Goal: Communication & Community: Answer question/provide support

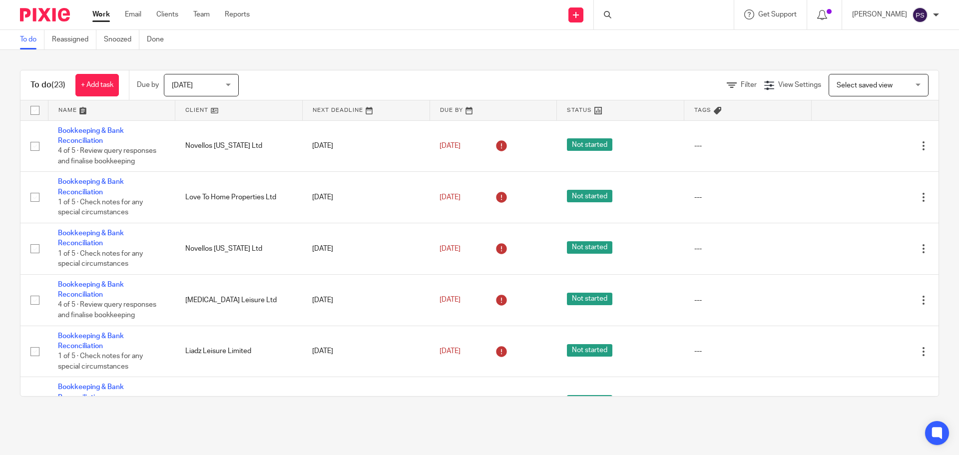
click at [635, 21] on div at bounding box center [664, 14] width 140 height 29
click at [645, 12] on input "Search" at bounding box center [659, 16] width 90 height 9
type input "Urban"
click at [684, 37] on link at bounding box center [696, 42] width 169 height 23
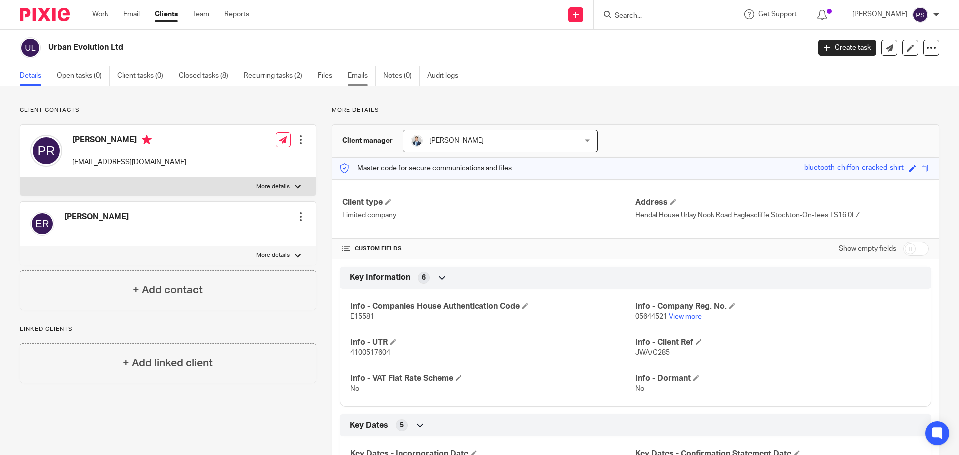
click at [364, 83] on link "Emails" at bounding box center [362, 75] width 28 height 19
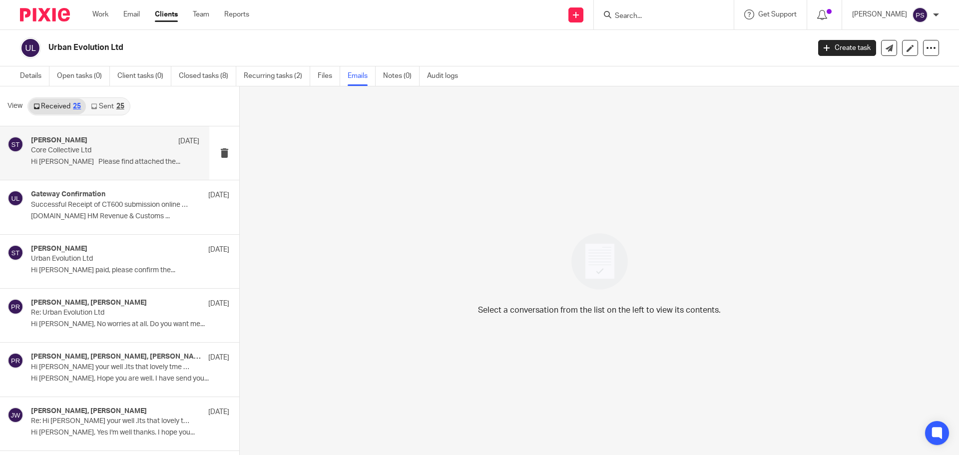
click at [103, 157] on div "[PERSON_NAME] [DATE] Core Collective Ltd Hi [PERSON_NAME] Please find attached …" at bounding box center [115, 152] width 168 height 33
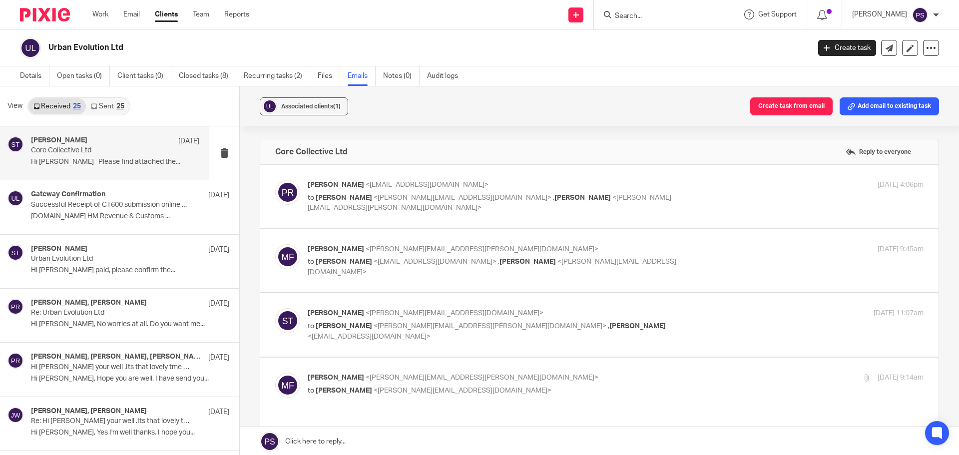
click at [376, 182] on span "<paulreade@gmail.com>" at bounding box center [426, 184] width 123 height 7
checkbox input "true"
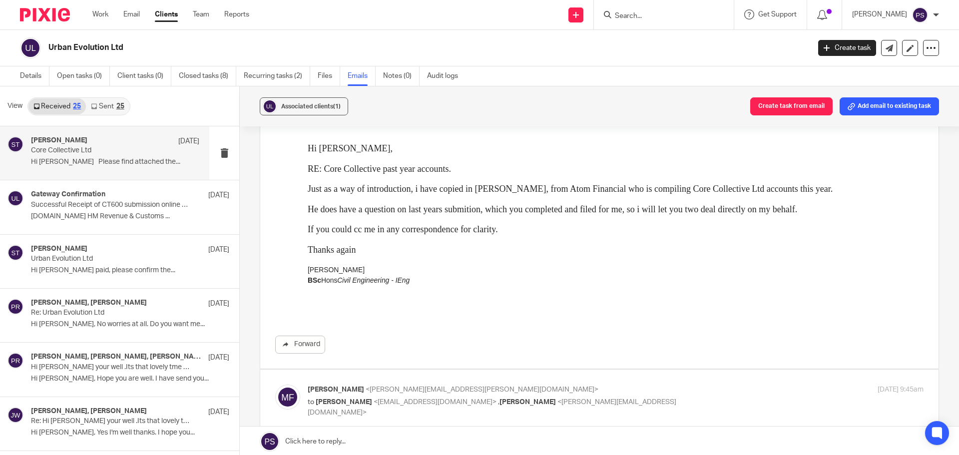
scroll to position [250, 0]
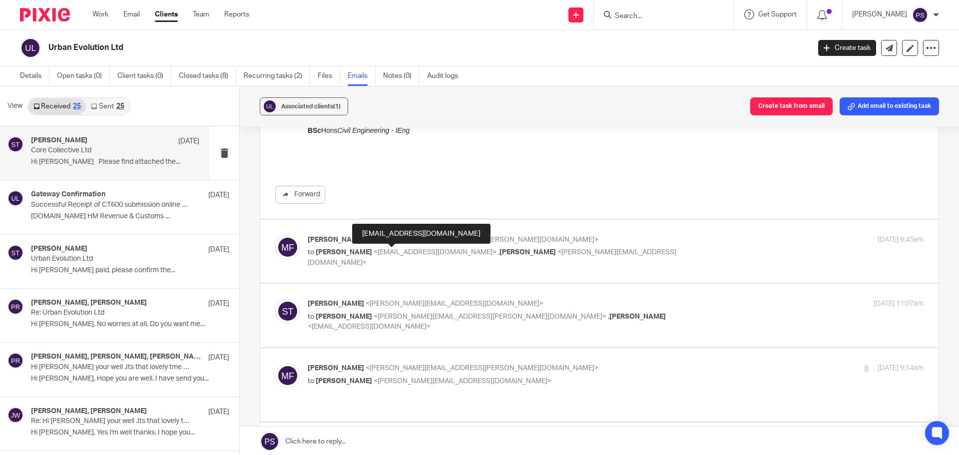
click at [354, 241] on div "paulreade@gmail.com" at bounding box center [421, 234] width 138 height 20
click at [324, 238] on span "Matthew Fannan" at bounding box center [336, 239] width 56 height 7
checkbox input "true"
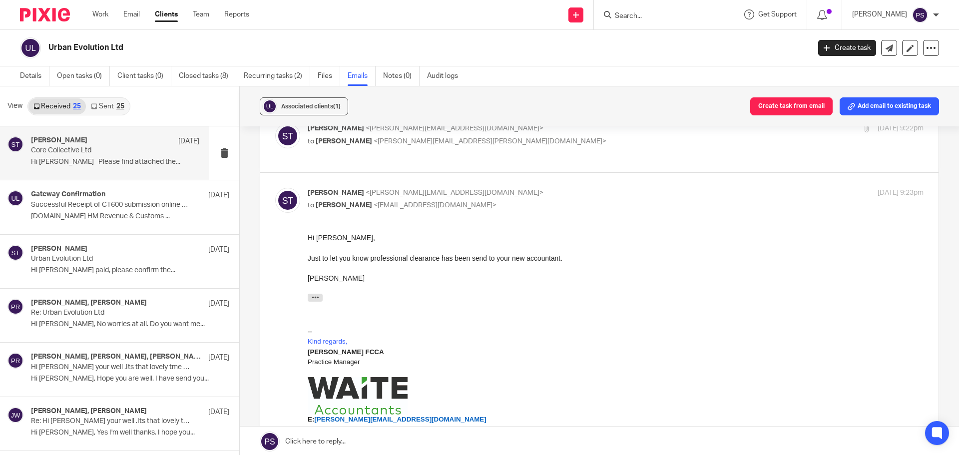
scroll to position [1189, 0]
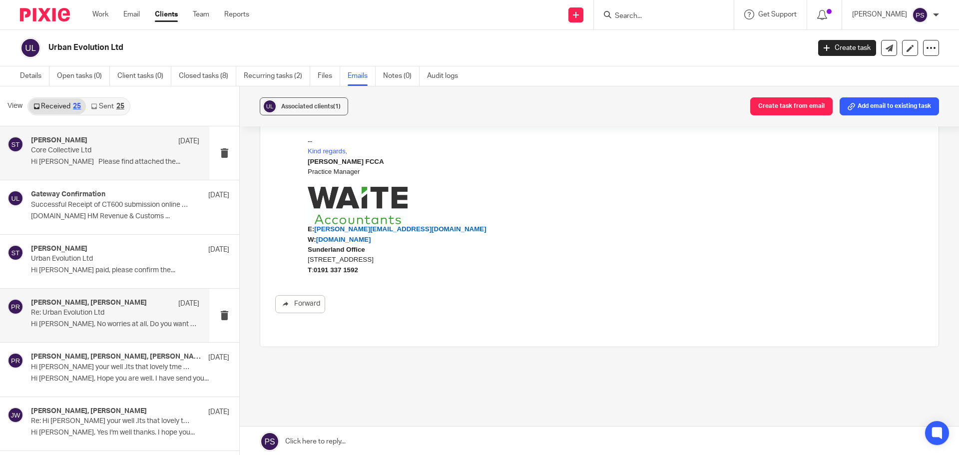
click at [93, 334] on div "Sara Tomczak, Paul Reade 11 Sep Re: Urban Evolution Ltd Hi Paul, No worries at …" at bounding box center [104, 315] width 209 height 53
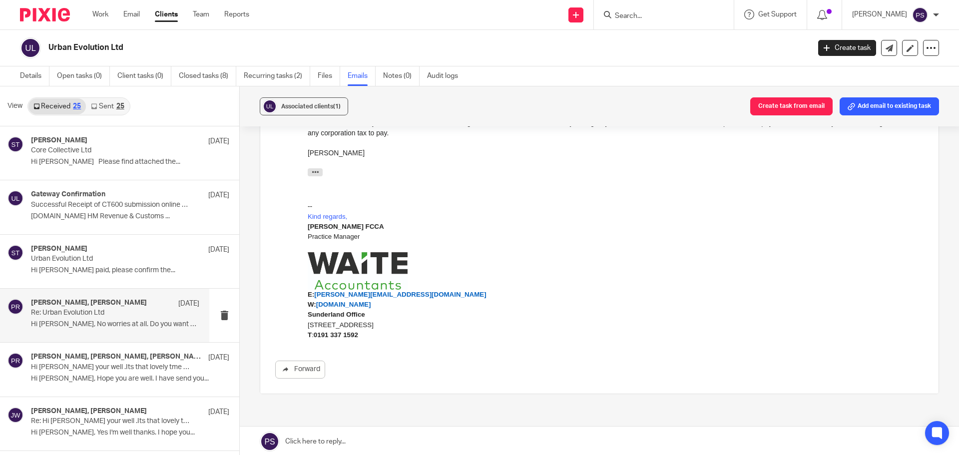
scroll to position [250, 0]
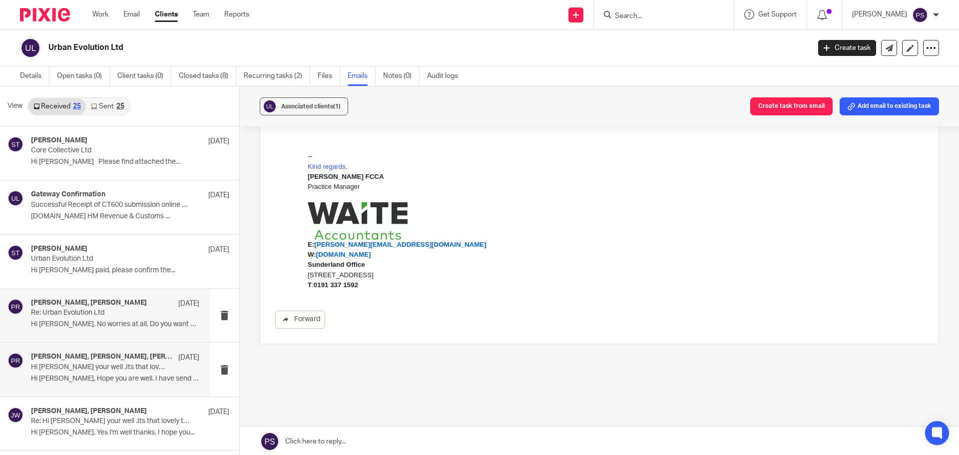
click at [98, 376] on p "Hi Paul, Hope you are well. I have send you..." at bounding box center [115, 378] width 168 height 8
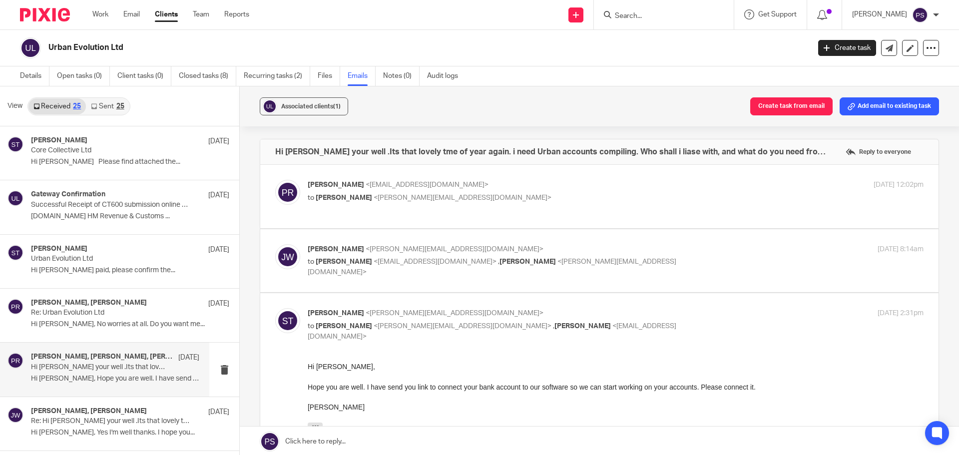
scroll to position [0, 0]
click at [354, 188] on p "Paul Reade <paulreade@gmail.com>" at bounding box center [513, 185] width 410 height 10
checkbox input "true"
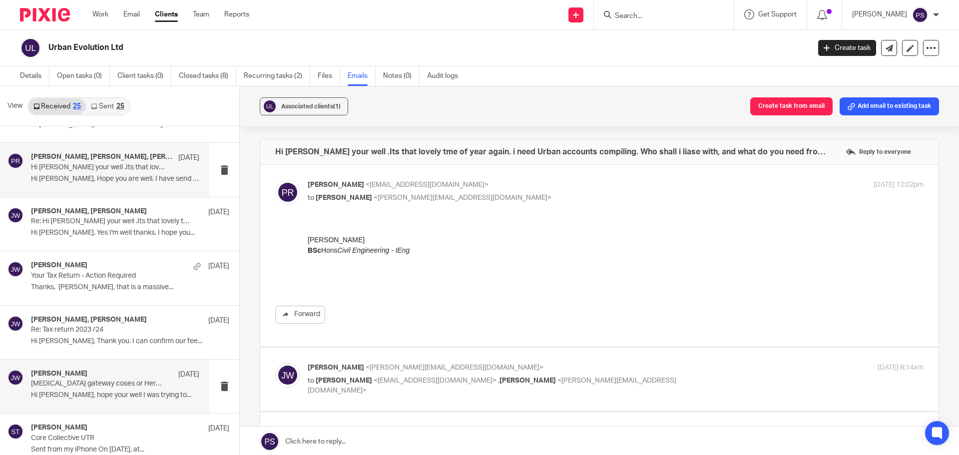
scroll to position [250, 0]
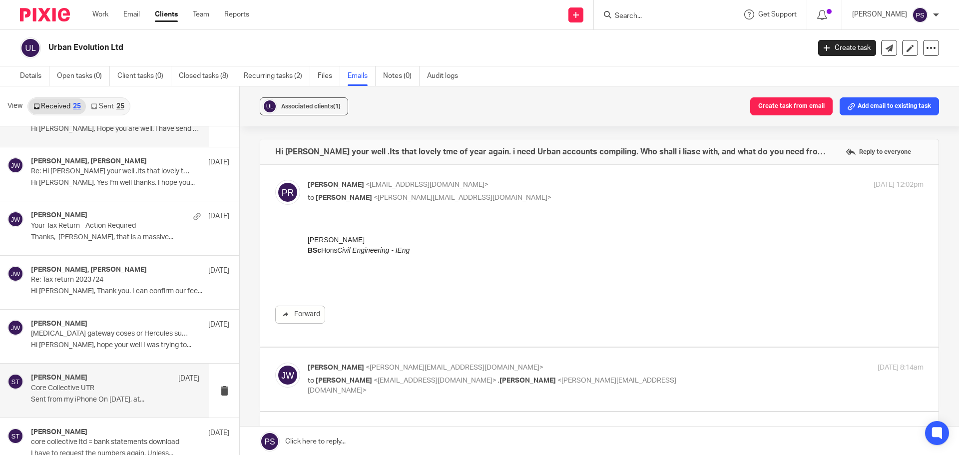
click at [118, 396] on p "Sent from my iPhone On [DATE], at..." at bounding box center [115, 399] width 168 height 8
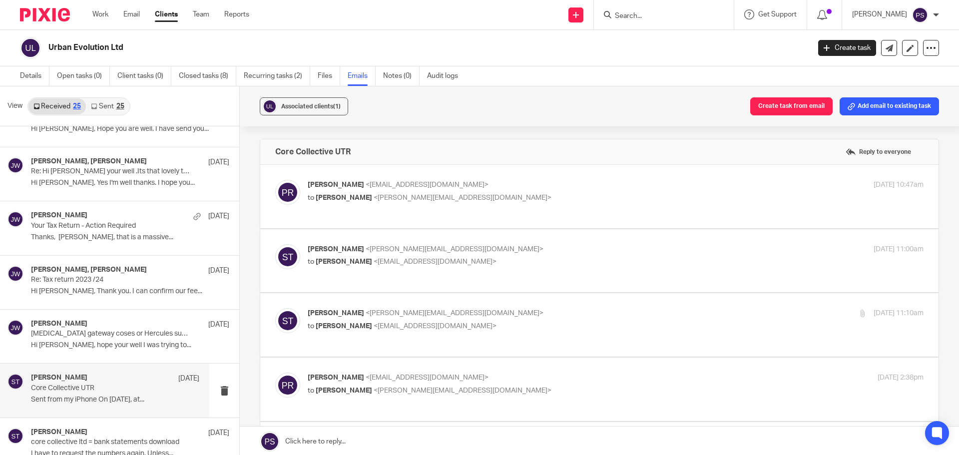
scroll to position [300, 0]
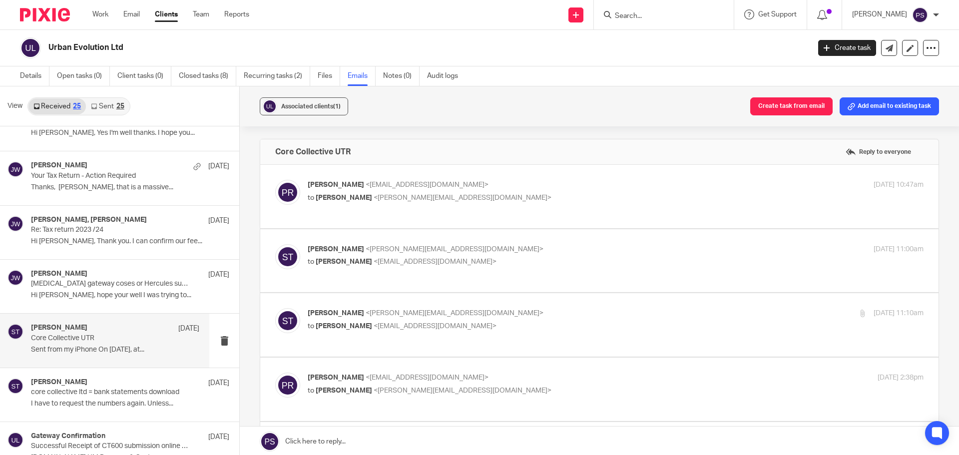
click at [118, 396] on p "core collective ltd = bank statements download" at bounding box center [110, 392] width 159 height 8
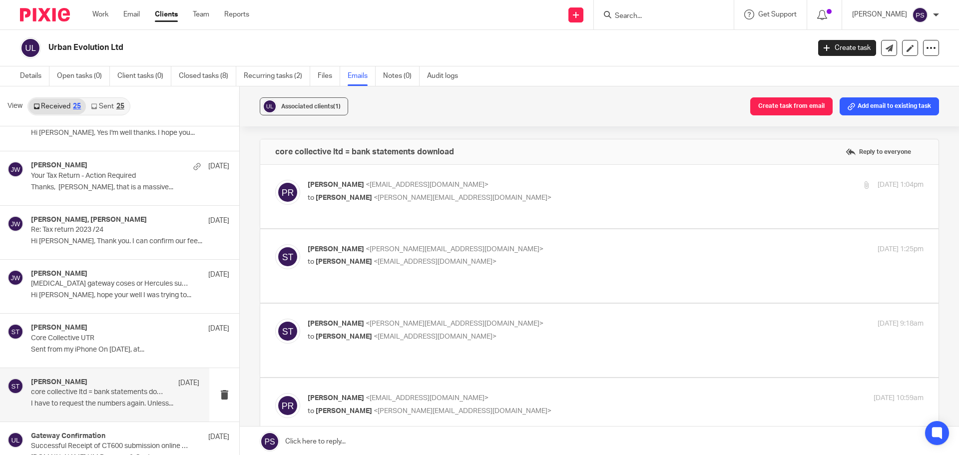
scroll to position [0, 0]
drag, startPoint x: 368, startPoint y: 176, endPoint x: 376, endPoint y: 201, distance: 26.2
click at [368, 176] on label at bounding box center [599, 196] width 678 height 63
click at [275, 179] on input "checkbox" at bounding box center [275, 179] width 0 height 0
checkbox input "true"
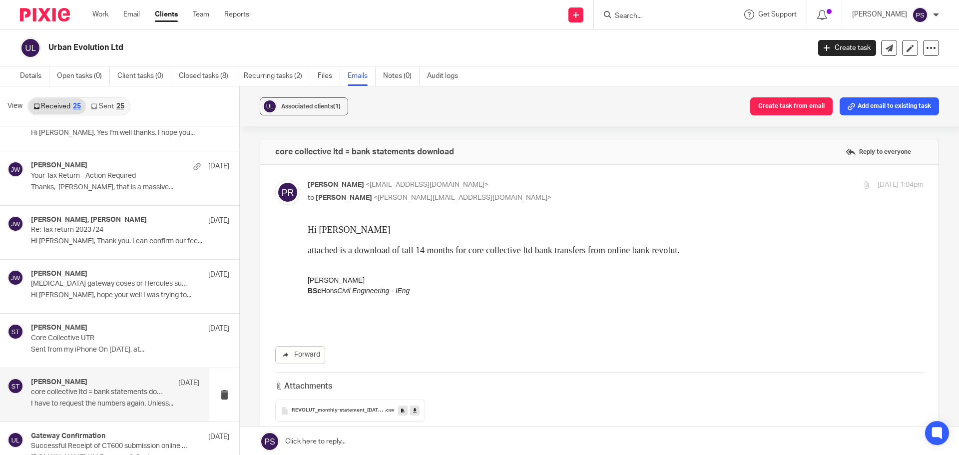
scroll to position [50, 0]
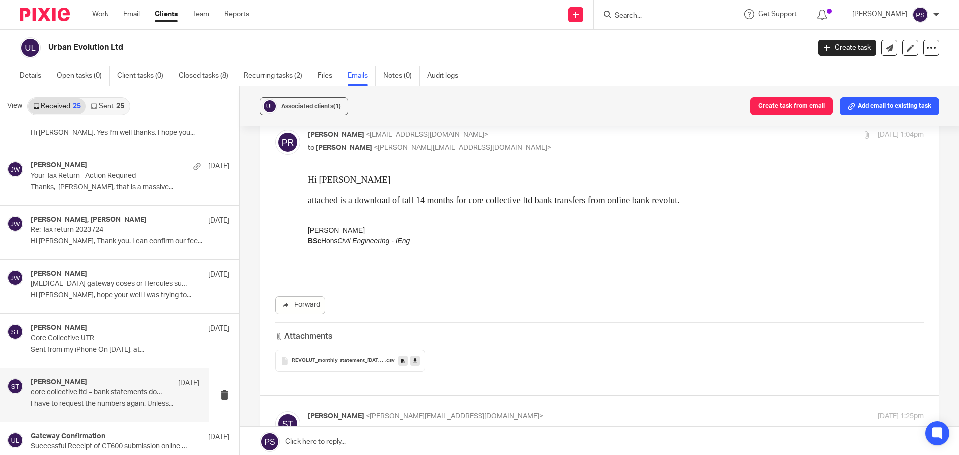
click at [331, 360] on span "REVOLUT_monthly-statement_07-Oct-2021_31-Jan-2023" at bounding box center [338, 360] width 93 height 6
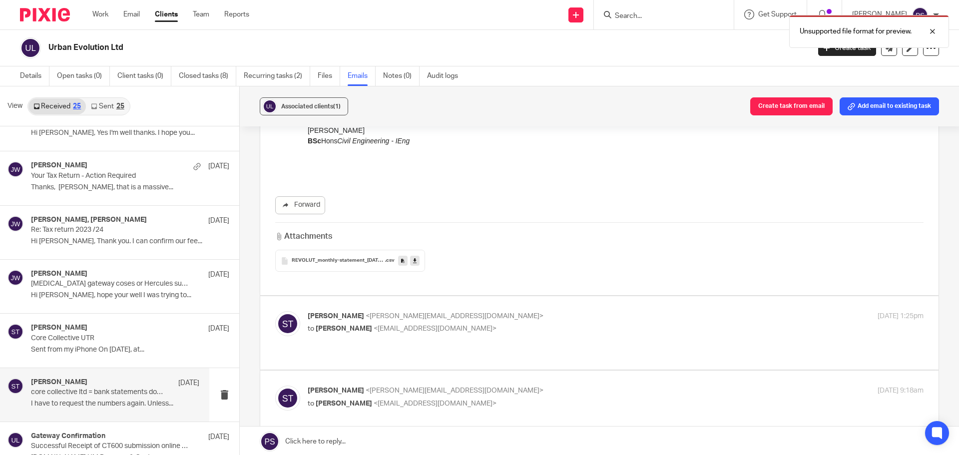
click at [331, 260] on span "REVOLUT_monthly-statement_07-Oct-2021_31-Jan-2023" at bounding box center [338, 261] width 93 height 6
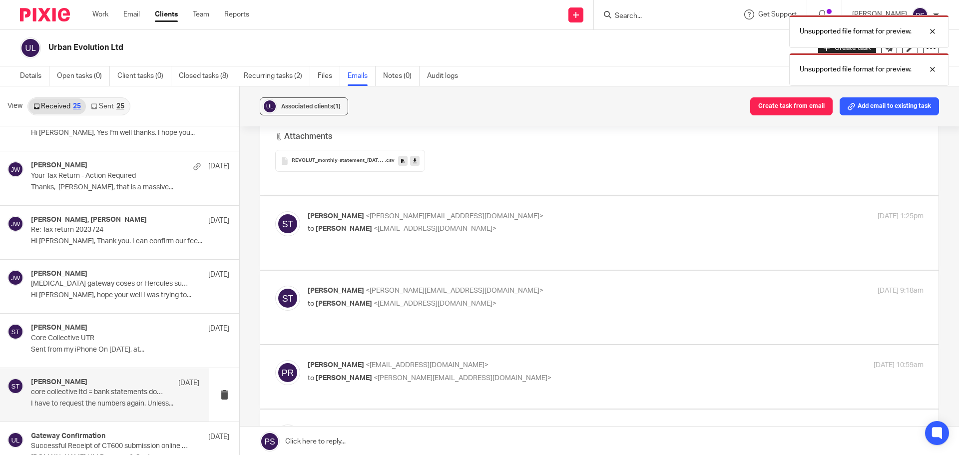
click at [366, 213] on span "<[PERSON_NAME][EMAIL_ADDRESS][DOMAIN_NAME]>" at bounding box center [454, 216] width 178 height 7
checkbox input "true"
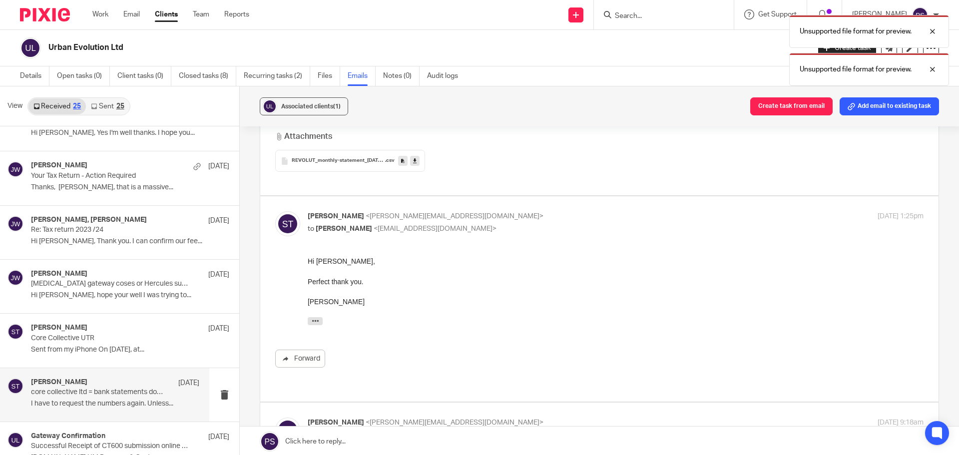
scroll to position [399, 0]
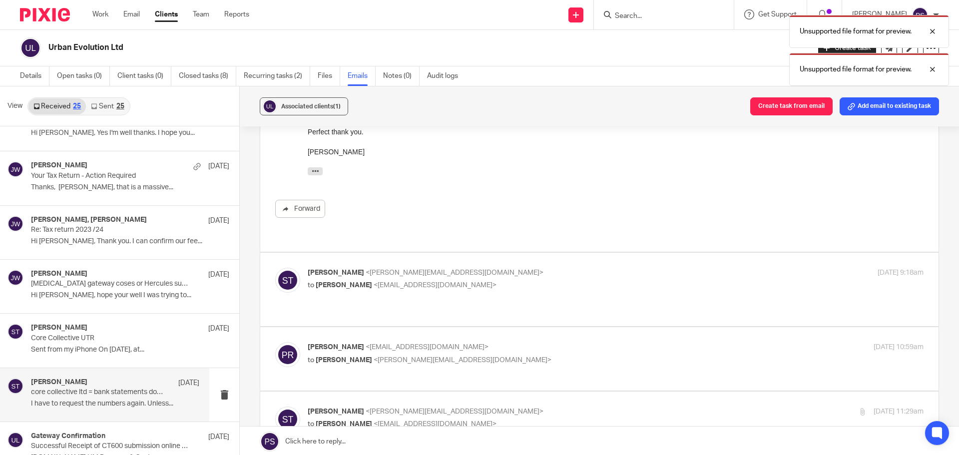
click at [334, 268] on p "Sara Tomczak <sara@waiteaccountants.co.uk>" at bounding box center [513, 273] width 410 height 10
checkbox input "true"
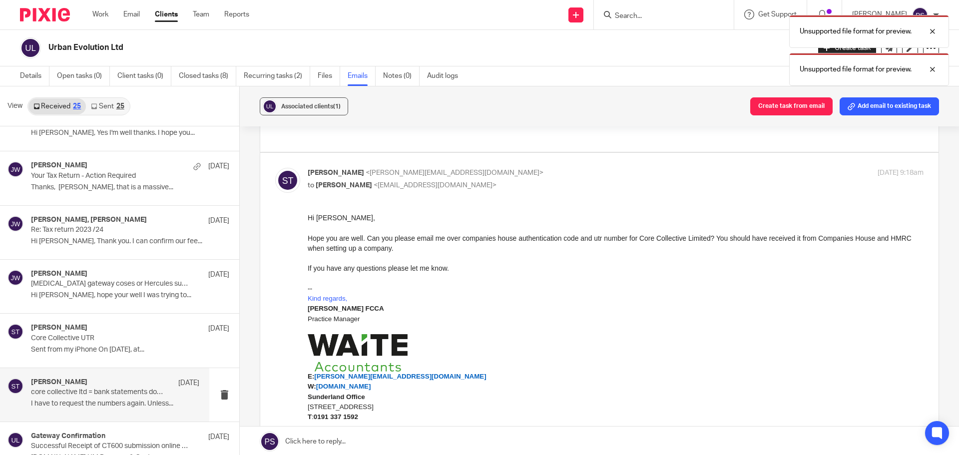
scroll to position [549, 0]
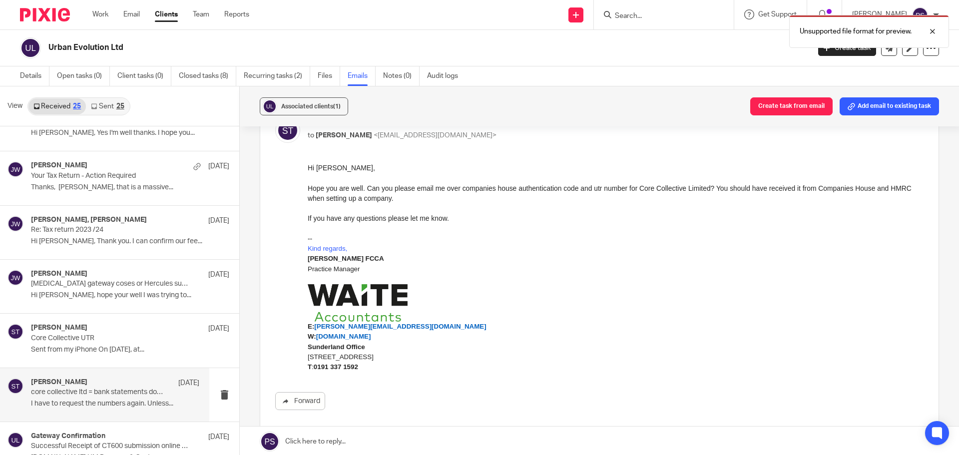
drag, startPoint x: 63, startPoint y: 202, endPoint x: 478, endPoint y: 383, distance: 452.3
click at [488, 391] on div "Sara Tomczak <sara@waiteaccountants.co.uk> to Paul Reade <paulreade@gmail.com> …" at bounding box center [599, 273] width 648 height 311
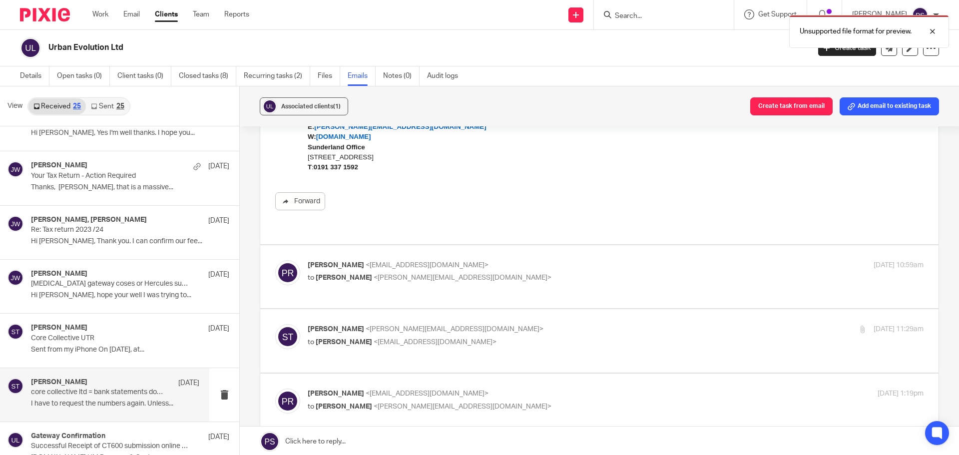
scroll to position [799, 0]
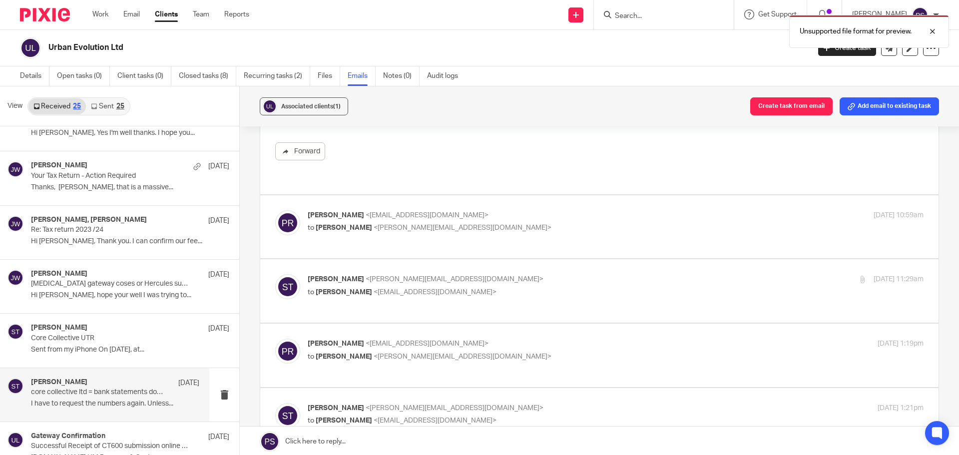
click at [343, 224] on span "[PERSON_NAME]" at bounding box center [344, 227] width 56 height 7
checkbox input "true"
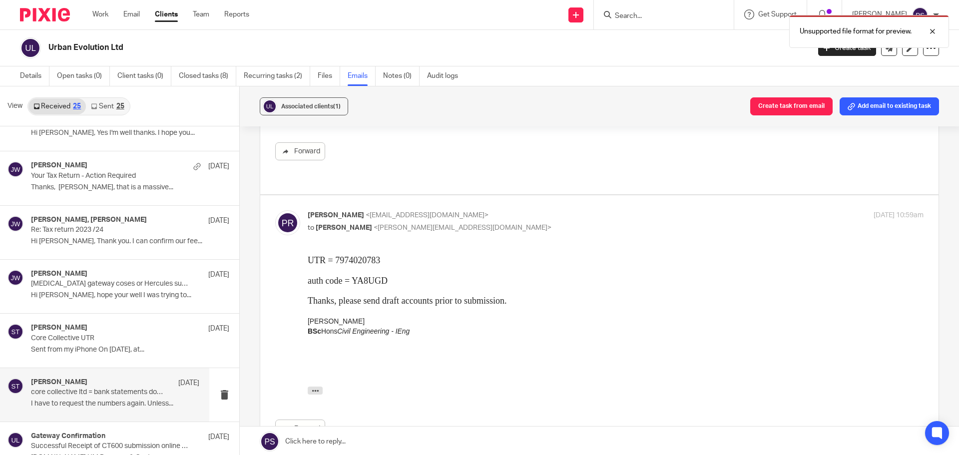
scroll to position [999, 0]
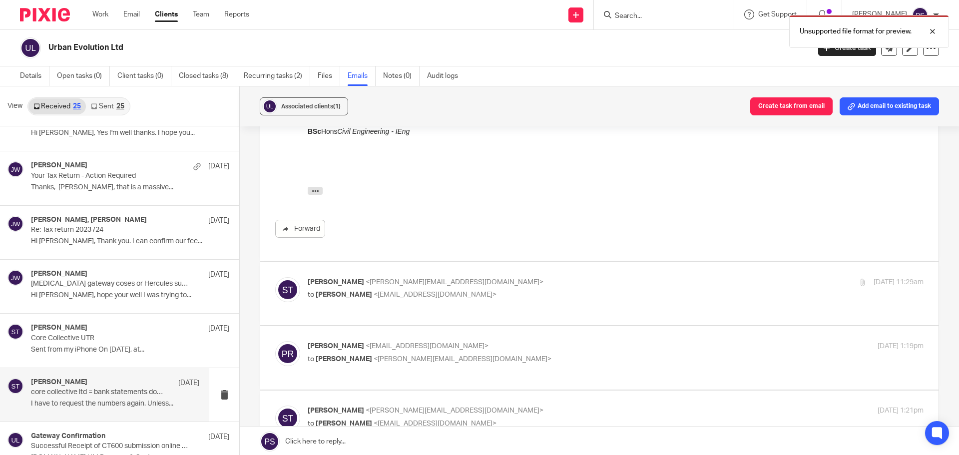
click at [373, 291] on span "<paulreade@gmail.com>" at bounding box center [434, 294] width 123 height 7
checkbox input "true"
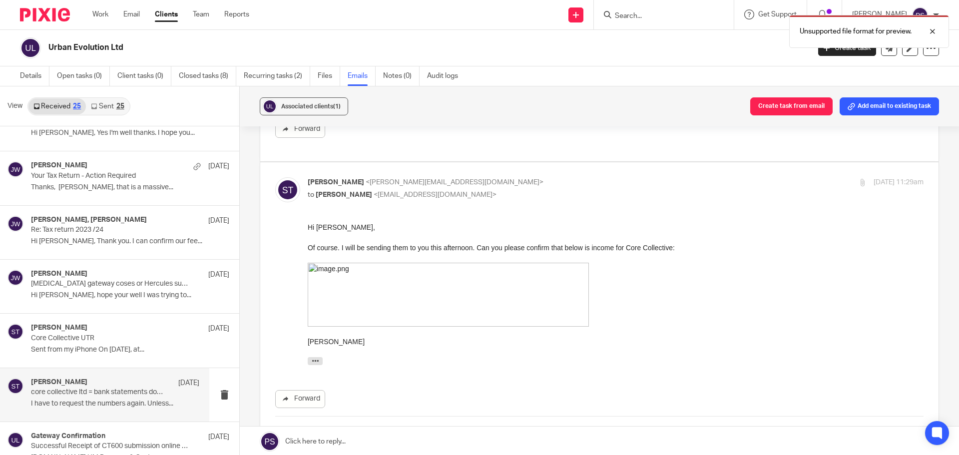
scroll to position [1248, 0]
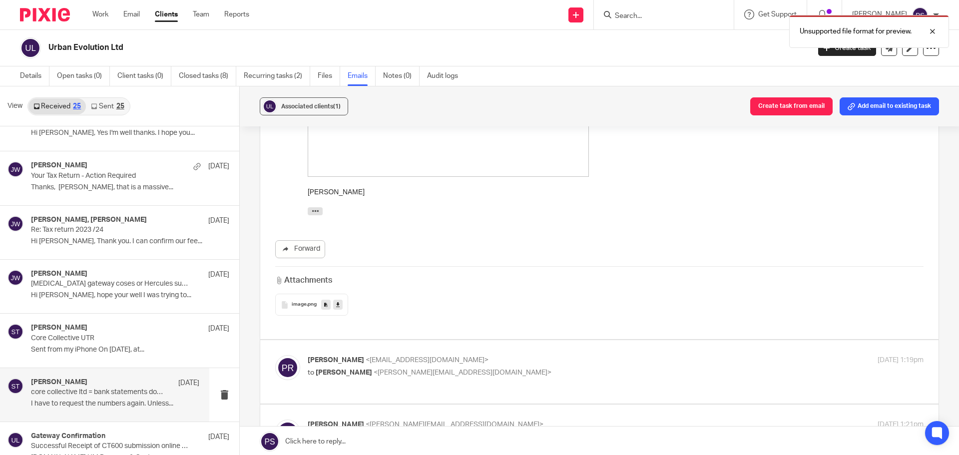
click at [361, 367] on p "to Sara Tomczak <sara@waiteaccountants.co.uk>" at bounding box center [513, 372] width 410 height 10
checkbox input "true"
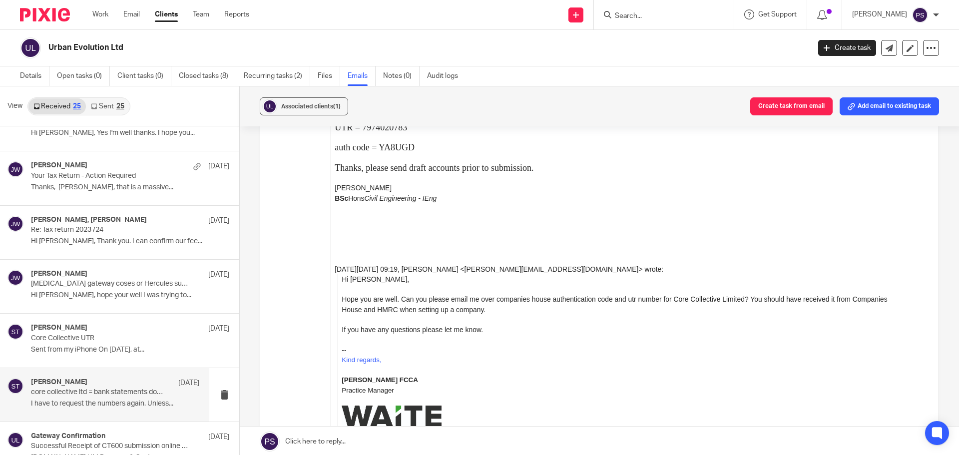
scroll to position [1897, 0]
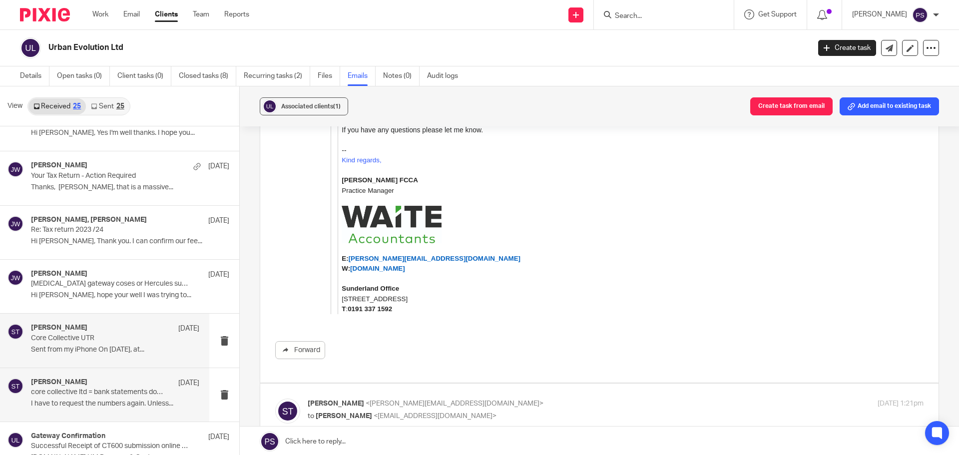
click at [103, 323] on div "Sara Tomczak 12 Oct 2023 Core Collective UTR Sent from my iPhone On 12 Oct 2023…" at bounding box center [104, 340] width 209 height 53
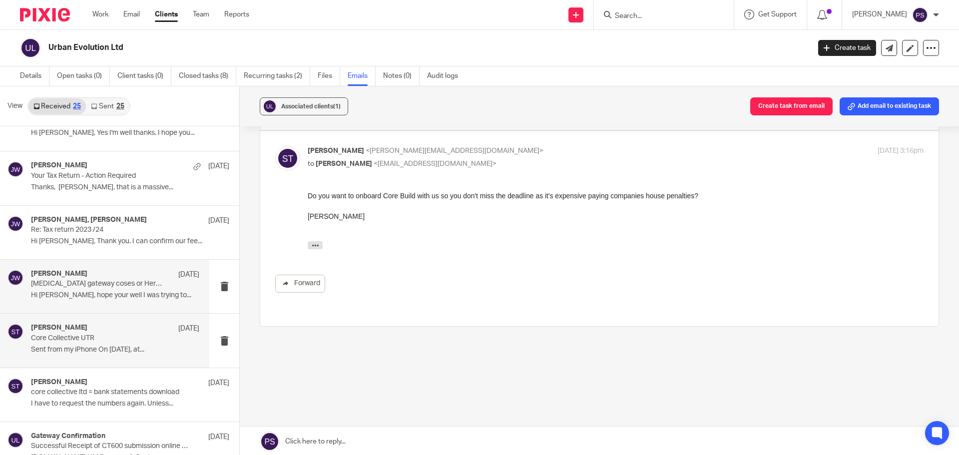
scroll to position [0, 0]
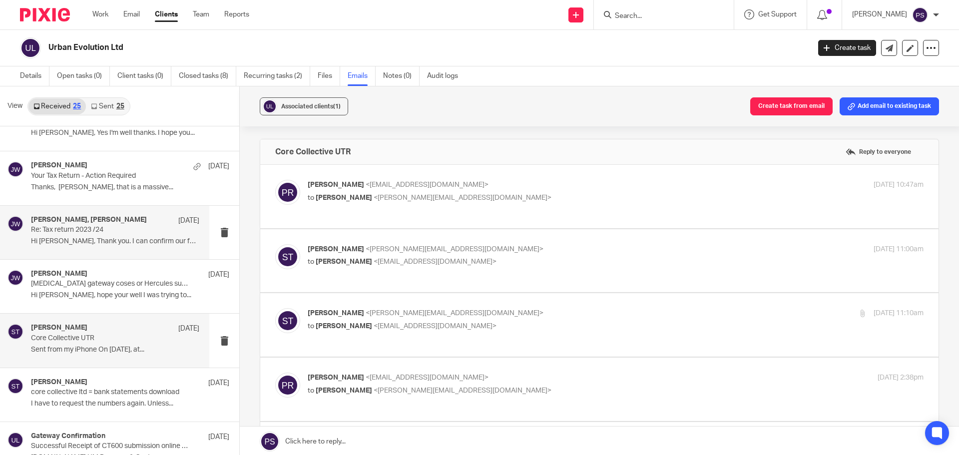
click at [136, 241] on p "Hi Evelyn, Thank you. I can confirm our fee..." at bounding box center [115, 241] width 168 height 8
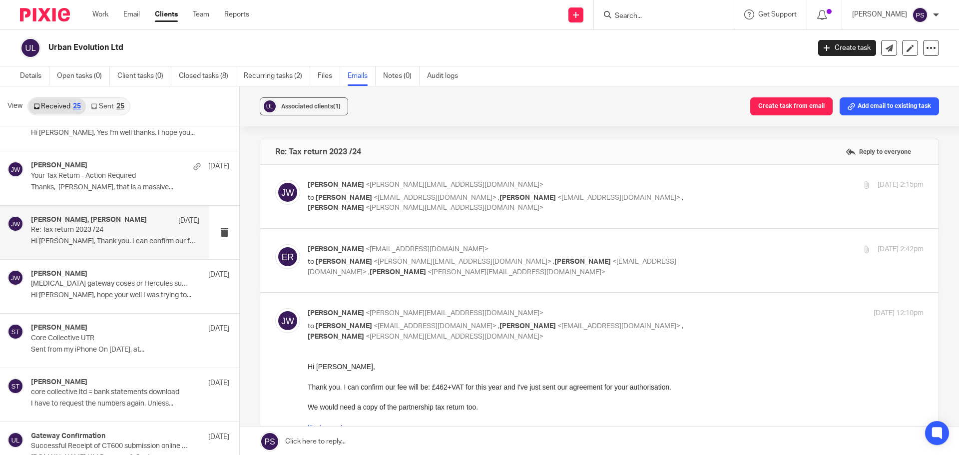
click at [410, 186] on span "<jason@waiteaccountants.co.uk>" at bounding box center [454, 184] width 178 height 7
checkbox input "true"
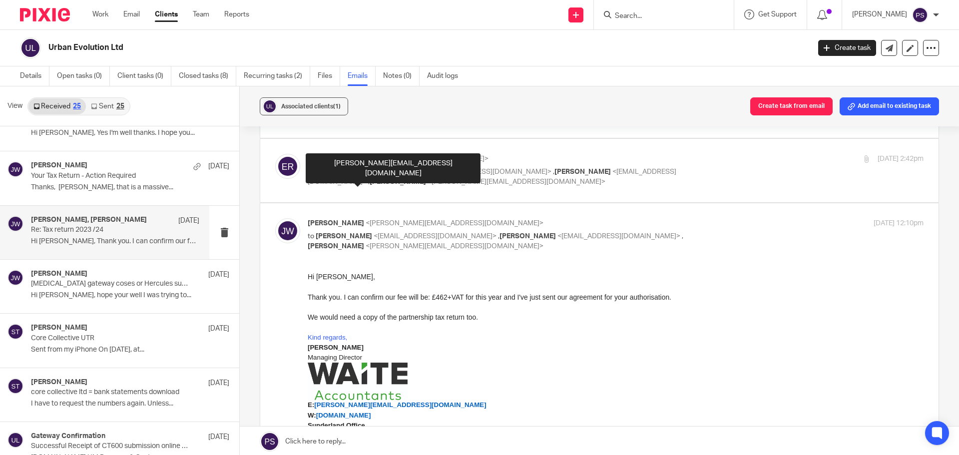
scroll to position [649, 0]
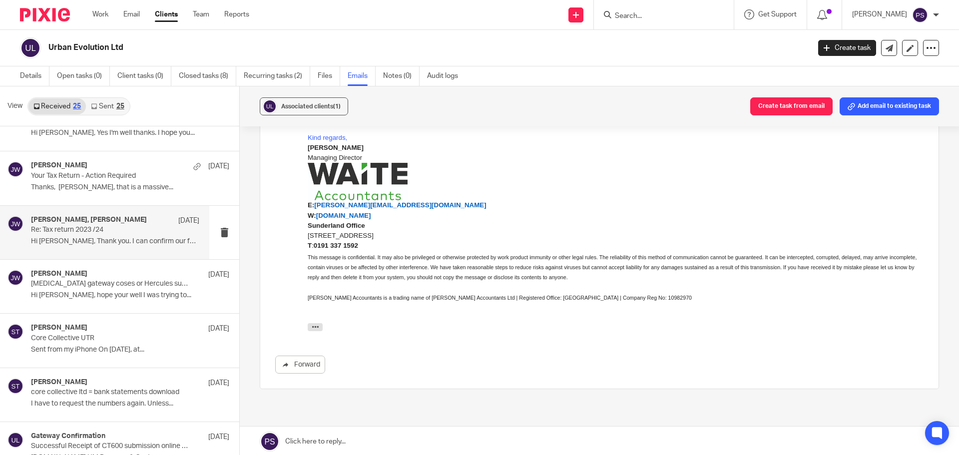
click at [639, 20] on input "Search" at bounding box center [659, 16] width 90 height 9
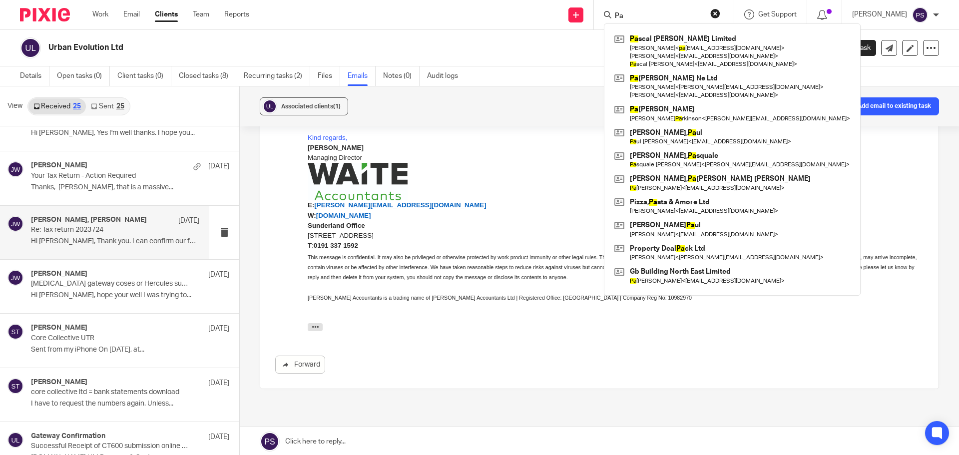
type input "P"
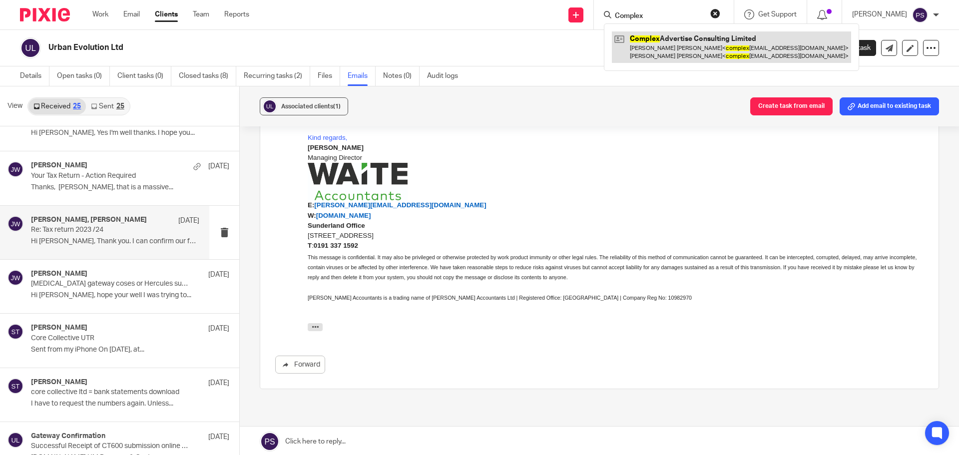
type input "Complex"
click at [653, 43] on link at bounding box center [731, 46] width 239 height 31
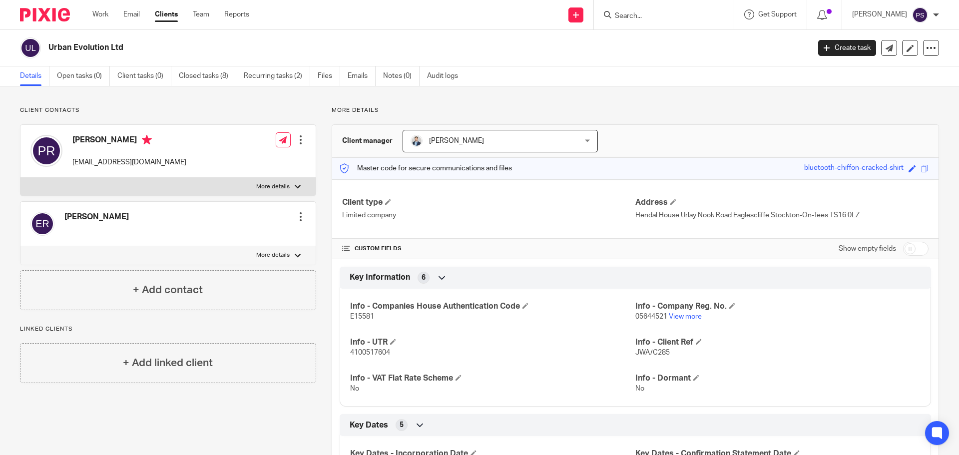
click at [689, 20] on input "Search" at bounding box center [659, 16] width 90 height 9
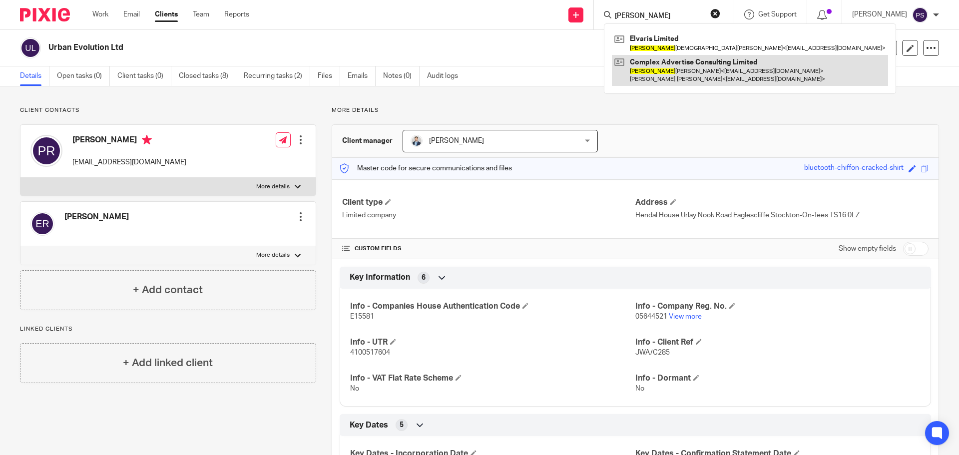
type input "Benjamin"
drag, startPoint x: 680, startPoint y: 63, endPoint x: 661, endPoint y: 67, distance: 19.9
click at [680, 63] on link at bounding box center [750, 70] width 276 height 31
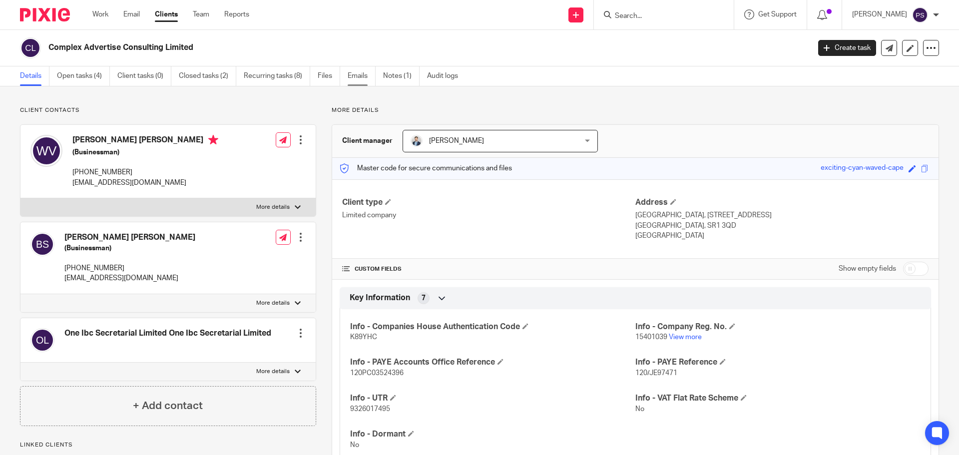
click at [363, 78] on link "Emails" at bounding box center [362, 75] width 28 height 19
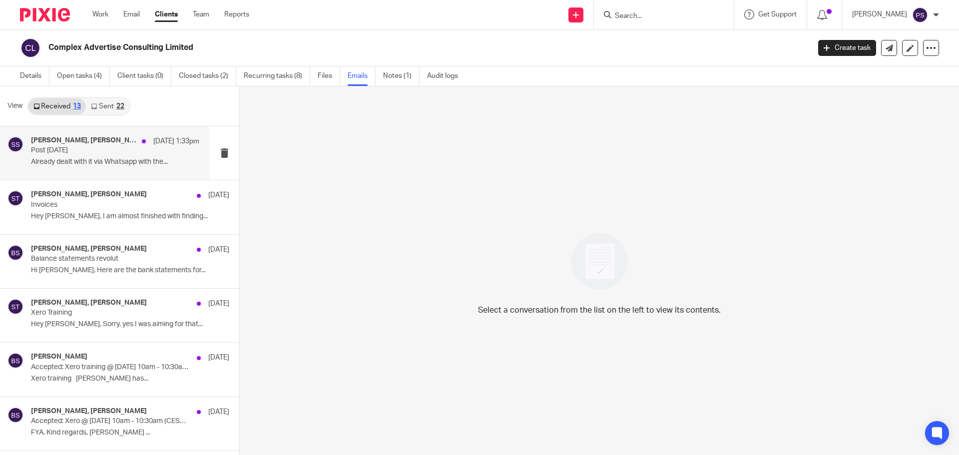
click at [122, 149] on p "Post 11.08.25" at bounding box center [98, 150] width 135 height 8
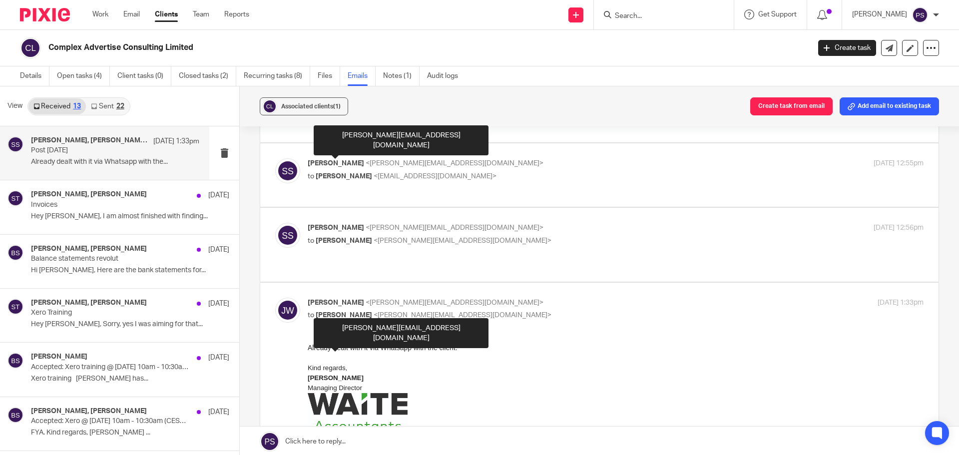
scroll to position [100, 0]
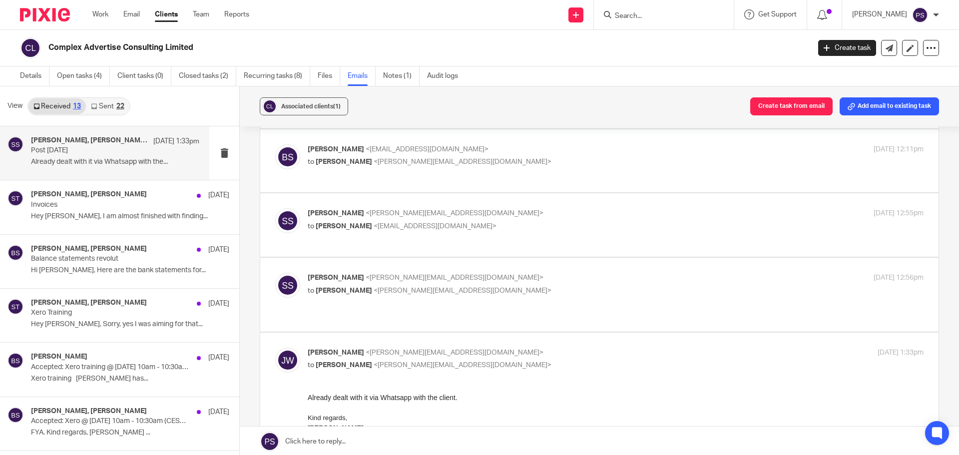
click at [365, 274] on span "<sheila@waiteaccountants.co.uk>" at bounding box center [454, 277] width 178 height 7
checkbox input "true"
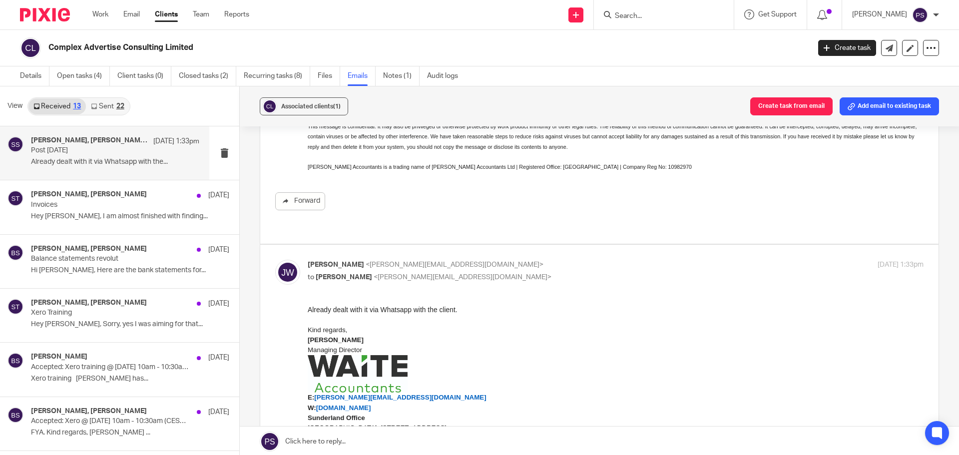
scroll to position [549, 0]
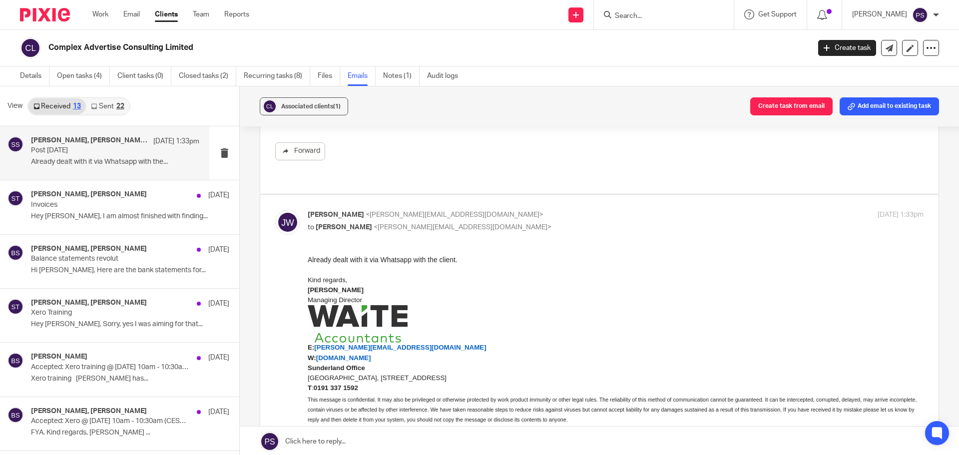
click at [100, 108] on link "Sent 22" at bounding box center [107, 106] width 43 height 16
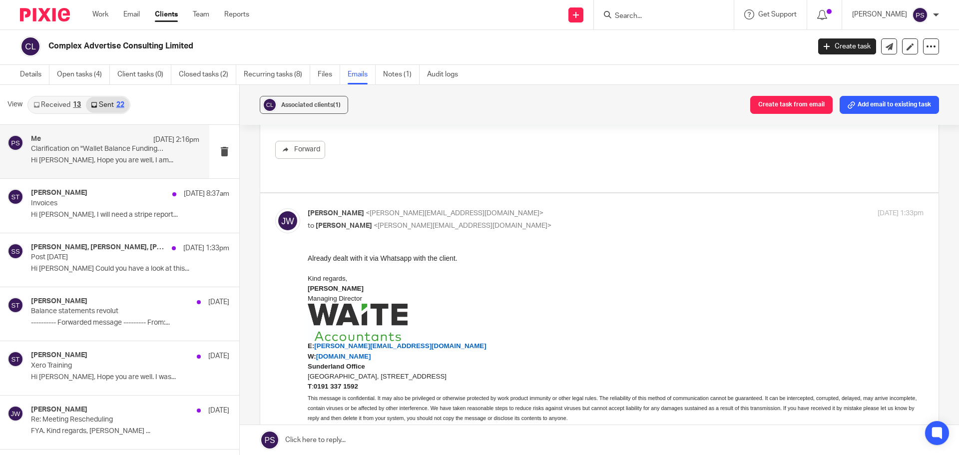
click at [105, 156] on p "Hi Benjamin, Hope you are well, I am..." at bounding box center [115, 160] width 168 height 8
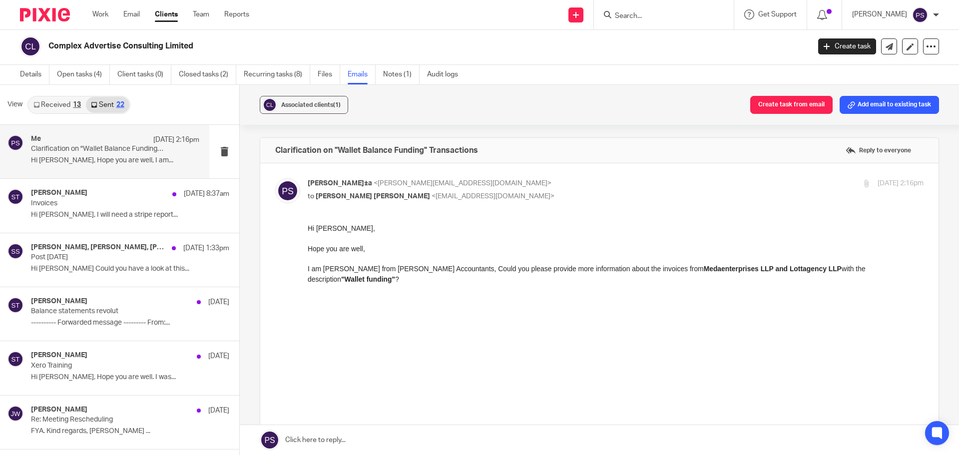
scroll to position [0, 0]
click at [649, 14] on input "Search" at bounding box center [659, 16] width 90 height 9
type input "Urban"
click at [637, 35] on link at bounding box center [696, 42] width 169 height 23
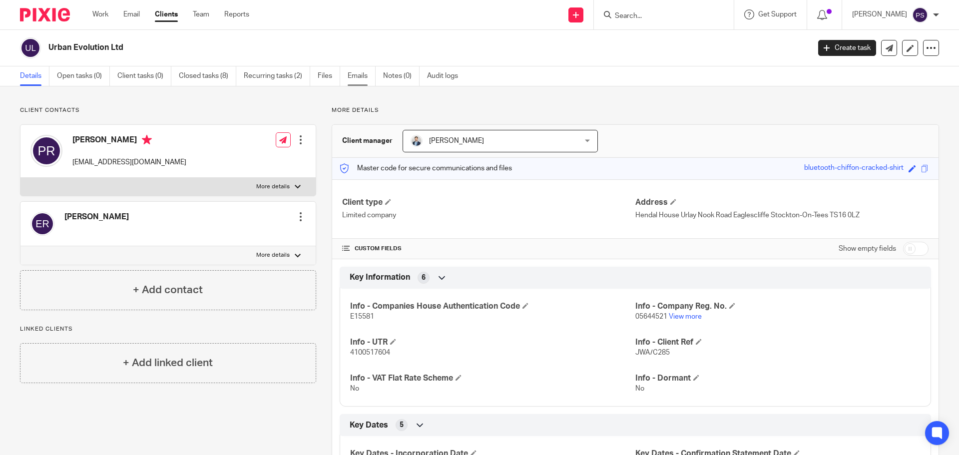
click at [366, 77] on link "Emails" at bounding box center [362, 75] width 28 height 19
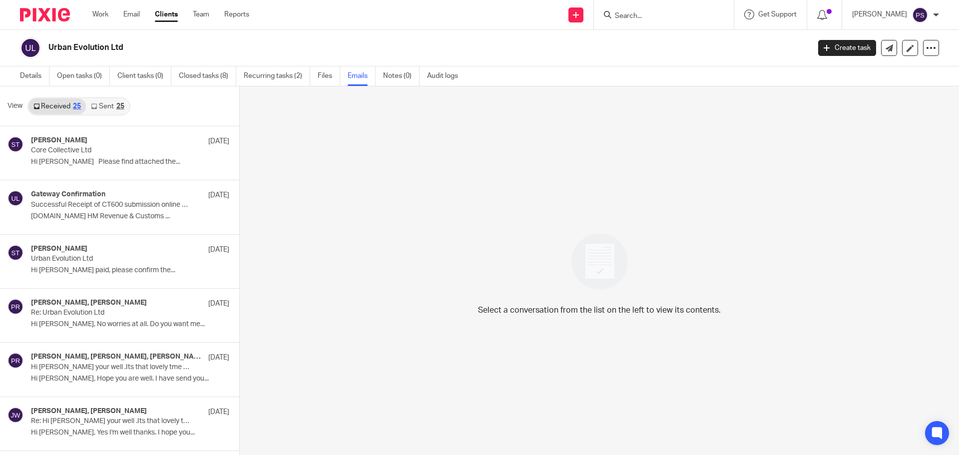
click at [119, 103] on div "25" at bounding box center [120, 106] width 8 height 7
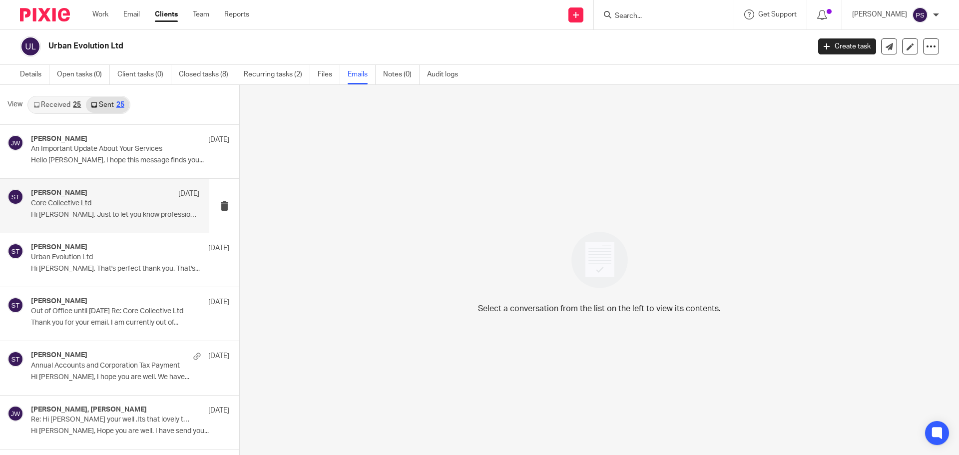
scroll to position [100, 0]
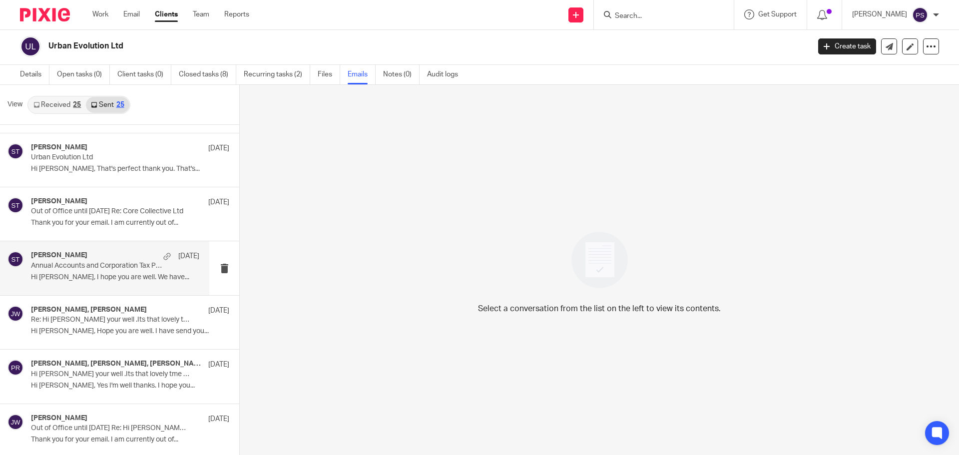
click at [88, 288] on div "[PERSON_NAME] [DATE] Annual Accounts and Corporation Tax Payment Hi [PERSON_NAM…" at bounding box center [104, 267] width 209 height 53
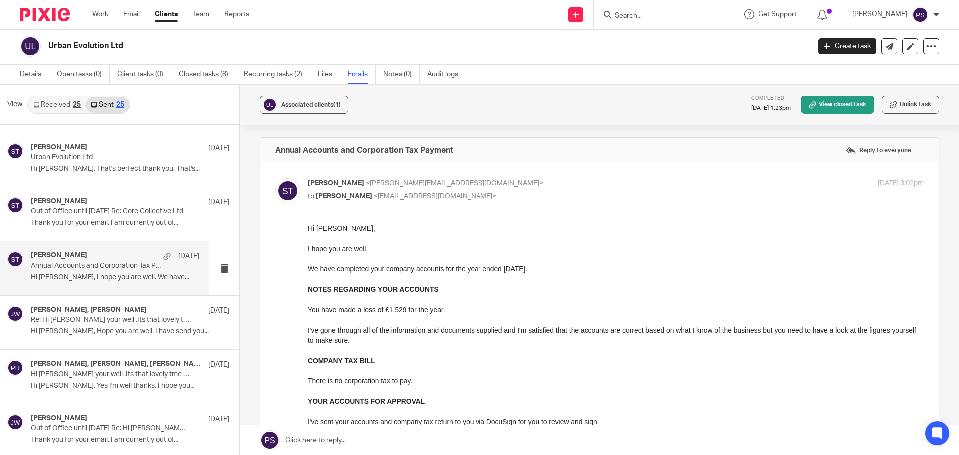
scroll to position [0, 0]
click at [86, 320] on p "Re: Hi [PERSON_NAME] your well .Its that lovely tme of year again. i need Urban…" at bounding box center [98, 320] width 135 height 8
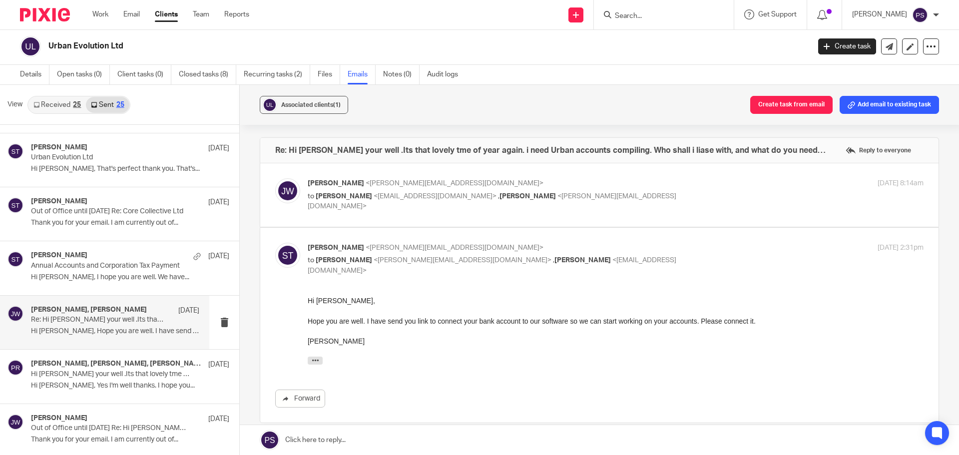
click at [365, 184] on span "<[PERSON_NAME][EMAIL_ADDRESS][DOMAIN_NAME]>" at bounding box center [454, 183] width 178 height 7
checkbox input "true"
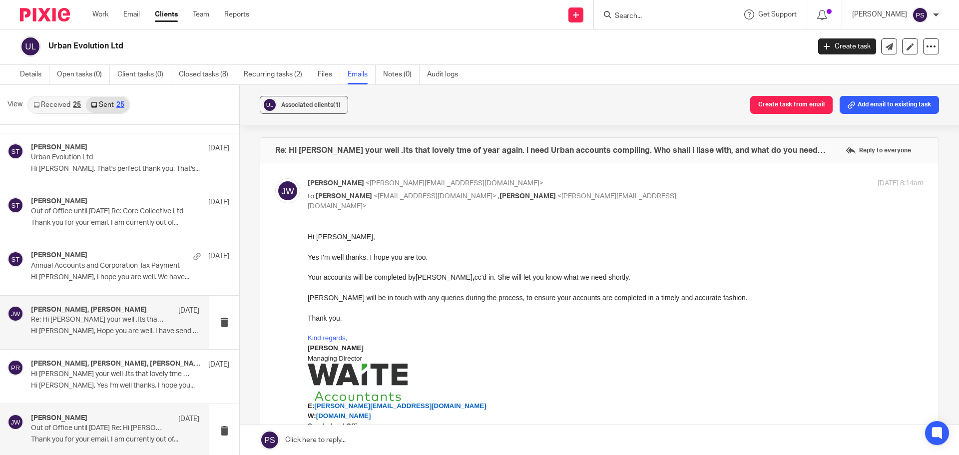
scroll to position [150, 0]
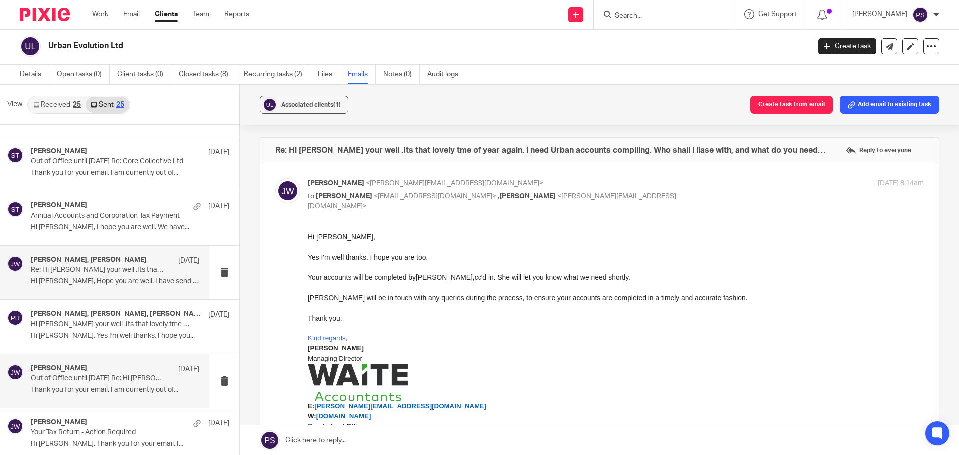
click at [107, 398] on div "[PERSON_NAME] [DATE] Out of Office until [DATE] Re: Hi [PERSON_NAME] your well …" at bounding box center [104, 380] width 209 height 53
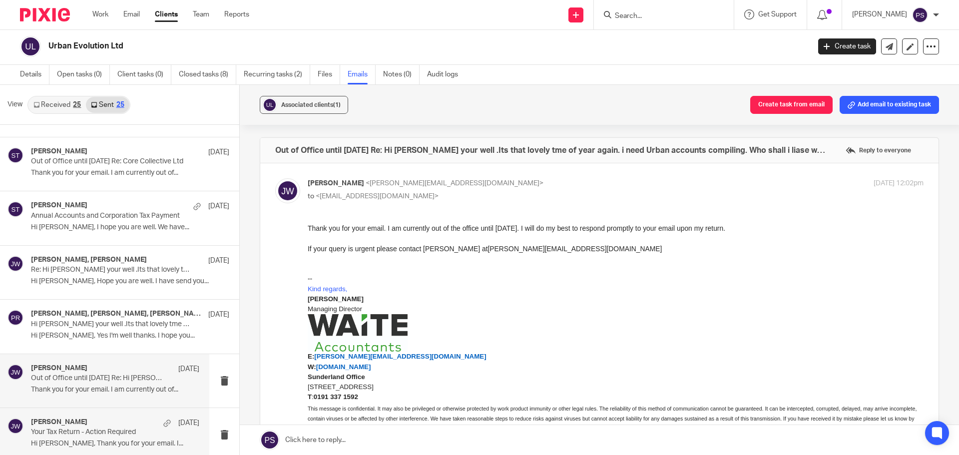
scroll to position [0, 0]
click at [97, 427] on div "[PERSON_NAME] [DATE]" at bounding box center [115, 423] width 168 height 10
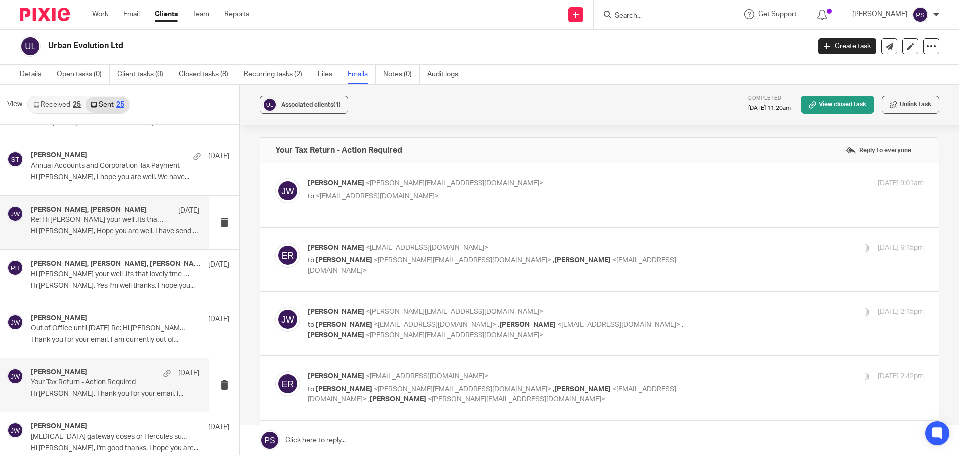
click at [92, 219] on p "Re: Hi [PERSON_NAME] your well .Its that lovely tme of year again. i need Urban…" at bounding box center [98, 220] width 135 height 8
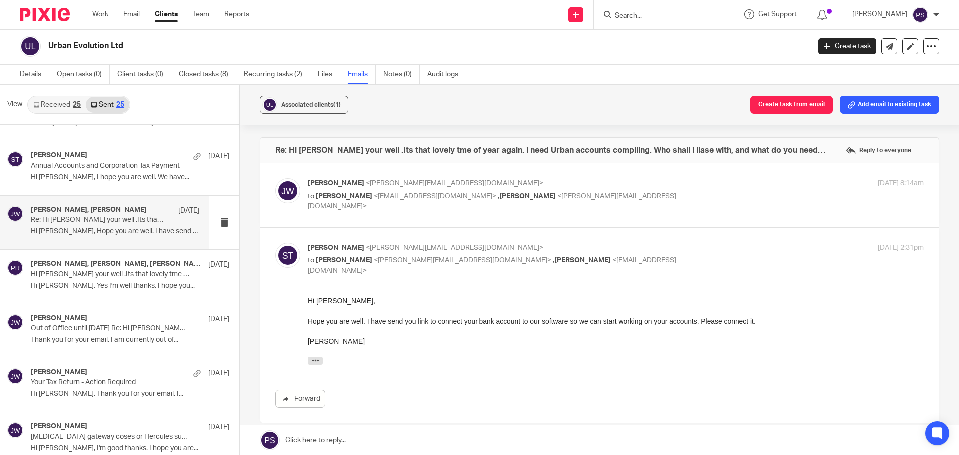
click at [364, 171] on label at bounding box center [599, 194] width 678 height 63
click at [275, 178] on input "checkbox" at bounding box center [275, 178] width 0 height 0
checkbox input "true"
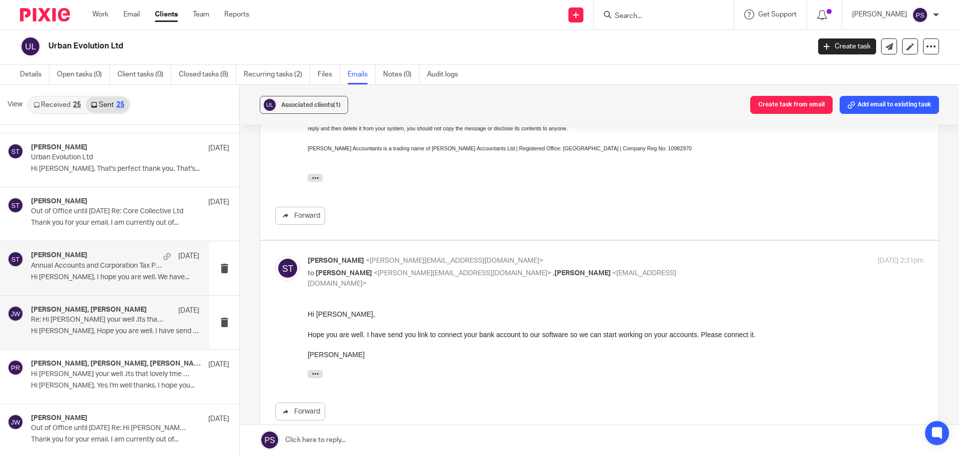
scroll to position [50, 0]
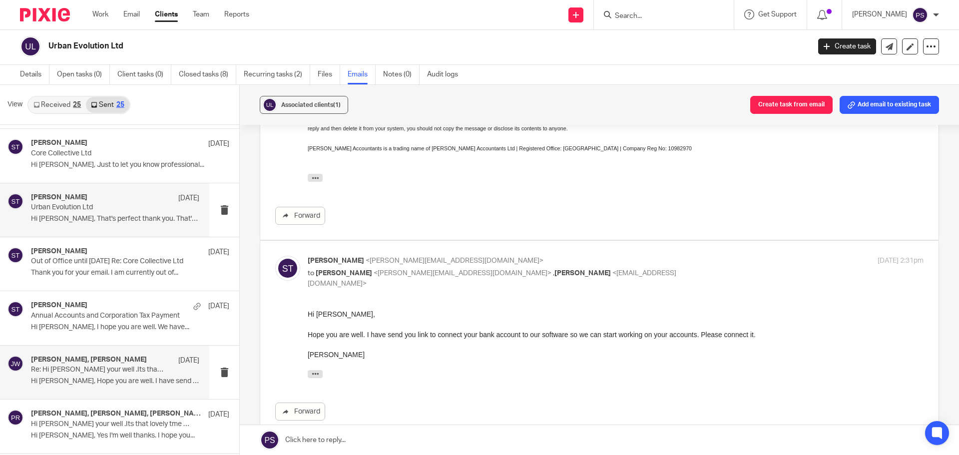
click at [84, 218] on p "Hi [PERSON_NAME], That's perfect thank you. That's..." at bounding box center [115, 219] width 168 height 8
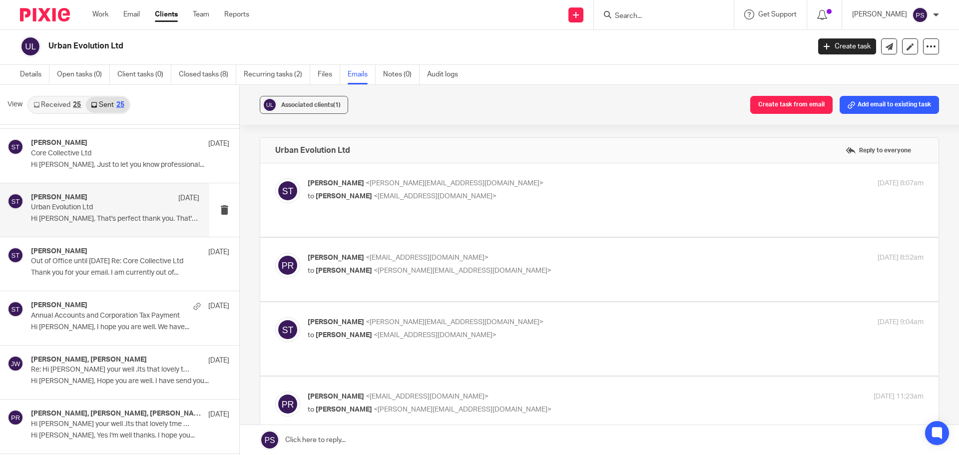
scroll to position [0, 0]
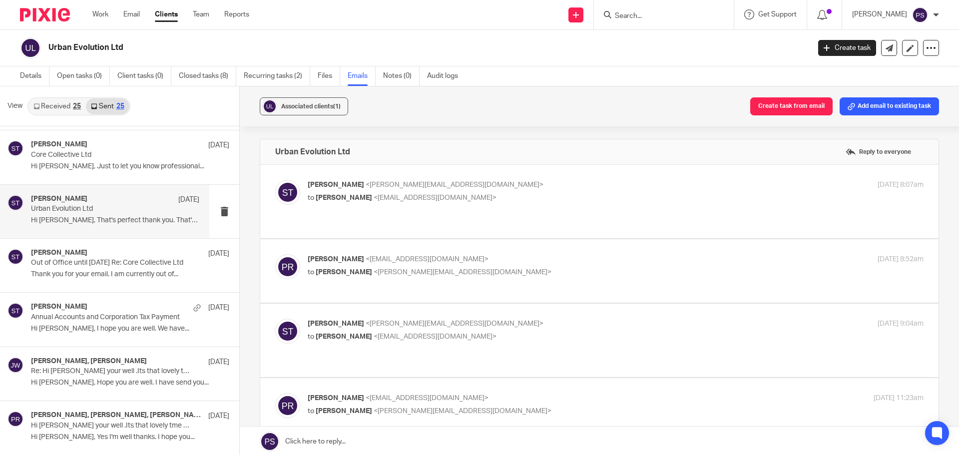
click at [365, 183] on span "<[PERSON_NAME][EMAIL_ADDRESS][DOMAIN_NAME]>" at bounding box center [454, 184] width 178 height 7
checkbox input "true"
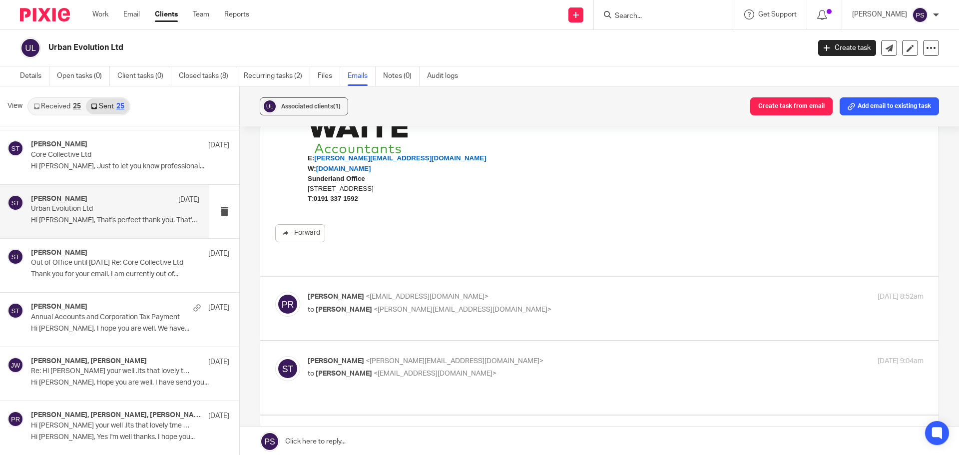
scroll to position [250, 0]
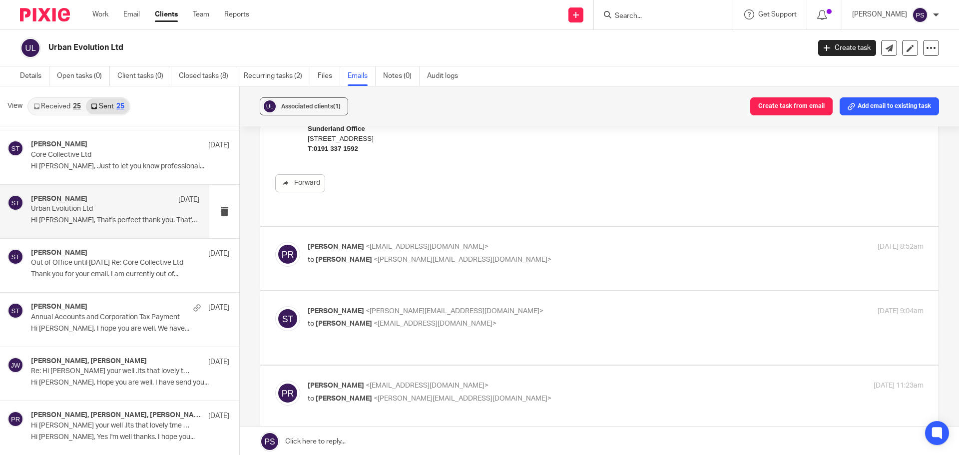
click at [365, 243] on span "<paulreade@gmail.com>" at bounding box center [426, 246] width 123 height 7
checkbox input "true"
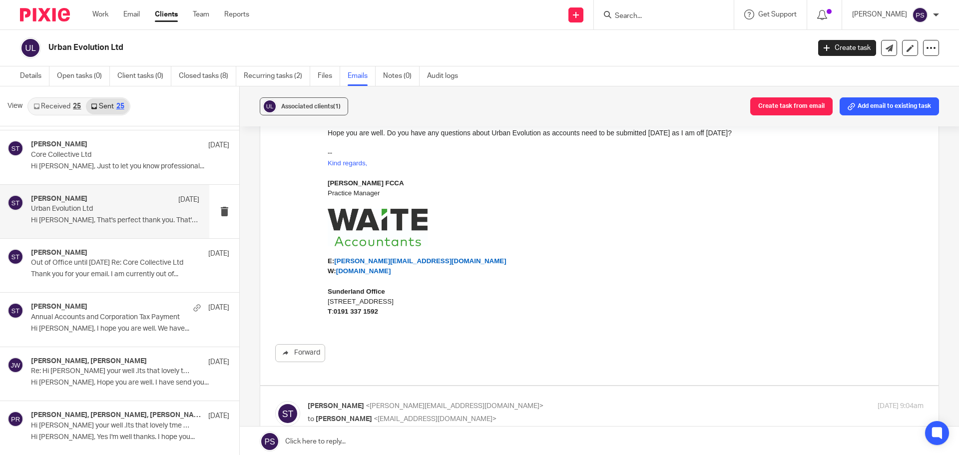
scroll to position [699, 0]
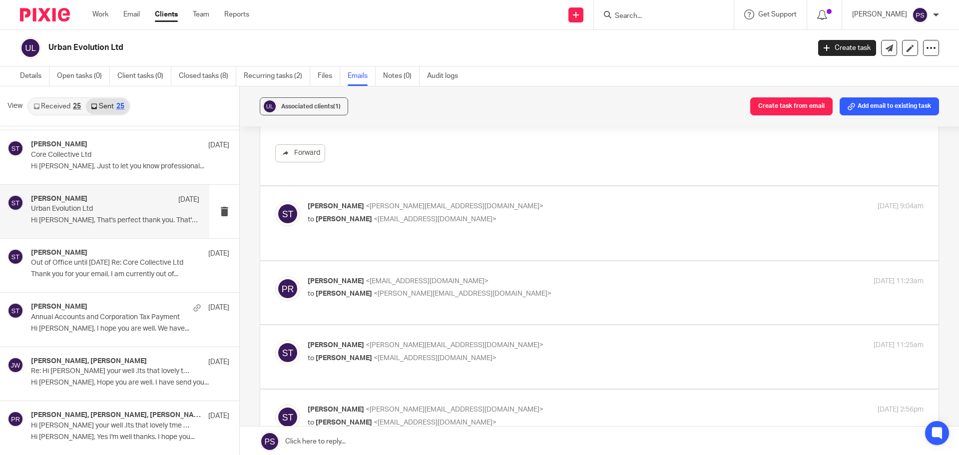
click at [387, 203] on span "<sara@waiteaccountants.co.uk>" at bounding box center [454, 206] width 178 height 7
checkbox input "true"
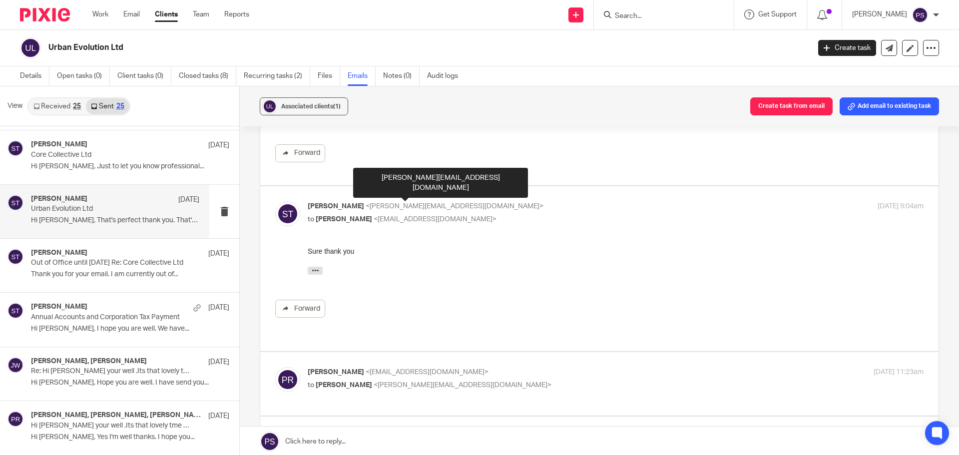
scroll to position [849, 0]
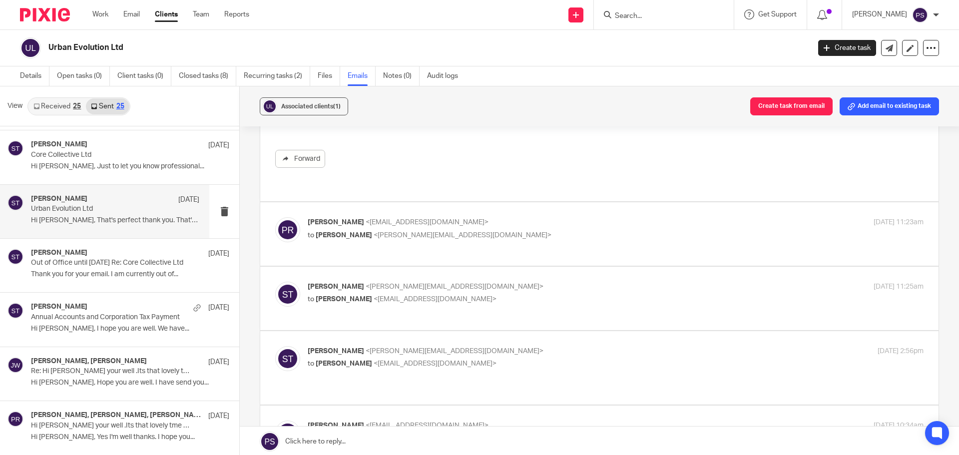
click at [365, 219] on span "<paulreade@gmail.com>" at bounding box center [426, 222] width 123 height 7
checkbox input "true"
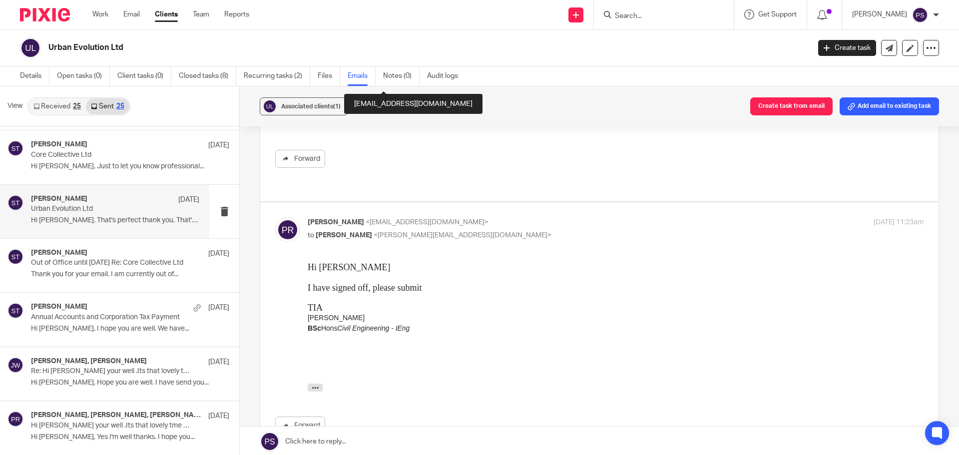
scroll to position [1098, 0]
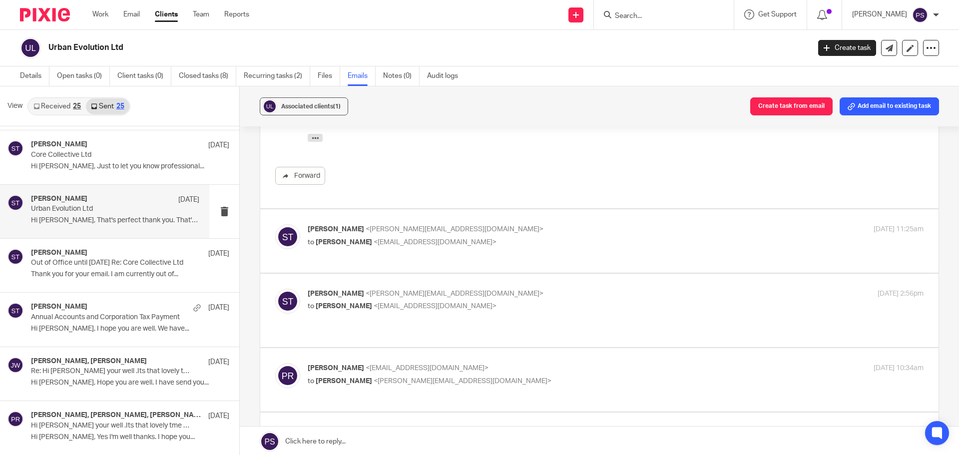
click at [373, 239] on span "<paulreade@gmail.com>" at bounding box center [434, 242] width 123 height 7
checkbox input "true"
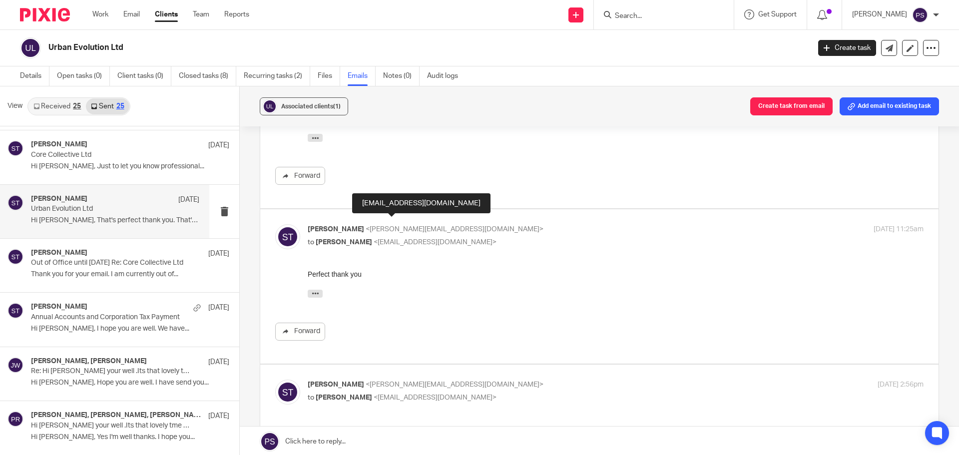
scroll to position [0, 0]
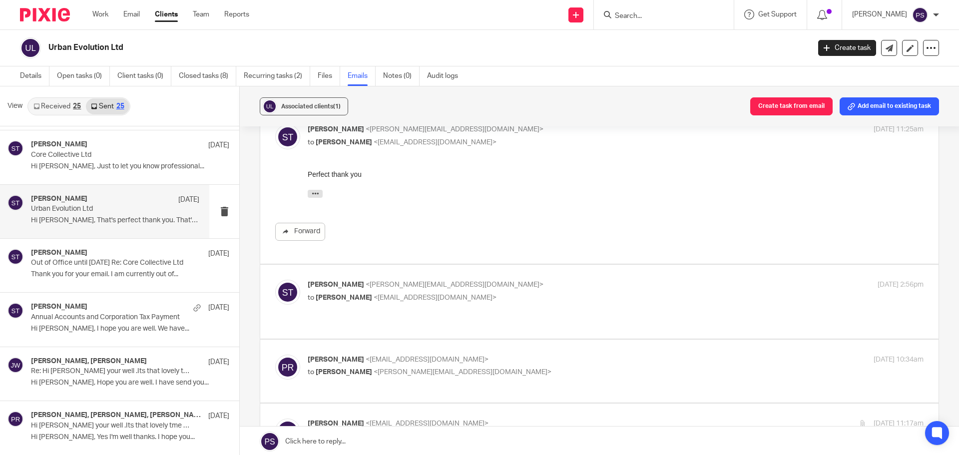
click at [333, 287] on div "Sara Tomczak <sara@waiteaccountants.co.uk> to Paul Reade <paulreade@gmail.com> …" at bounding box center [599, 301] width 648 height 43
click at [340, 294] on span "[PERSON_NAME]" at bounding box center [344, 297] width 56 height 7
checkbox input "true"
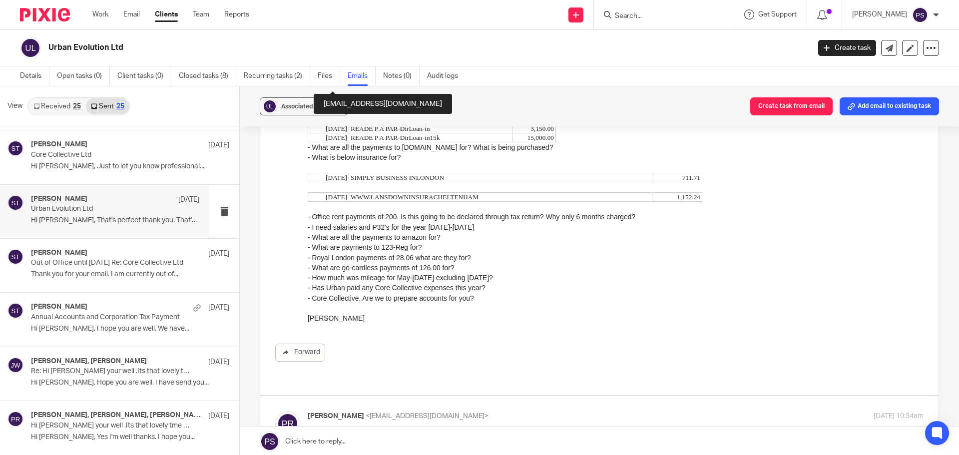
scroll to position [1598, 0]
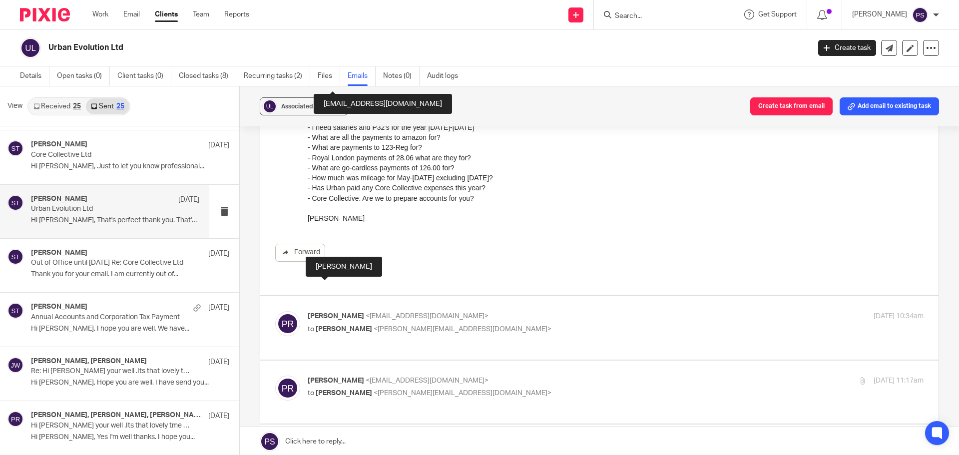
click at [334, 313] on span "[PERSON_NAME]" at bounding box center [336, 316] width 56 height 7
checkbox input "true"
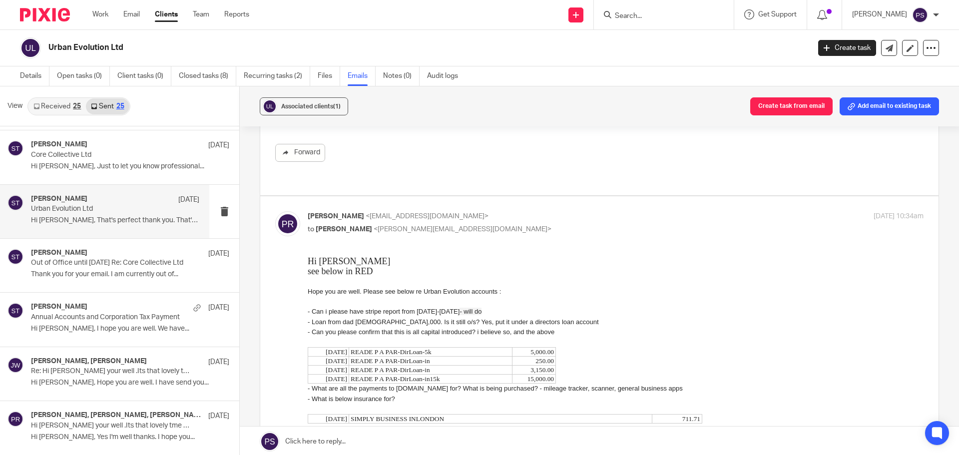
scroll to position [1847, 0]
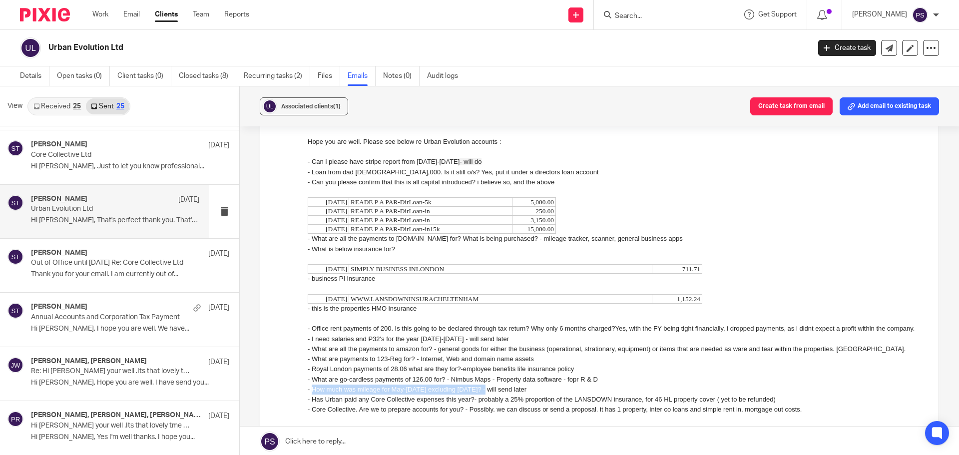
drag, startPoint x: 475, startPoint y: 399, endPoint x: 311, endPoint y: 399, distance: 164.3
click at [311, 394] on div "- How much was mileage for May-[DATE] excluding [DATE]? - will send later" at bounding box center [616, 389] width 616 height 10
copy div "How much was mileage for May-Dec 23 excluding Sept 23?"
click at [372, 404] on div "- Has Urban paid any Core Collective expenses this year?- probably a 25% propor…" at bounding box center [616, 399] width 616 height 10
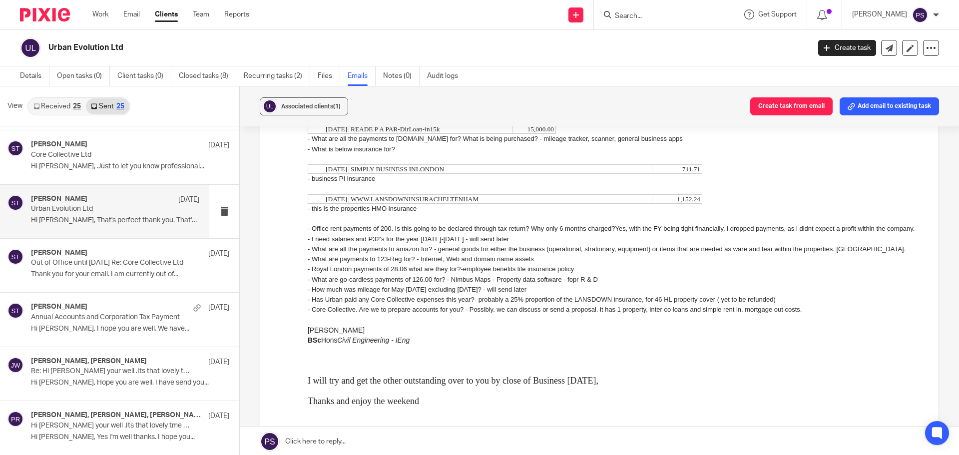
scroll to position [2097, 0]
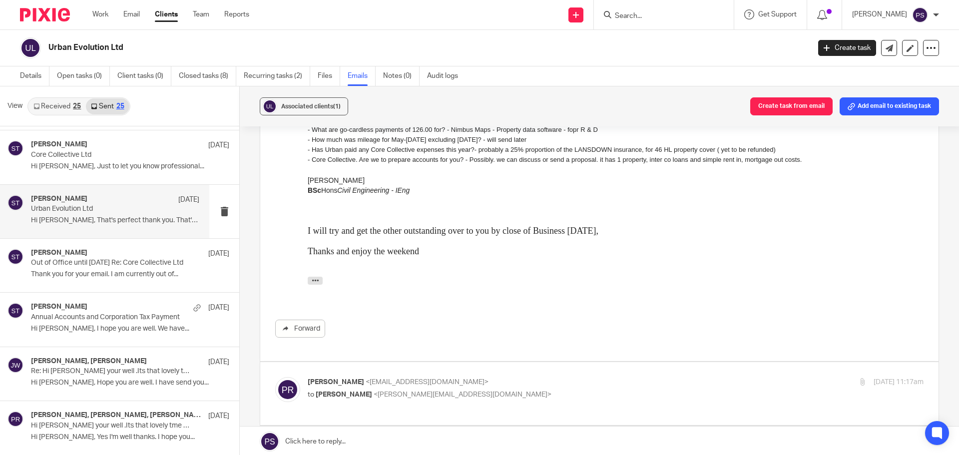
click at [356, 389] on p "to Sara Tomczak <sara@waiteaccountants.co.uk>" at bounding box center [513, 394] width 410 height 10
checkbox input "true"
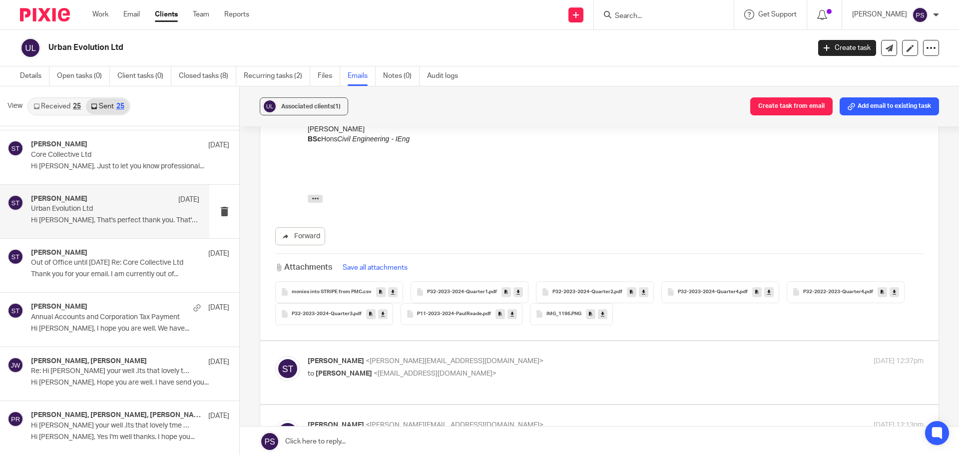
scroll to position [2546, 0]
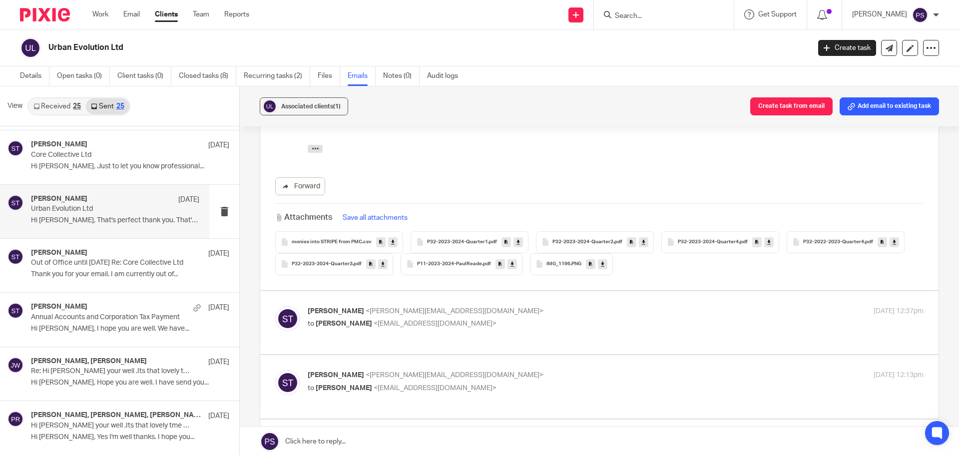
click at [352, 308] on span "[PERSON_NAME]" at bounding box center [336, 311] width 56 height 7
checkbox input "true"
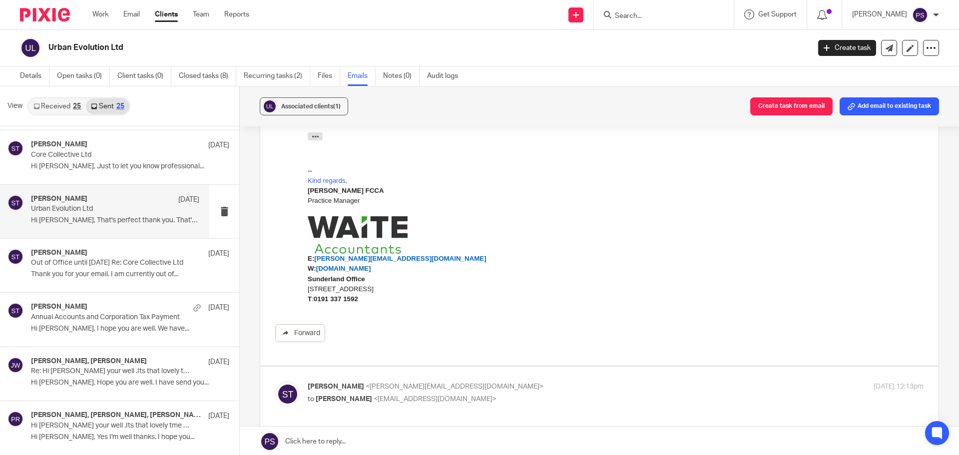
scroll to position [2946, 0]
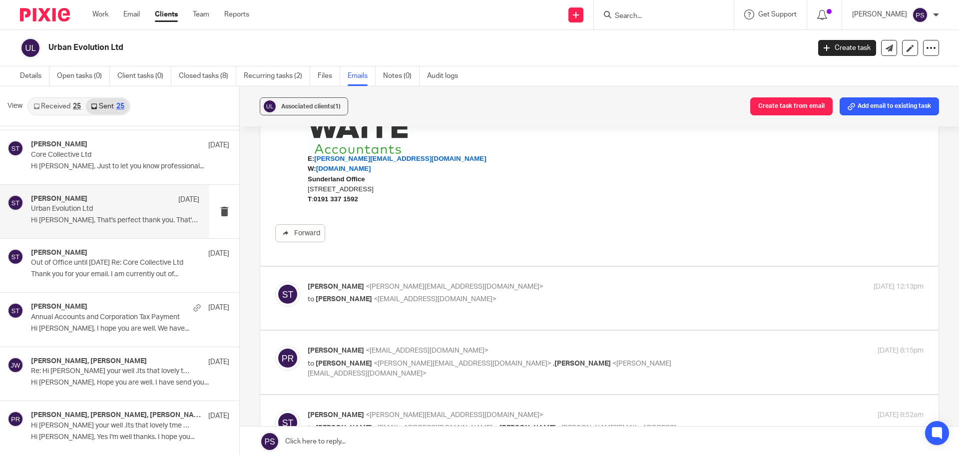
click at [396, 283] on span "<[PERSON_NAME][EMAIL_ADDRESS][DOMAIN_NAME]>" at bounding box center [454, 286] width 178 height 7
checkbox input "true"
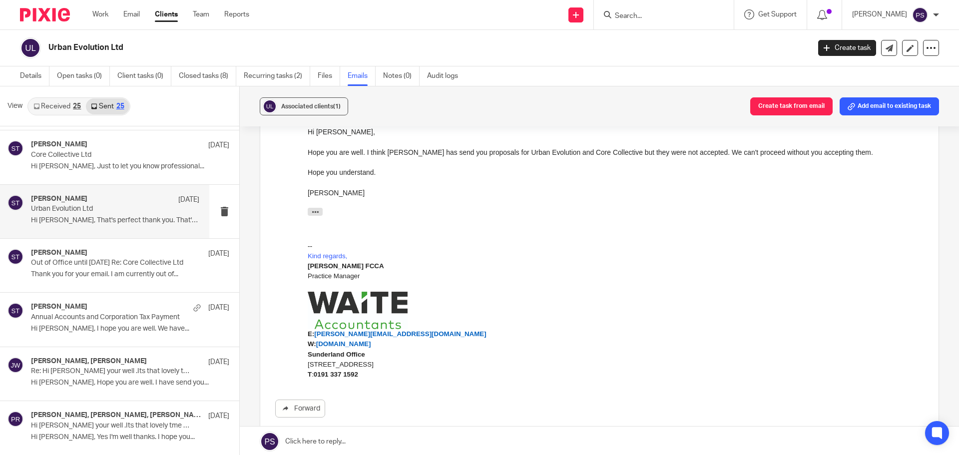
scroll to position [3345, 0]
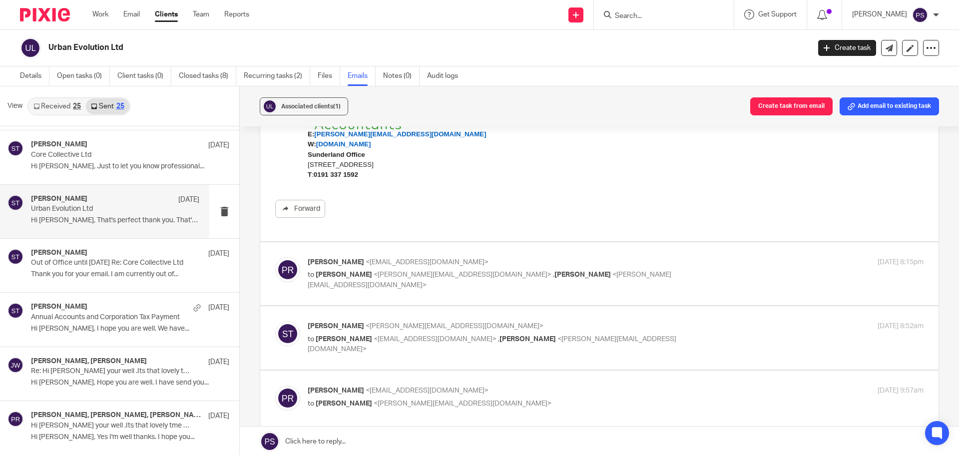
click at [371, 259] on span "<[EMAIL_ADDRESS][DOMAIN_NAME]>" at bounding box center [426, 262] width 123 height 7
checkbox input "true"
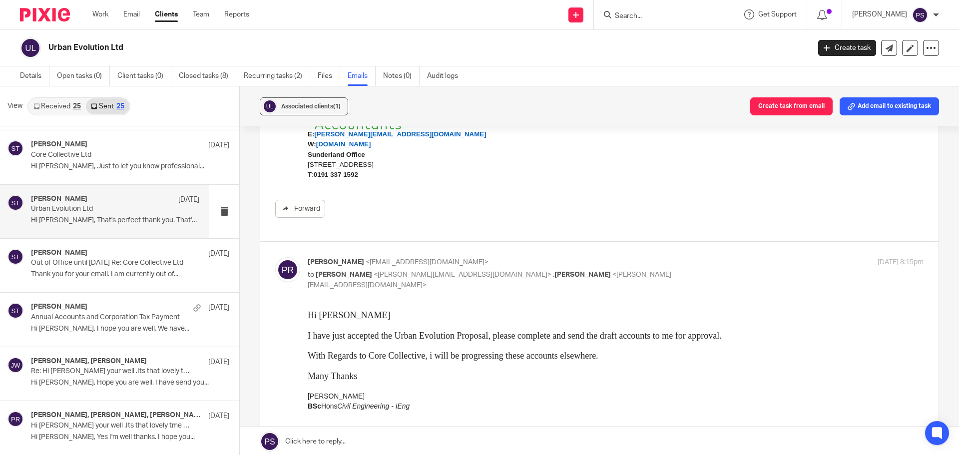
scroll to position [0, 0]
click at [409, 393] on div "Paul Reade BSc Hons Civil Engineering - IEng" at bounding box center [616, 401] width 616 height 20
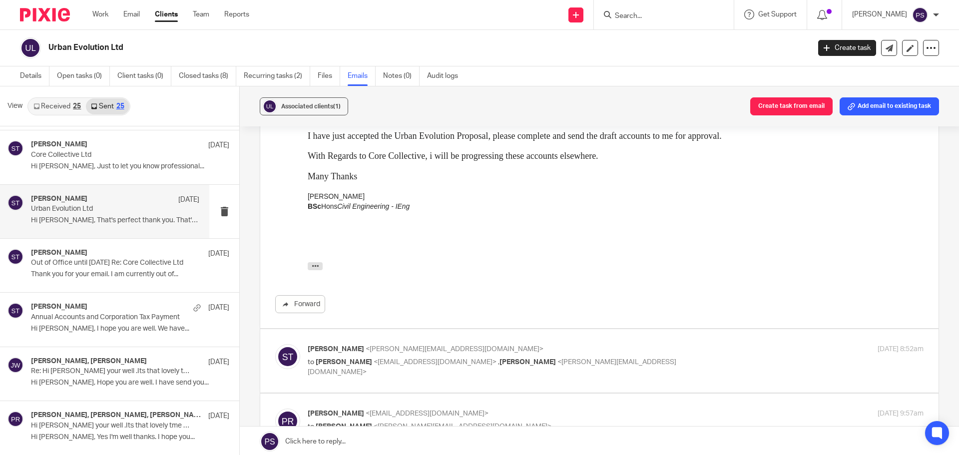
scroll to position [3595, 0]
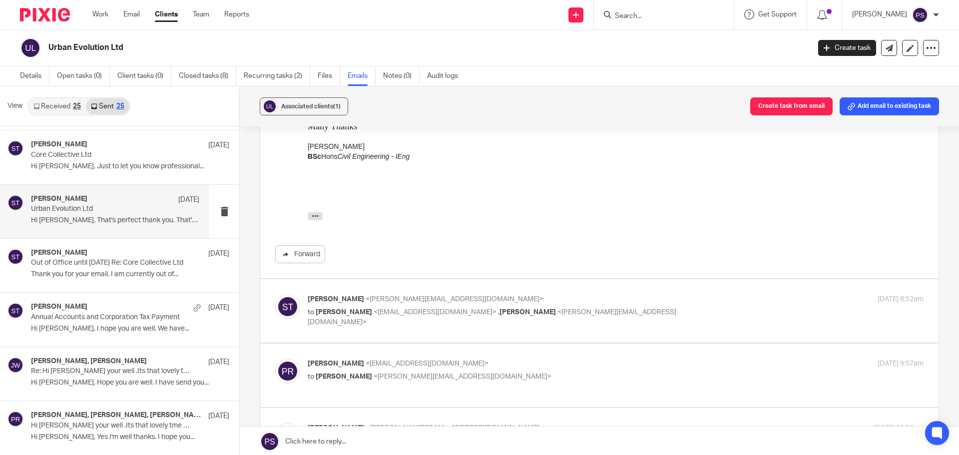
click at [385, 294] on div "Sara Tomczak <sara@waiteaccountants.co.uk> to Paul Reade <paulreade@gmail.com> …" at bounding box center [513, 310] width 410 height 33
checkbox input "true"
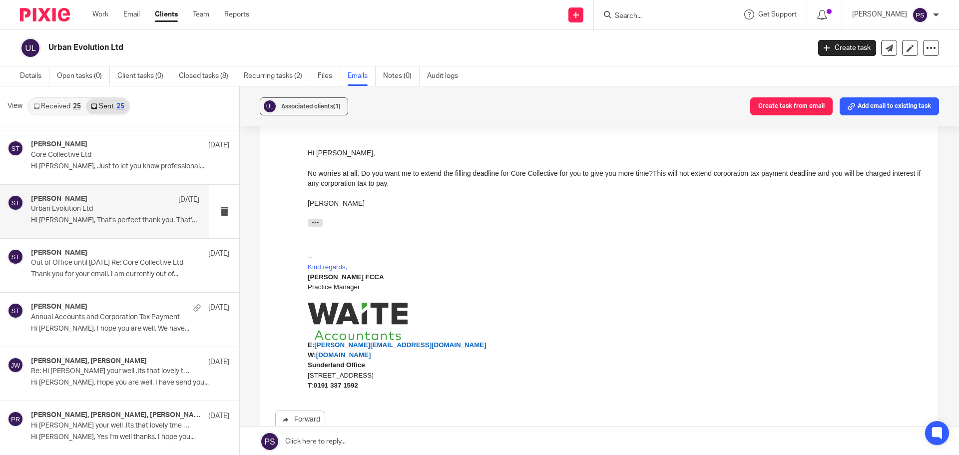
scroll to position [4044, 0]
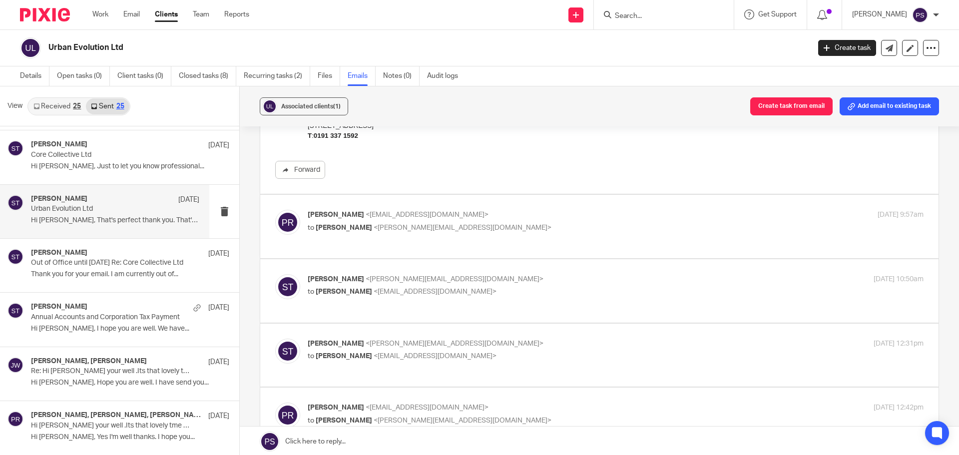
click at [365, 211] on span "<paulreade@gmail.com>" at bounding box center [426, 214] width 123 height 7
checkbox input "true"
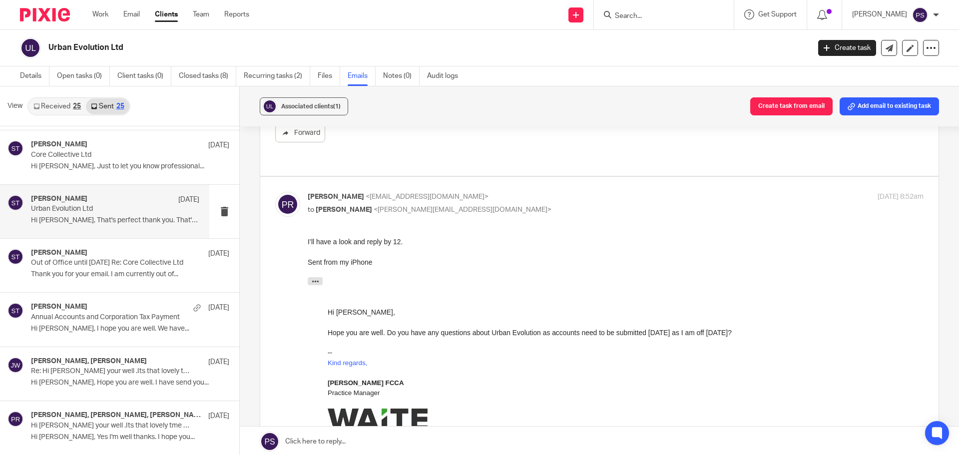
scroll to position [0, 0]
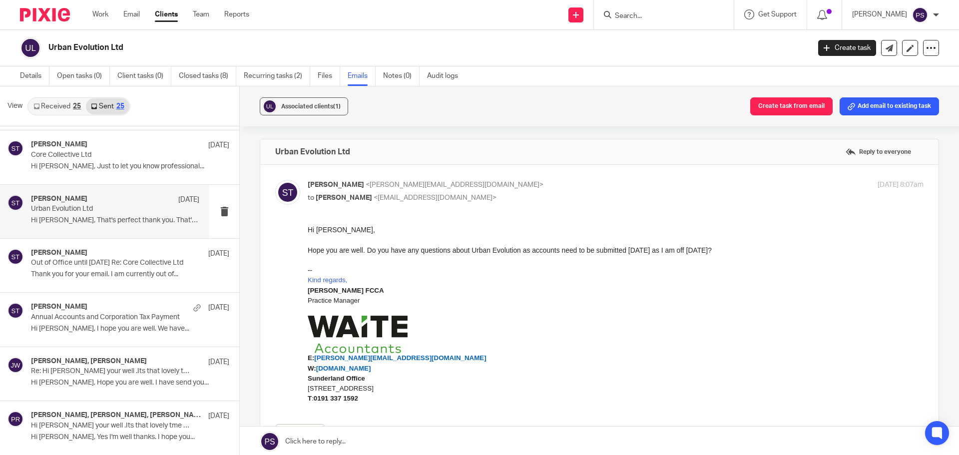
click at [473, 270] on div "Hi Paul, Hope you are well. Do you have any questions about Urban Evolution as …" at bounding box center [616, 314] width 616 height 179
click at [481, 254] on div "Hope you are well. Do you have any questions about Urban Evolution as accounts …" at bounding box center [616, 250] width 616 height 10
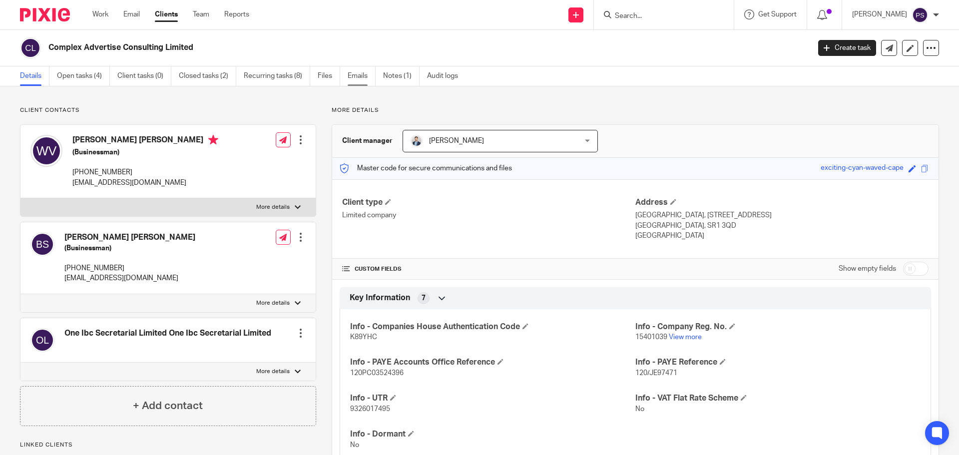
click at [360, 73] on link "Emails" at bounding box center [362, 75] width 28 height 19
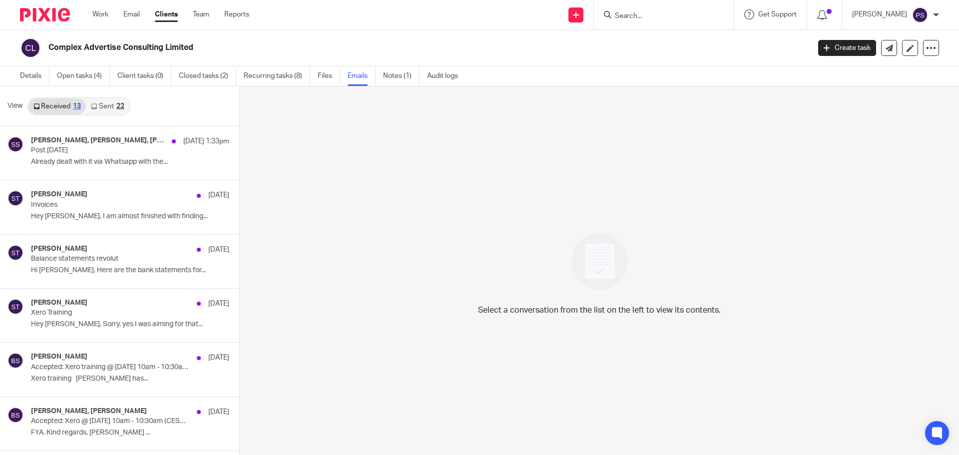
click at [107, 106] on link "Sent 22" at bounding box center [107, 106] width 43 height 16
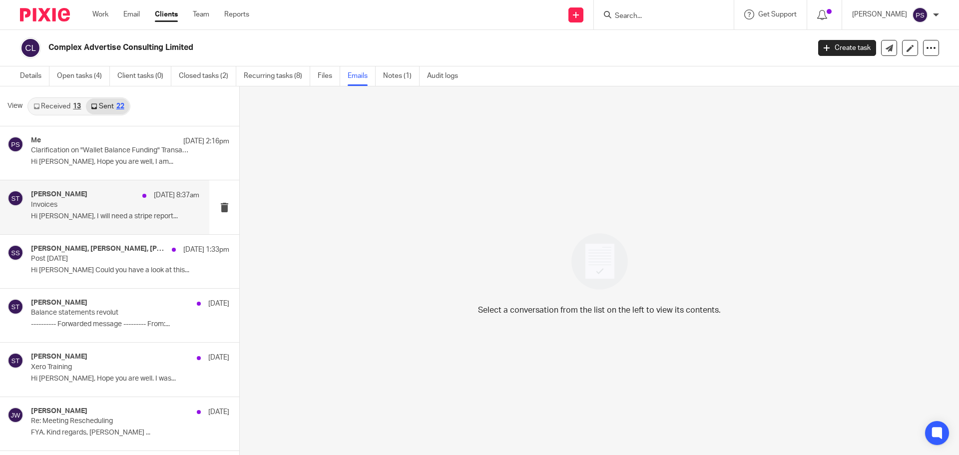
scroll to position [1, 0]
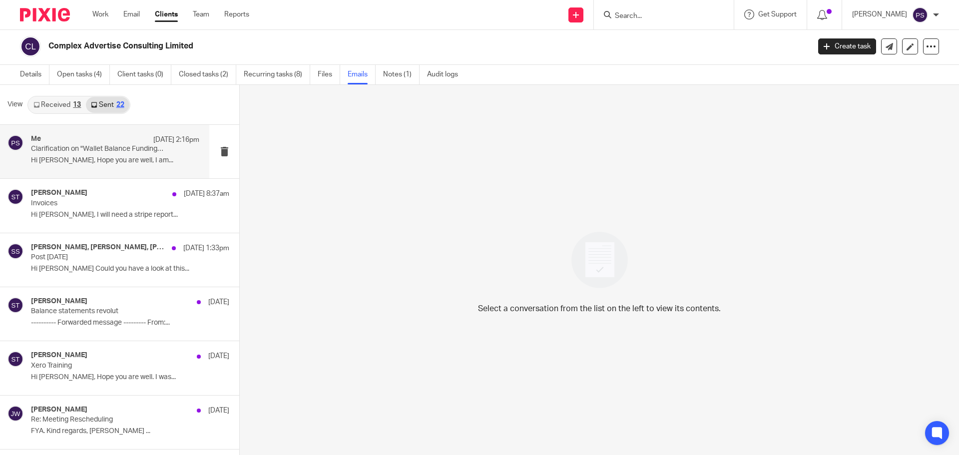
click at [92, 162] on p "Hi [PERSON_NAME], Hope you are well, I am..." at bounding box center [115, 160] width 168 height 8
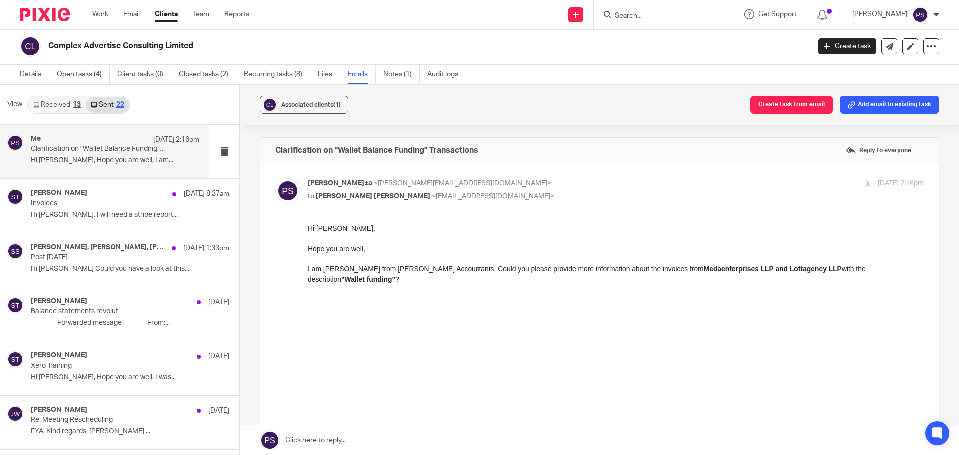
scroll to position [0, 0]
click at [872, 151] on label "Reply to everyone" at bounding box center [878, 150] width 70 height 15
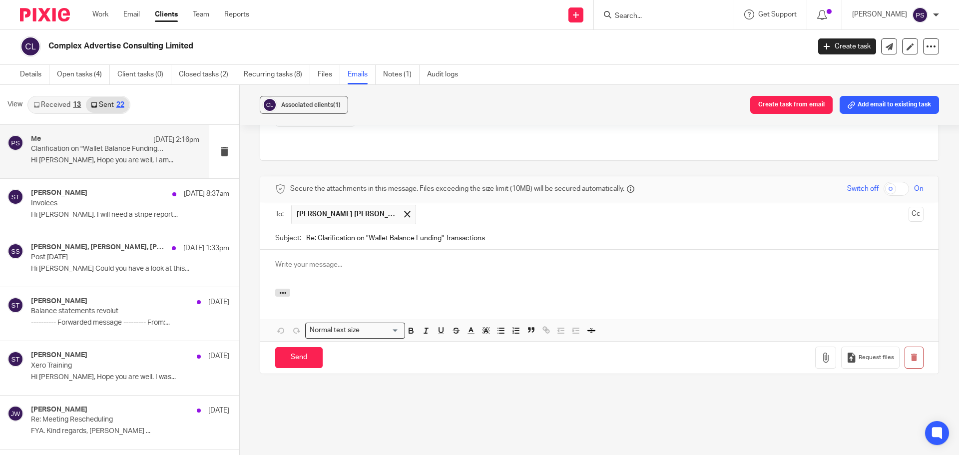
click at [335, 250] on div at bounding box center [599, 269] width 678 height 39
click at [320, 260] on p at bounding box center [599, 265] width 648 height 10
drag, startPoint x: 287, startPoint y: 253, endPoint x: 314, endPoint y: 251, distance: 27.5
click at [287, 260] on p "Hi benjamin" at bounding box center [599, 265] width 648 height 10
click at [337, 260] on p "Hi Benjamin" at bounding box center [599, 265] width 648 height 10
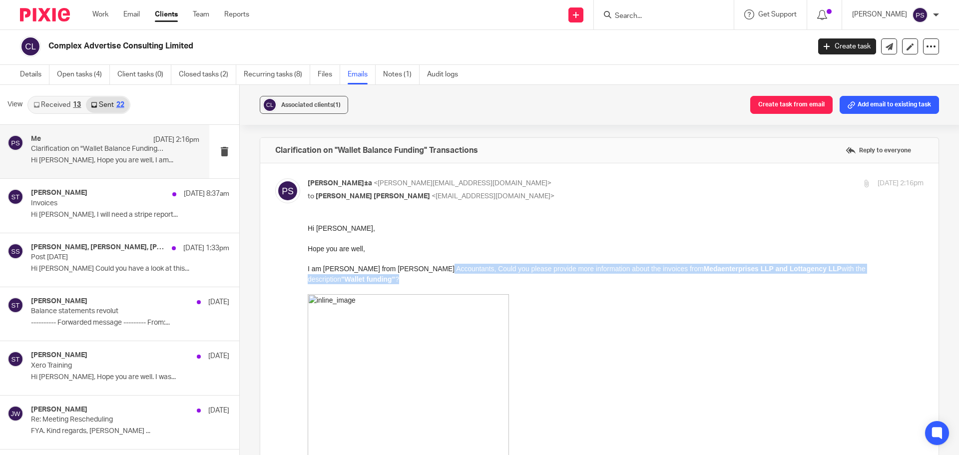
drag, startPoint x: 424, startPoint y: 266, endPoint x: 900, endPoint y: 269, distance: 475.8
click at [900, 269] on p "I am Pauline from Waite Accountants, Could you please provide more information …" at bounding box center [616, 274] width 616 height 20
copy p "Could you please provide more information about the invoices from Medaenterpris…"
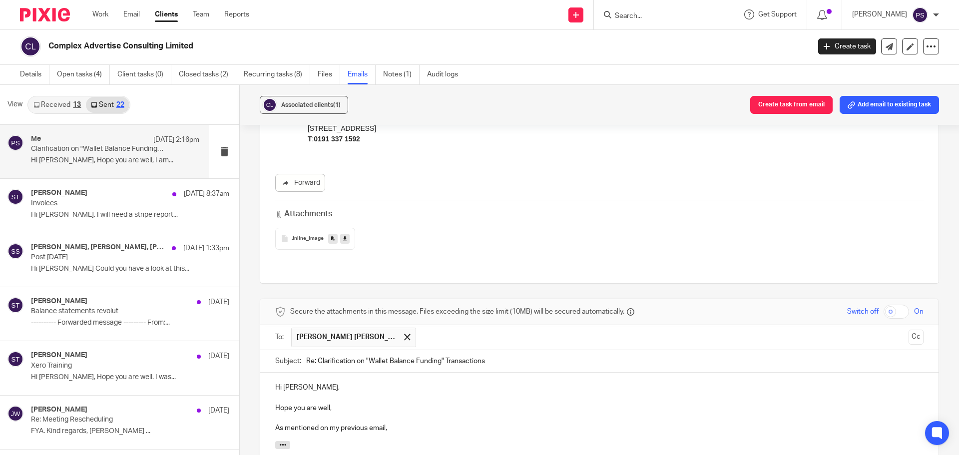
scroll to position [549, 0]
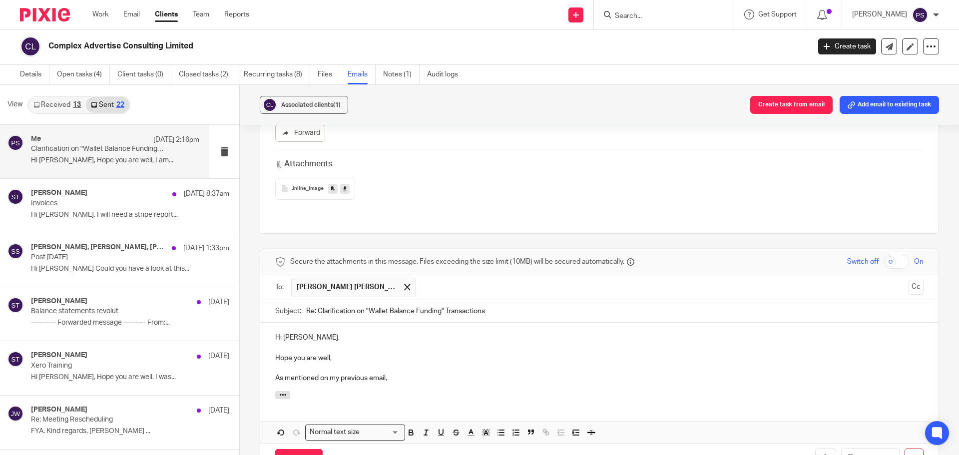
click at [394, 373] on p "As mentioned on my previous email," at bounding box center [599, 378] width 648 height 10
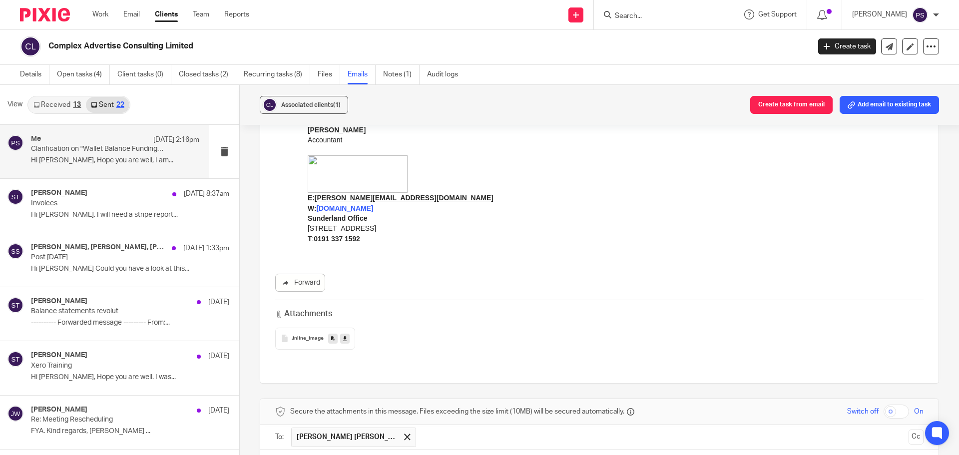
scroll to position [649, 0]
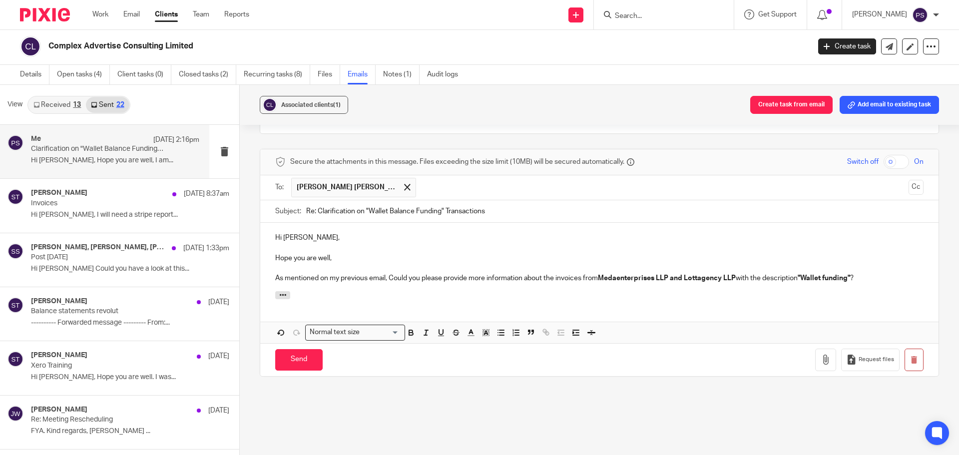
click at [881, 273] on p "As mentioned on my previous email, Could you please provide more information ab…" at bounding box center [599, 278] width 648 height 10
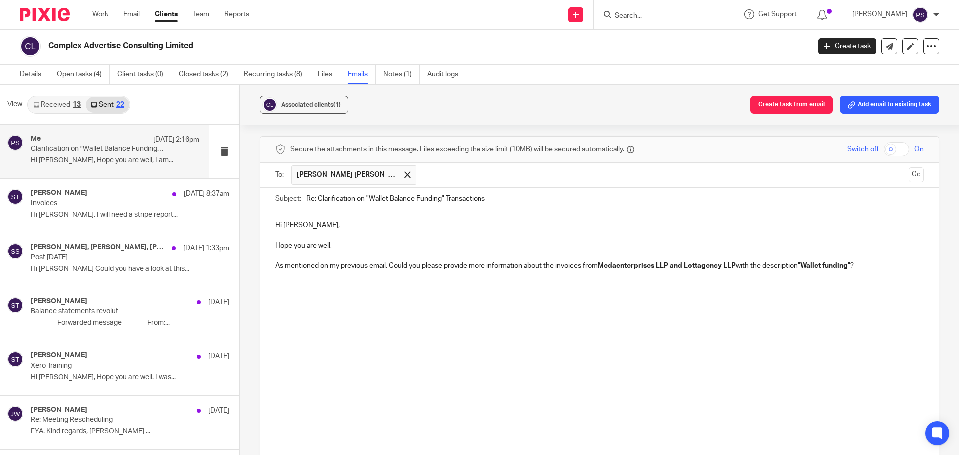
scroll to position [811, 0]
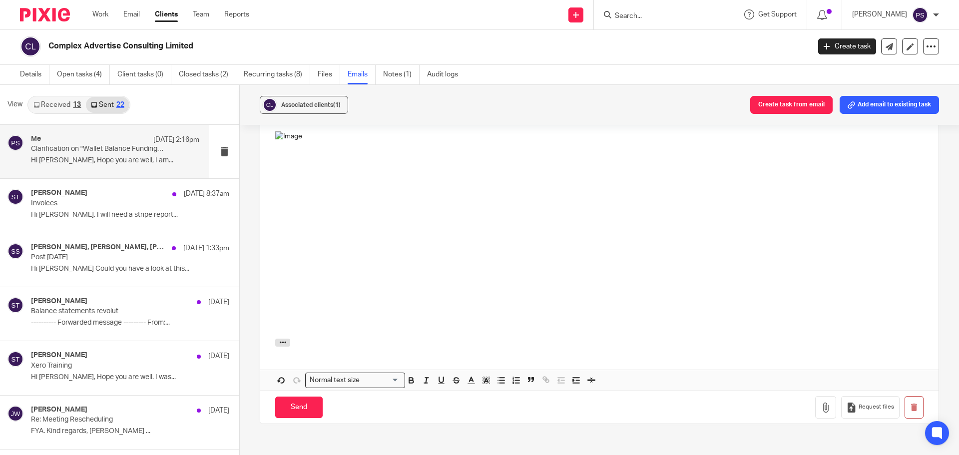
click at [527, 305] on p at bounding box center [599, 231] width 648 height 200
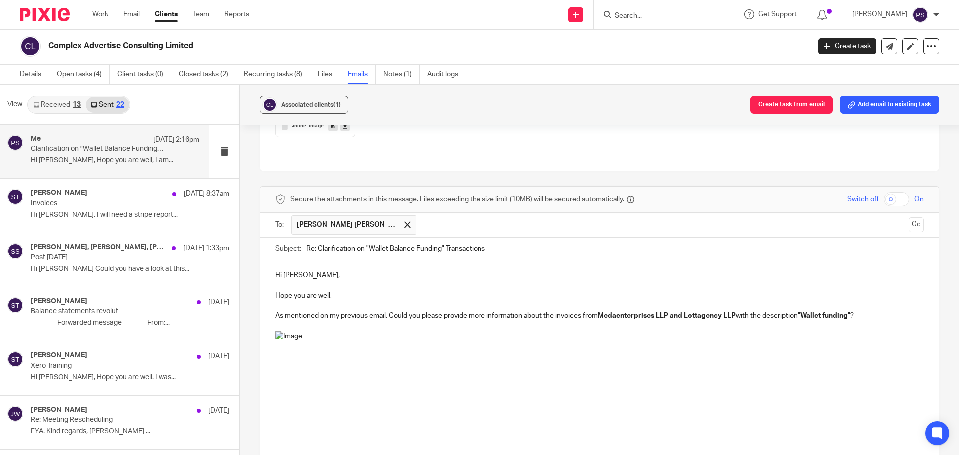
scroll to position [662, 0]
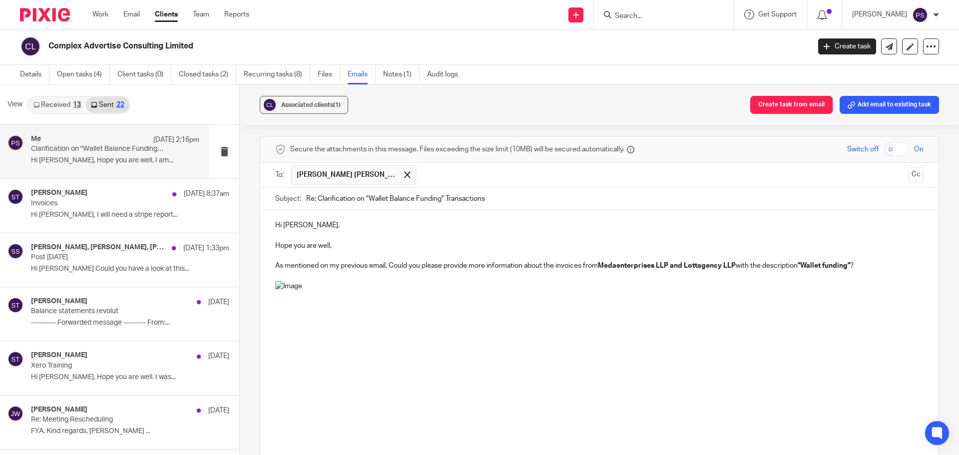
click at [553, 366] on p at bounding box center [599, 381] width 648 height 200
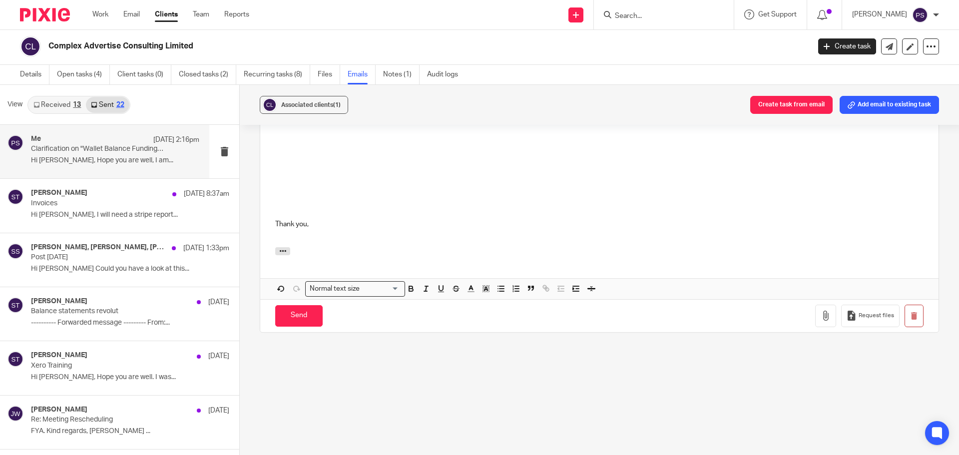
scroll to position [733, 0]
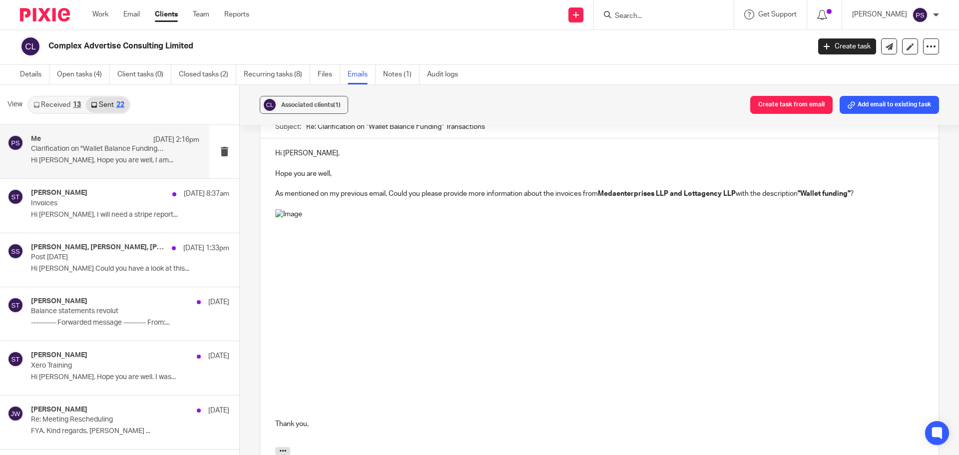
click at [521, 360] on p at bounding box center [599, 309] width 648 height 200
click at [382, 419] on p "Thank you," at bounding box center [599, 424] width 648 height 10
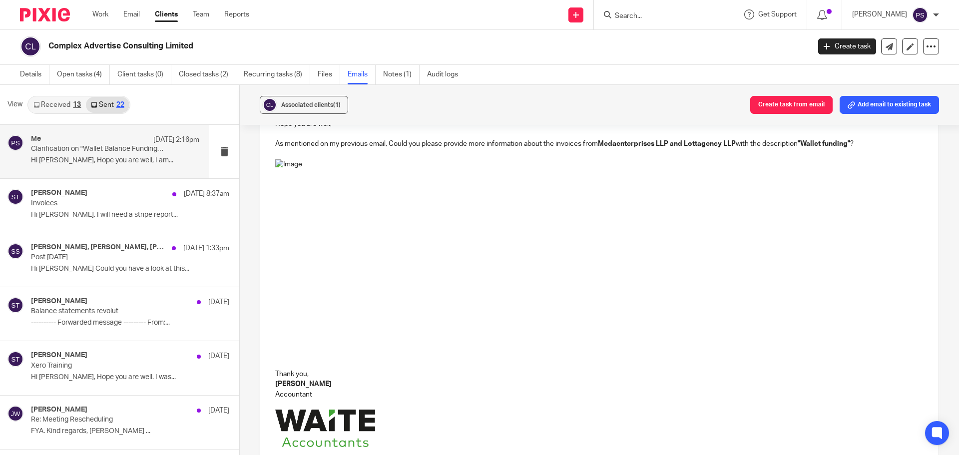
scroll to position [813, 0]
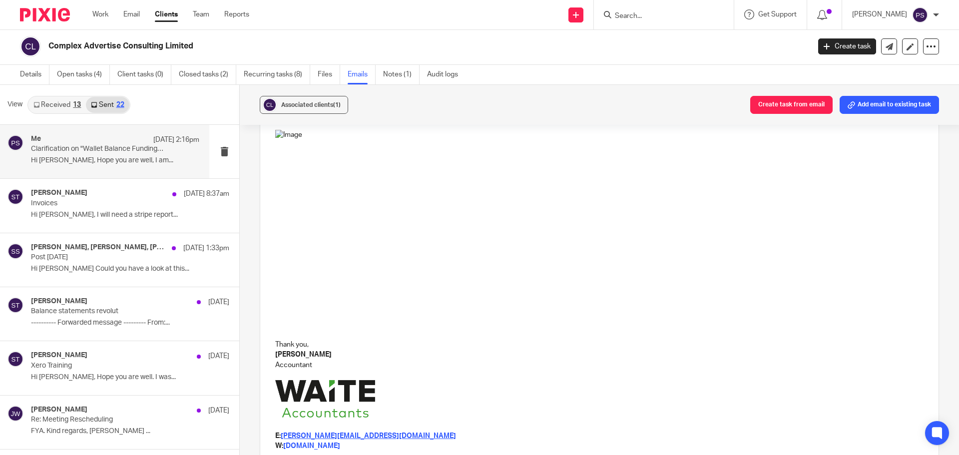
click at [539, 340] on p "Thank you," at bounding box center [599, 345] width 648 height 10
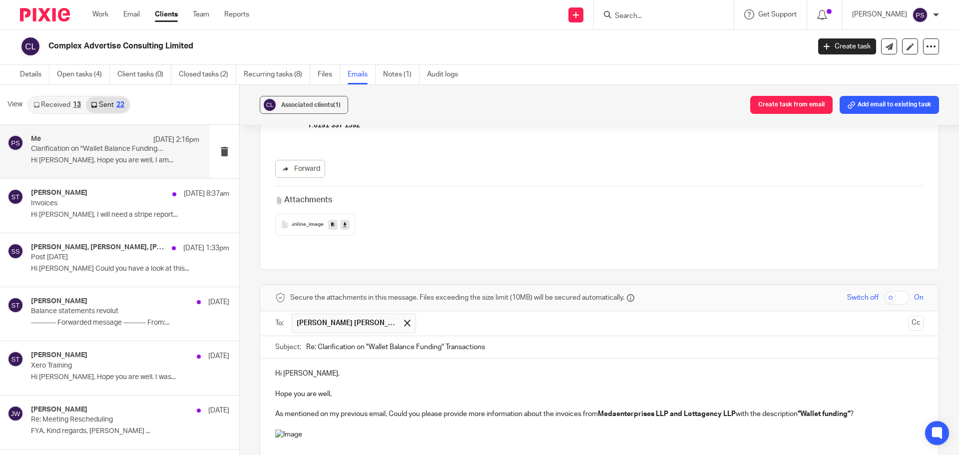
scroll to position [663, 0]
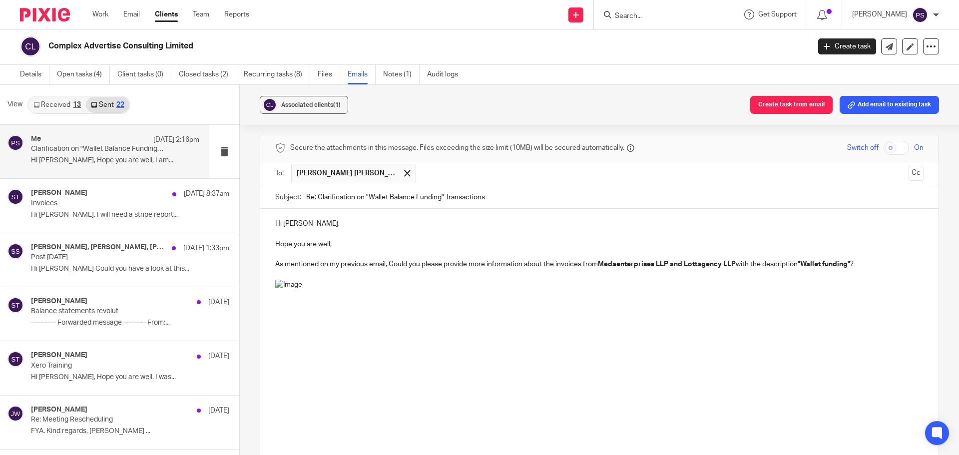
click at [568, 361] on p at bounding box center [599, 380] width 648 height 200
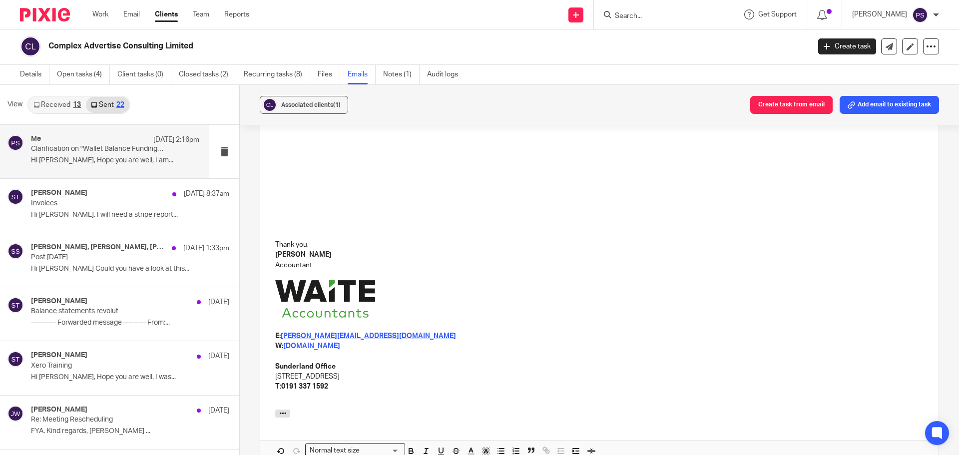
scroll to position [1062, 0]
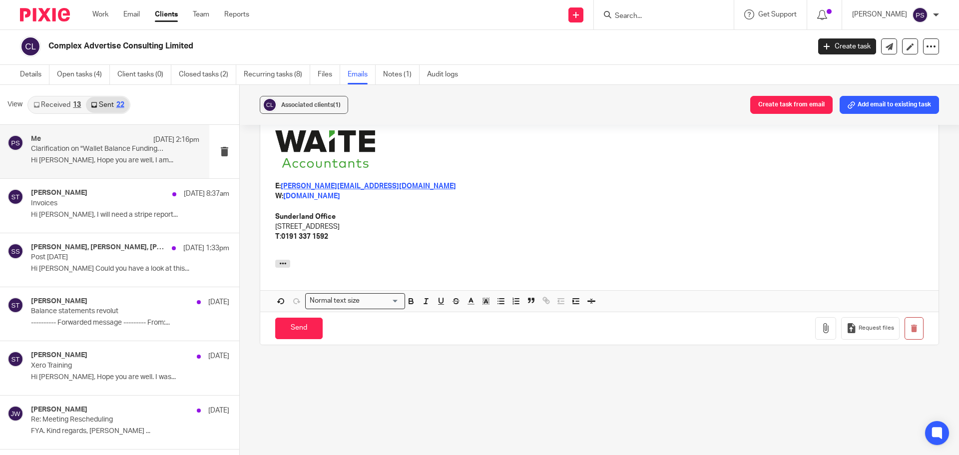
click at [295, 318] on input "Send" at bounding box center [298, 328] width 47 height 21
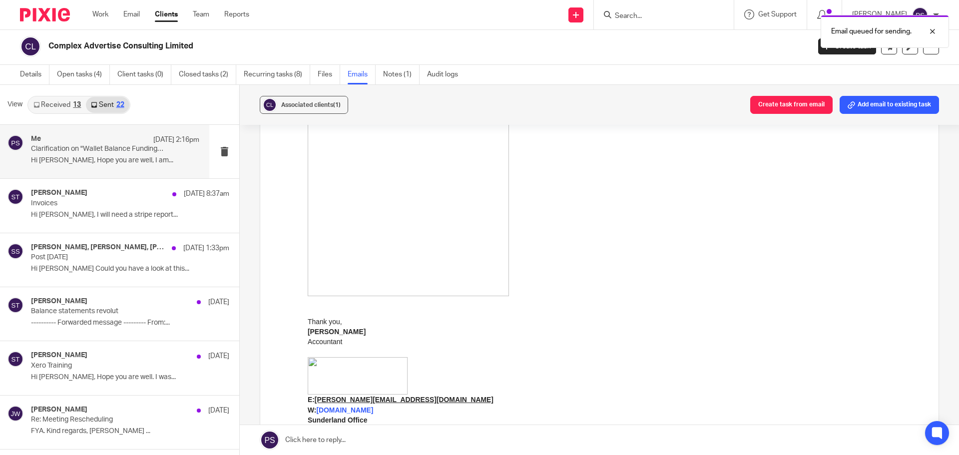
scroll to position [0, 0]
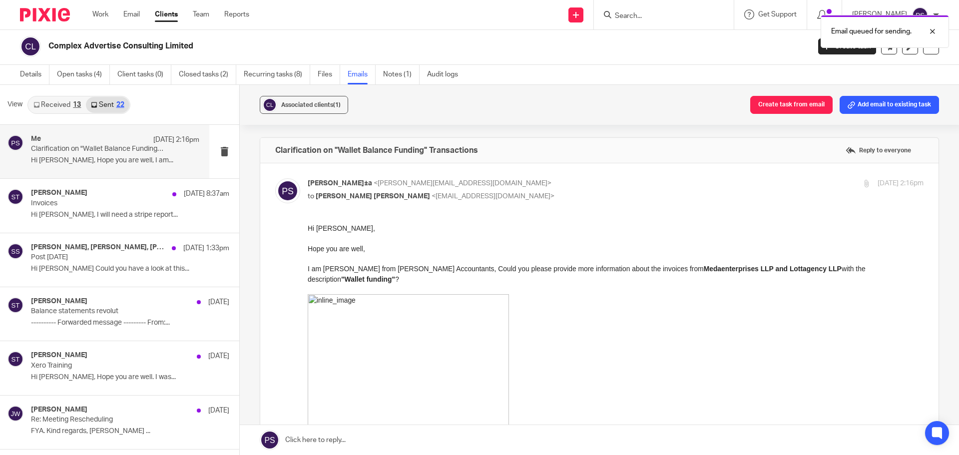
click at [608, 299] on p at bounding box center [616, 394] width 616 height 200
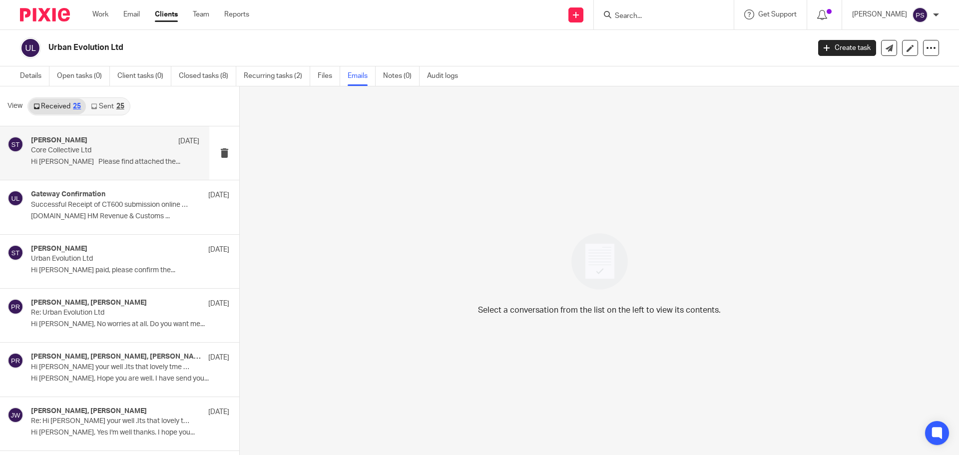
click at [97, 161] on p "Hi [PERSON_NAME] Please find attached the..." at bounding box center [115, 162] width 168 height 8
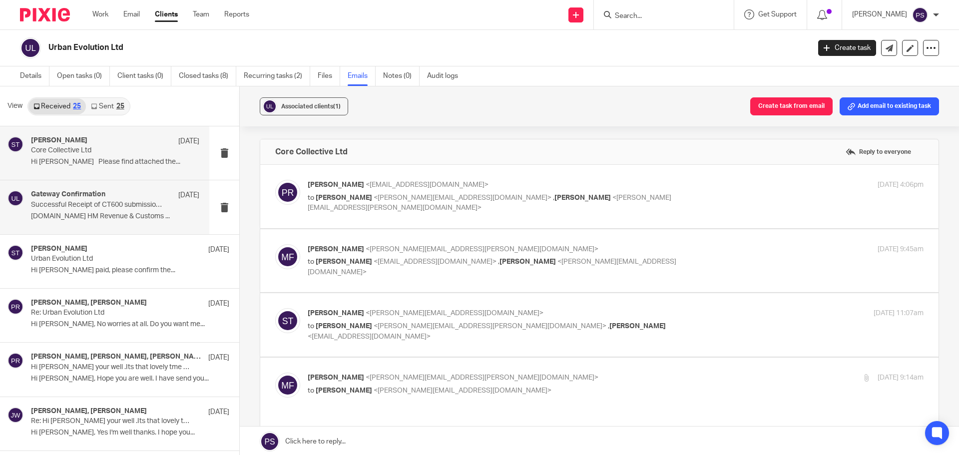
click at [98, 216] on p "[DOMAIN_NAME] HM Revenue & Customs ..." at bounding box center [115, 216] width 168 height 8
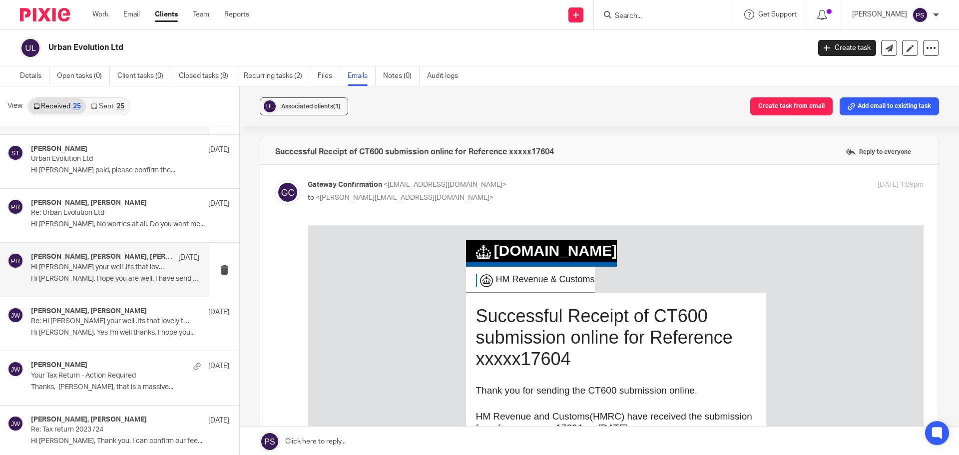
click at [62, 251] on div "[PERSON_NAME], [PERSON_NAME], [PERSON_NAME] [DATE] Hi [PERSON_NAME] your well .…" at bounding box center [104, 269] width 209 height 53
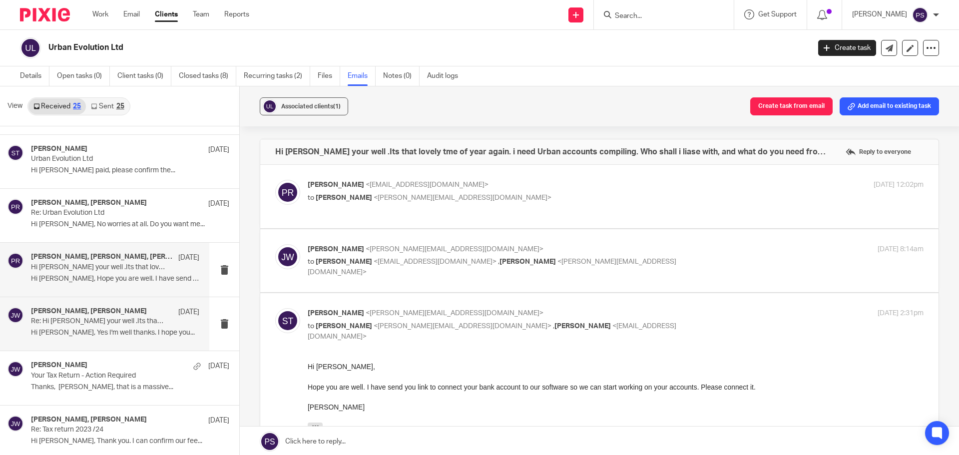
click at [108, 331] on p "Hi [PERSON_NAME], Yes I'm well thanks. I hope you..." at bounding box center [115, 333] width 168 height 8
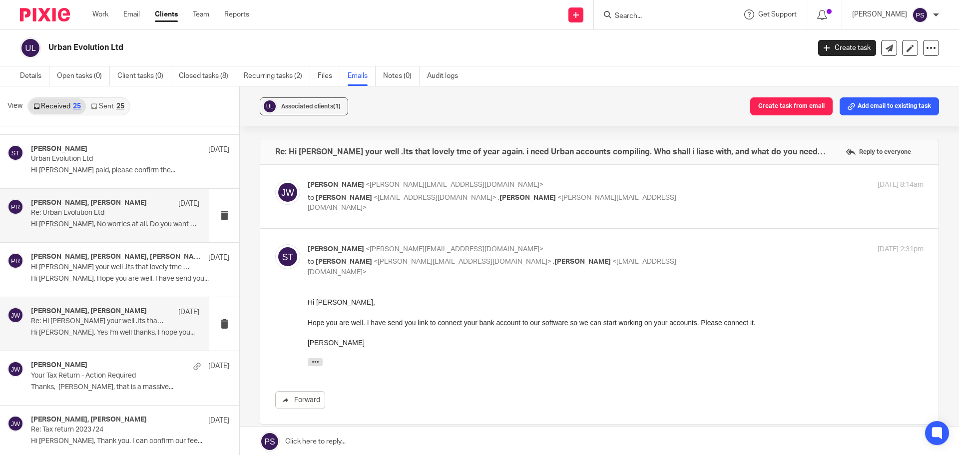
click at [79, 222] on p "Hi [PERSON_NAME], No worries at all. Do you want me..." at bounding box center [115, 224] width 168 height 8
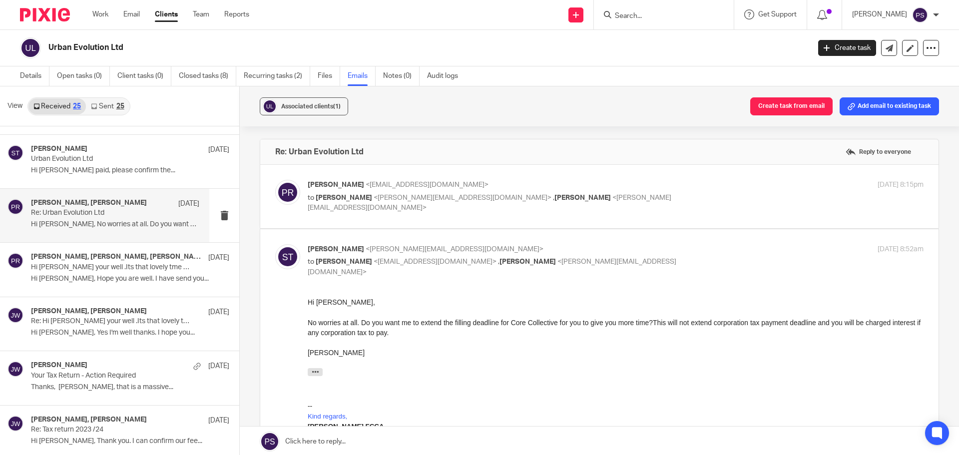
click at [374, 190] on p "[PERSON_NAME] <[EMAIL_ADDRESS][DOMAIN_NAME]>" at bounding box center [513, 185] width 410 height 10
checkbox input "true"
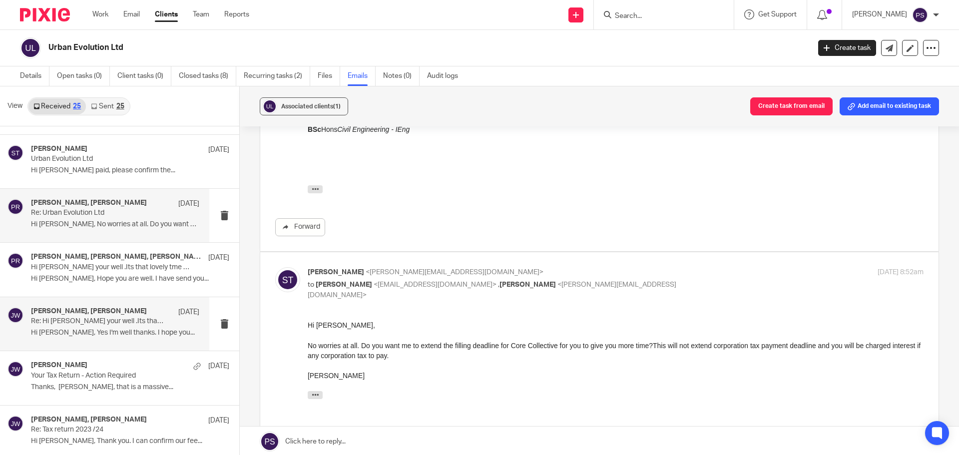
scroll to position [150, 0]
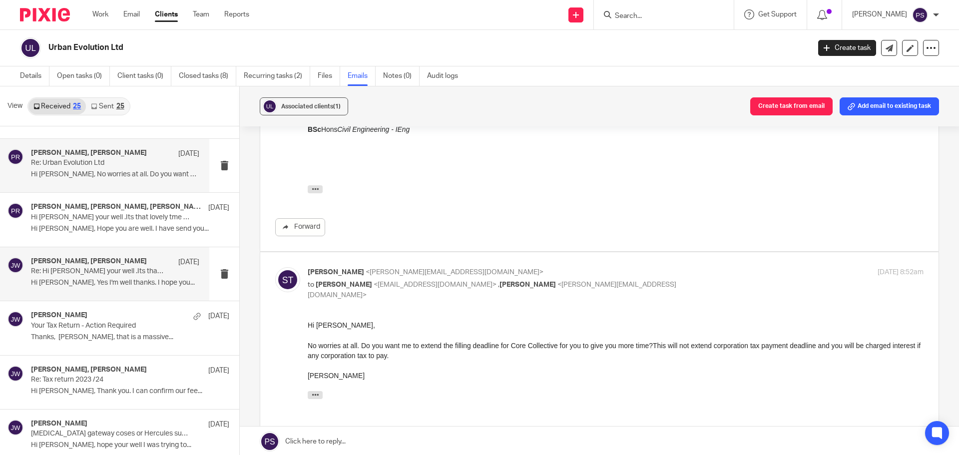
click at [92, 254] on div "[PERSON_NAME], [PERSON_NAME] [DATE] Re: Hi [PERSON_NAME] your well .Its that lo…" at bounding box center [104, 273] width 209 height 53
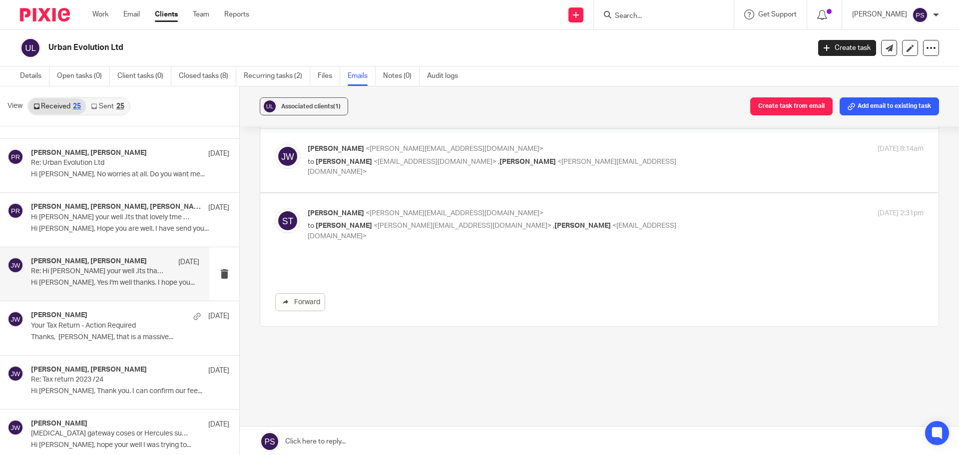
scroll to position [0, 0]
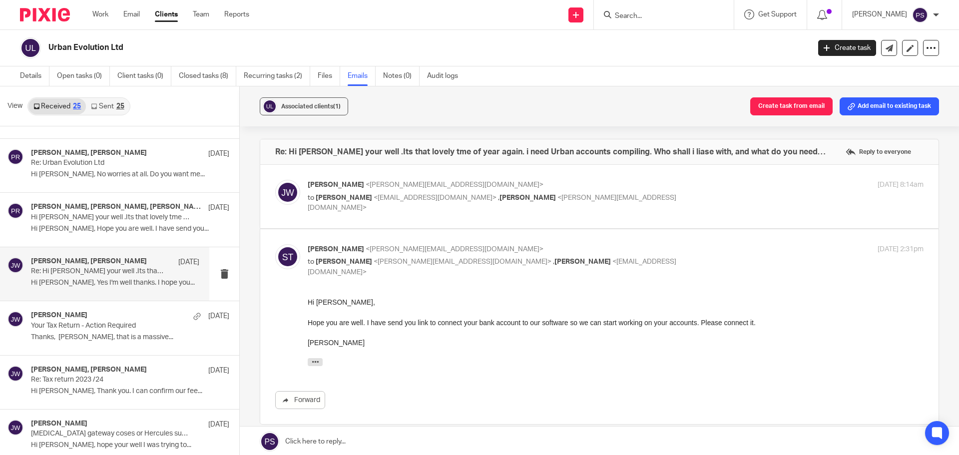
click at [354, 179] on label at bounding box center [599, 196] width 678 height 63
click at [275, 179] on input "checkbox" at bounding box center [275, 179] width 0 height 0
checkbox input "true"
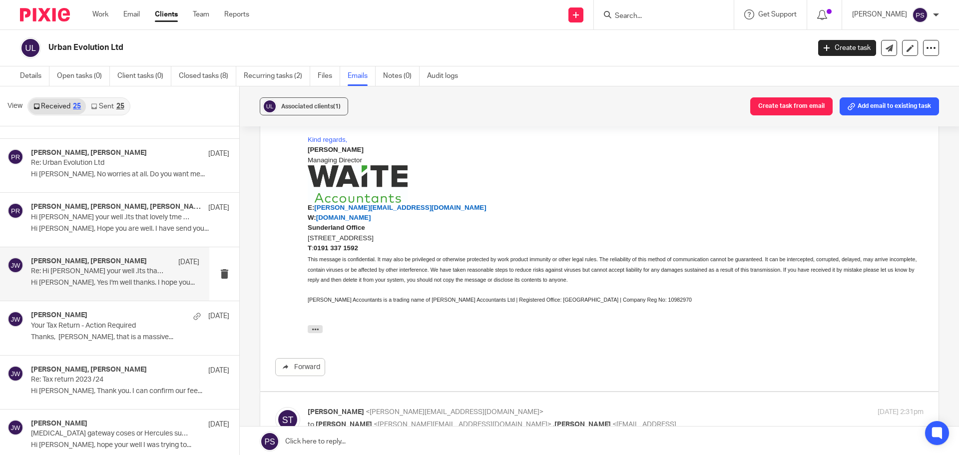
scroll to position [350, 0]
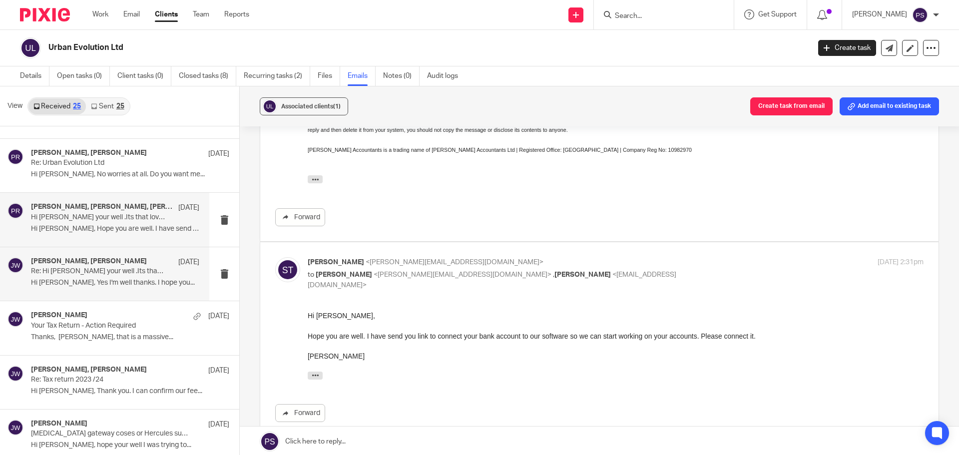
click at [99, 223] on div "[PERSON_NAME], [PERSON_NAME], [PERSON_NAME] [DATE] Hi [PERSON_NAME] your well .…" at bounding box center [115, 219] width 168 height 33
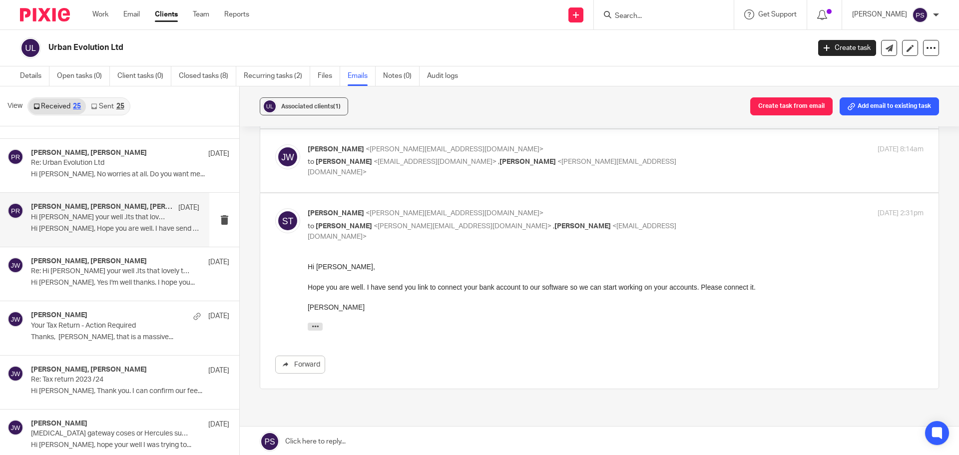
scroll to position [50, 0]
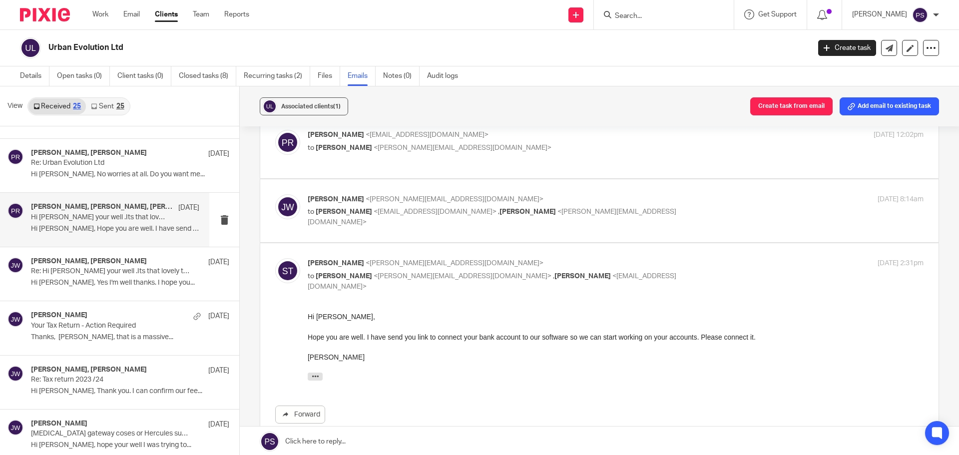
click at [365, 199] on span "<[PERSON_NAME][EMAIL_ADDRESS][DOMAIN_NAME]>" at bounding box center [454, 199] width 178 height 7
checkbox input "true"
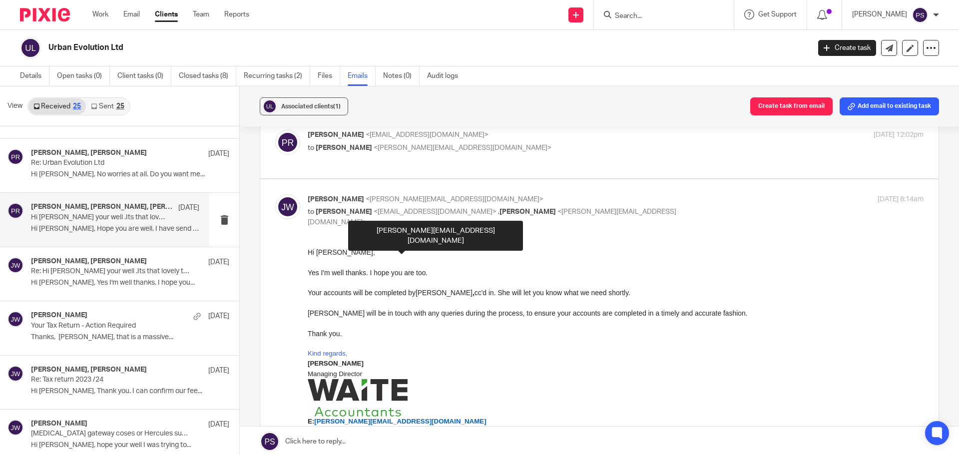
scroll to position [0, 0]
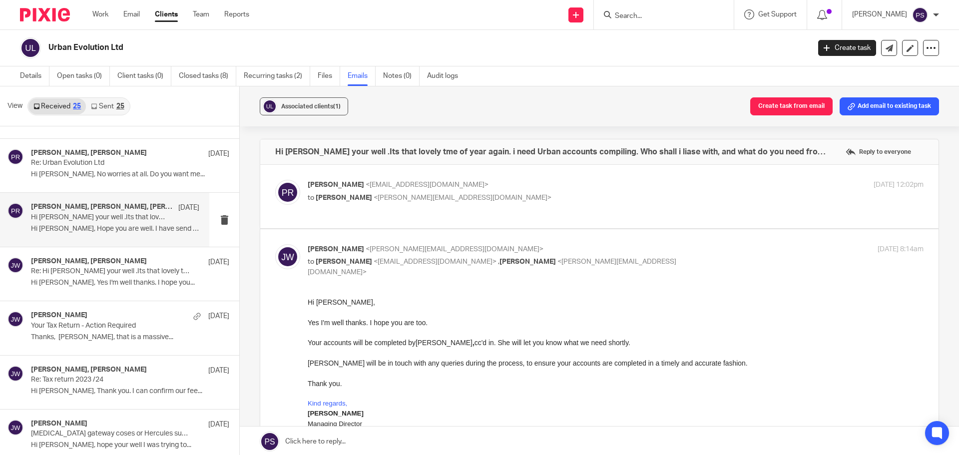
click at [365, 184] on span "<[EMAIL_ADDRESS][DOMAIN_NAME]>" at bounding box center [426, 184] width 123 height 7
checkbox input "true"
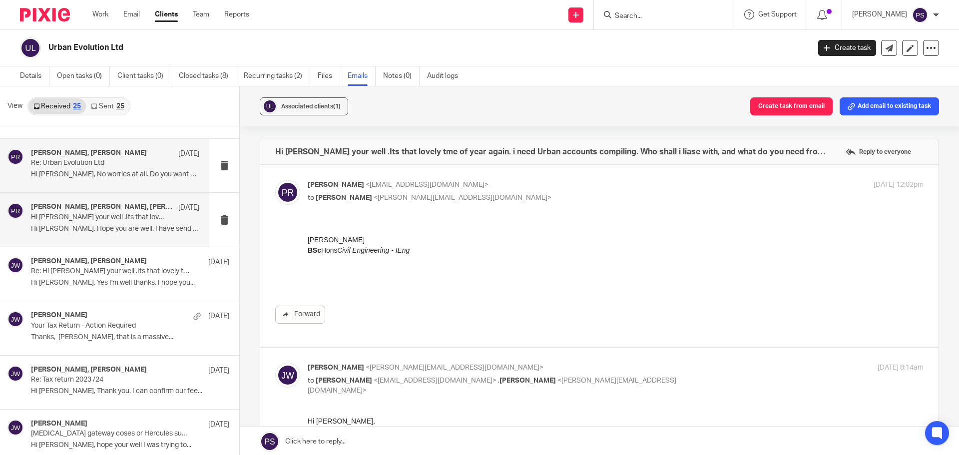
click at [102, 174] on p "Hi [PERSON_NAME], No worries at all. Do you want me..." at bounding box center [115, 174] width 168 height 8
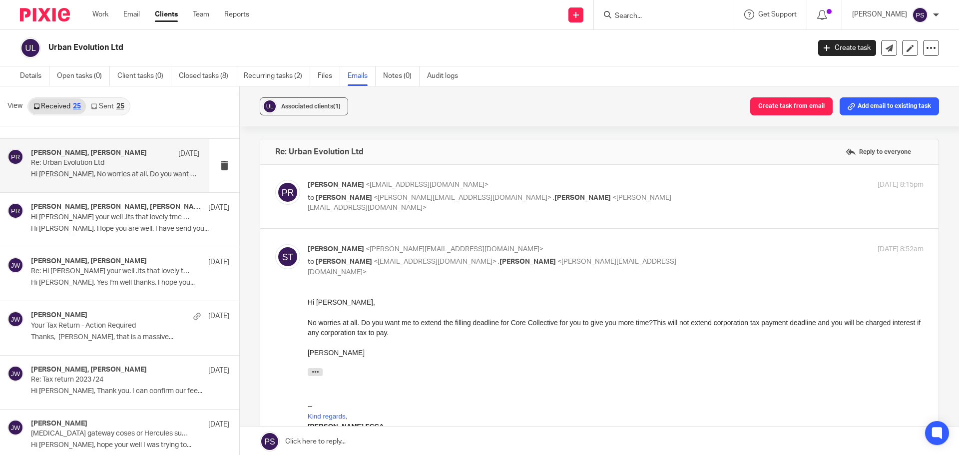
click at [390, 194] on span "<[PERSON_NAME][EMAIL_ADDRESS][DOMAIN_NAME]>" at bounding box center [462, 197] width 178 height 7
checkbox input "true"
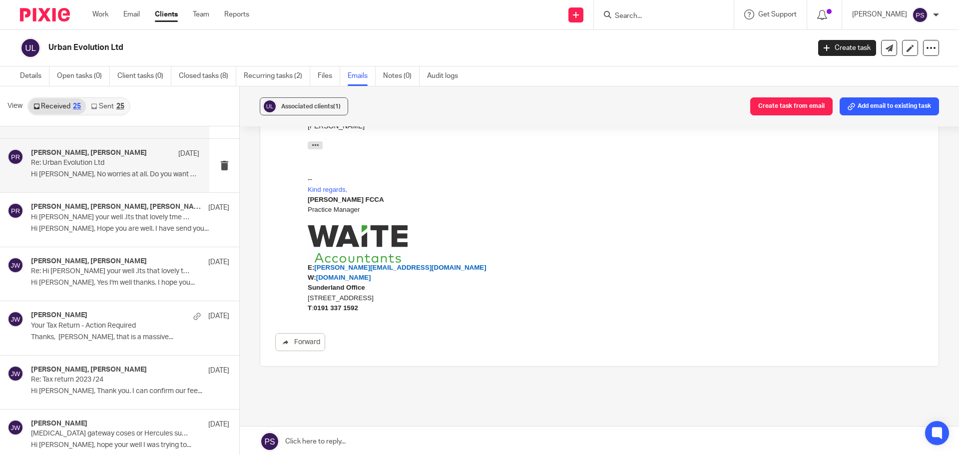
scroll to position [50, 0]
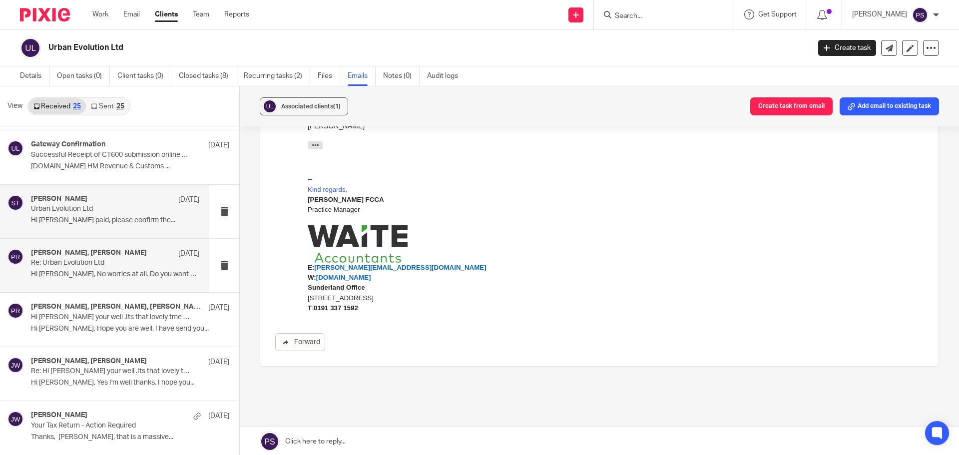
click at [77, 215] on div "[PERSON_NAME] [DATE] Urban Evolution Ltd Hi [PERSON_NAME] paid, please confirm …" at bounding box center [115, 211] width 168 height 33
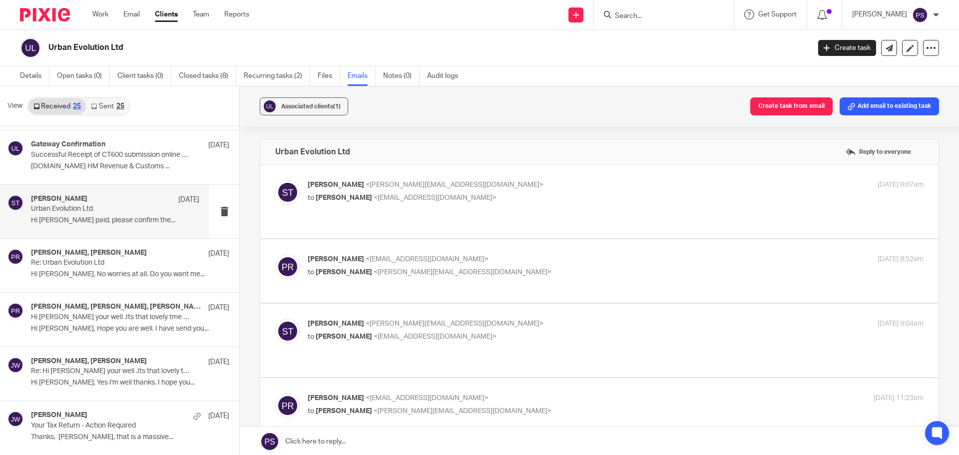
scroll to position [0, 0]
click at [371, 186] on span "<sara@waiteaccountants.co.uk>" at bounding box center [454, 184] width 178 height 7
checkbox input "true"
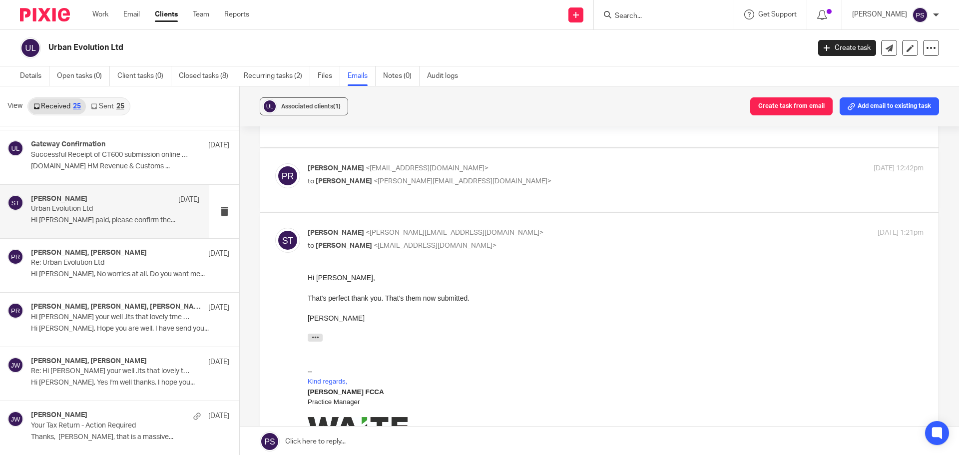
scroll to position [1198, 0]
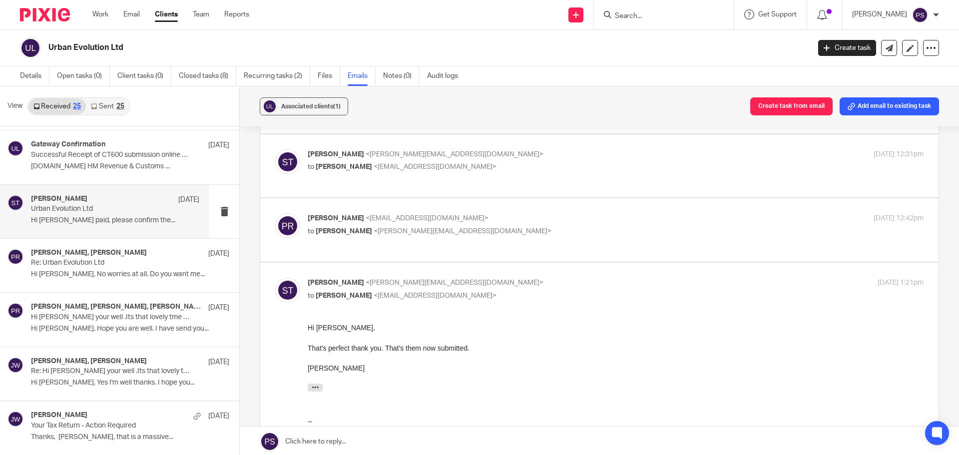
click at [350, 213] on p "Paul Reade <paulreade@gmail.com>" at bounding box center [513, 218] width 410 height 10
checkbox input "true"
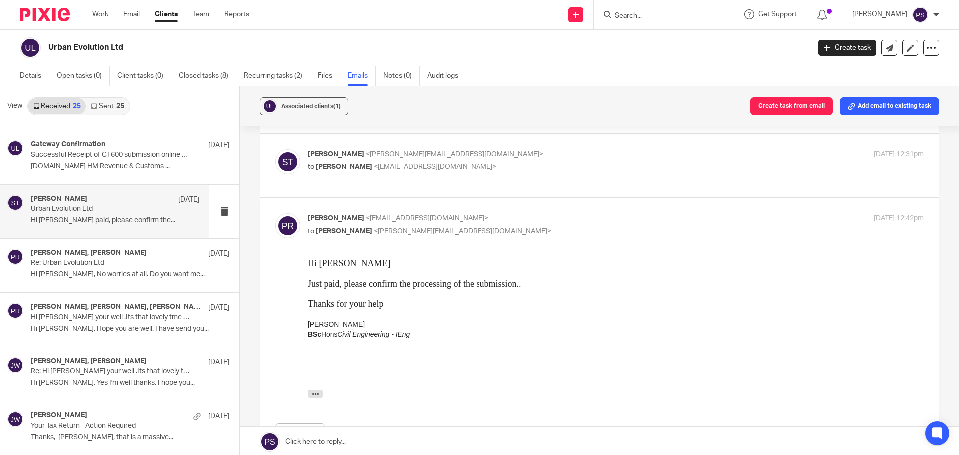
scroll to position [1148, 0]
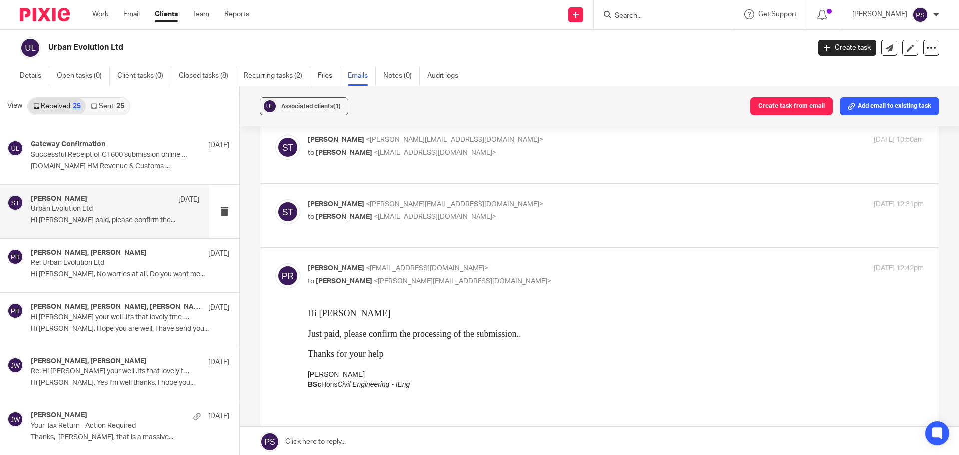
click at [360, 212] on p "to paul reade <paulreade@gmail.com>" at bounding box center [513, 217] width 410 height 10
checkbox input "true"
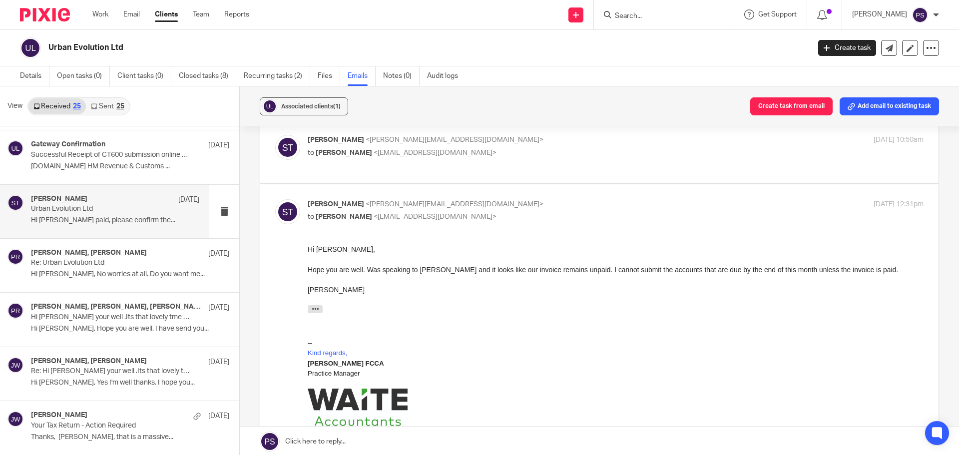
scroll to position [1098, 0]
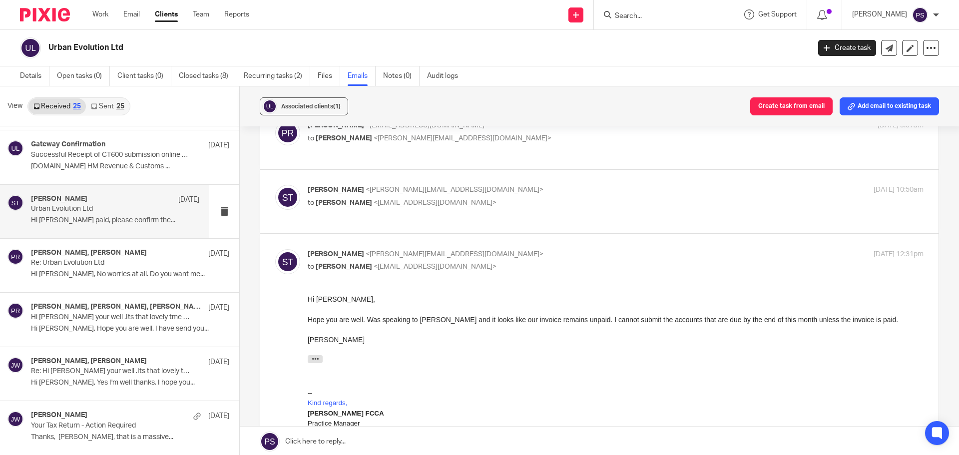
click at [344, 199] on span "paul reade" at bounding box center [344, 202] width 56 height 7
checkbox input "true"
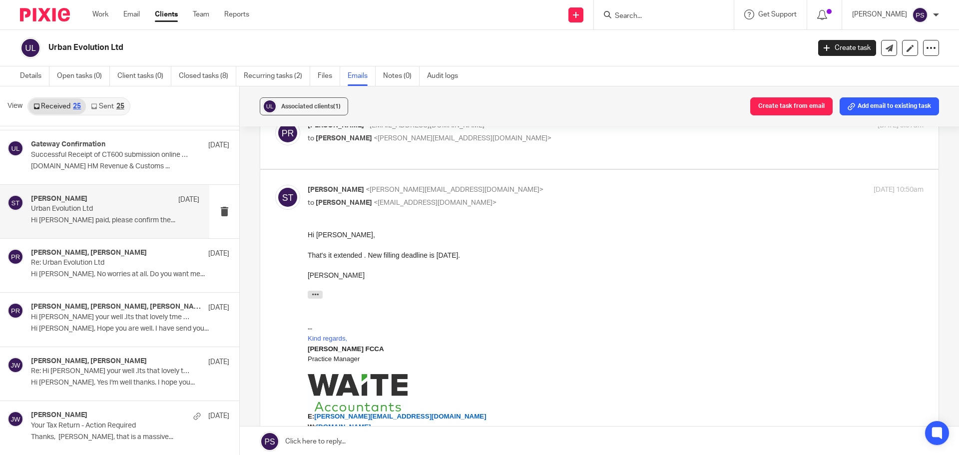
scroll to position [1049, 0]
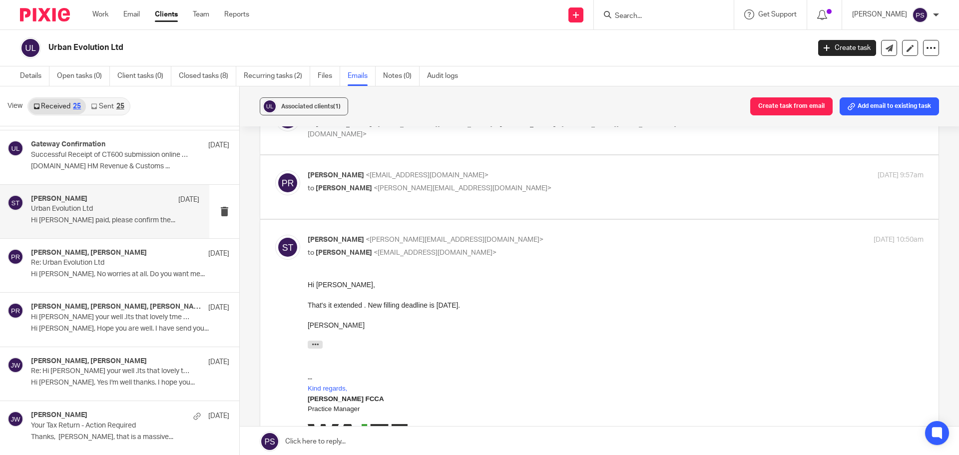
click at [365, 172] on span "<paulreade@gmail.com>" at bounding box center [426, 175] width 123 height 7
checkbox input "true"
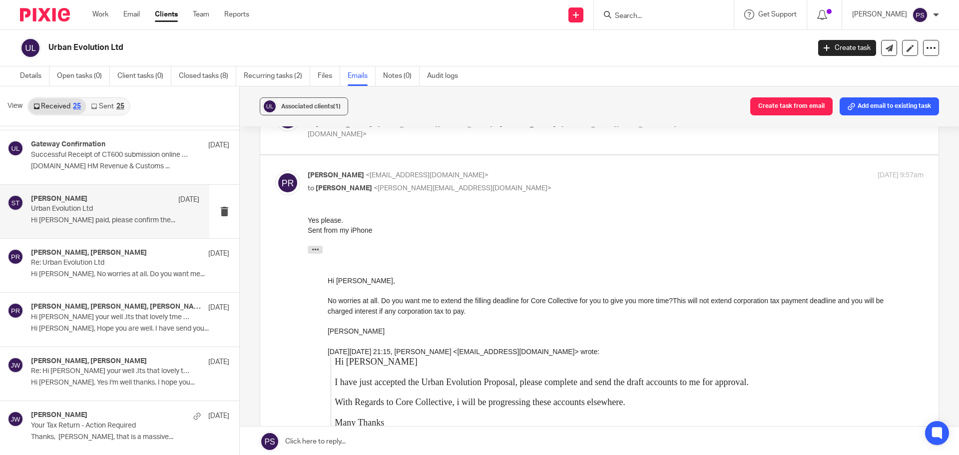
scroll to position [949, 0]
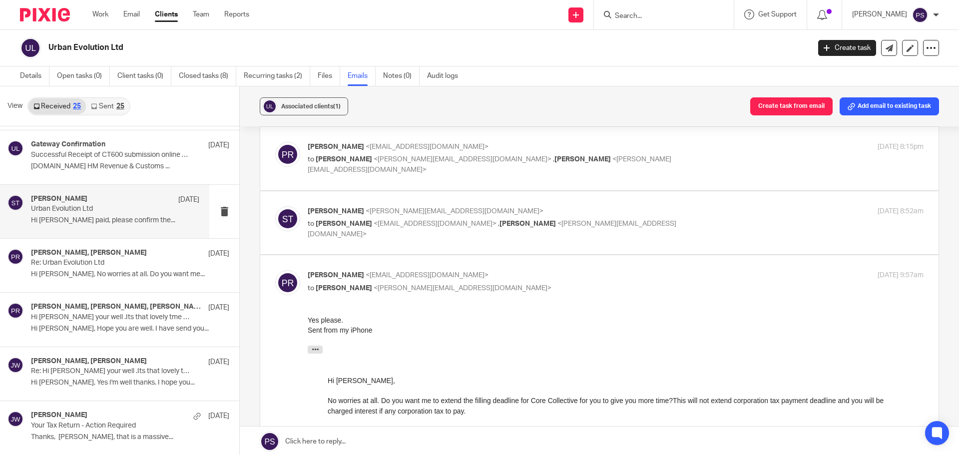
click at [339, 206] on p "Sara Tomczak <sara@waiteaccountants.co.uk>" at bounding box center [513, 211] width 410 height 10
checkbox input "true"
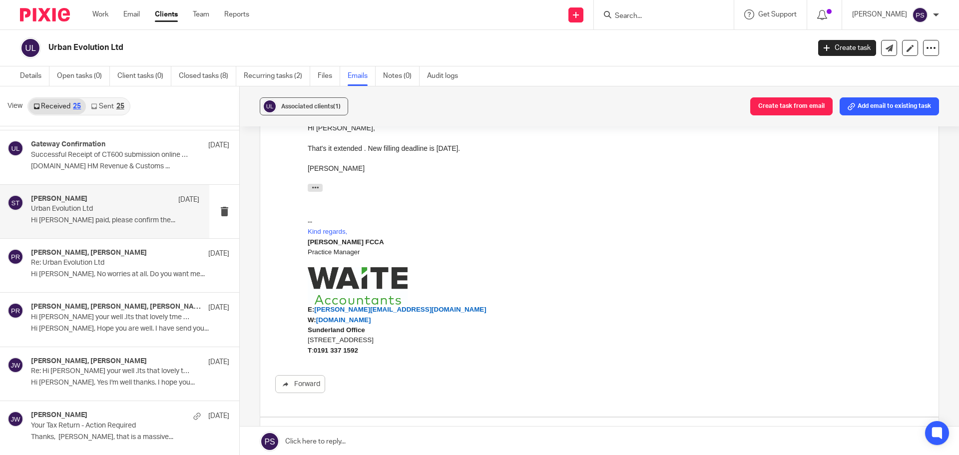
scroll to position [3395, 0]
